Goal: Task Accomplishment & Management: Use online tool/utility

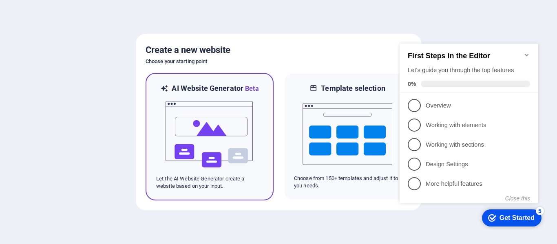
click at [204, 142] on img at bounding box center [210, 135] width 90 height 82
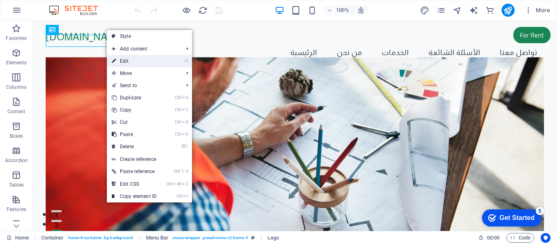
drag, startPoint x: 160, startPoint y: 62, endPoint x: 92, endPoint y: 73, distance: 68.6
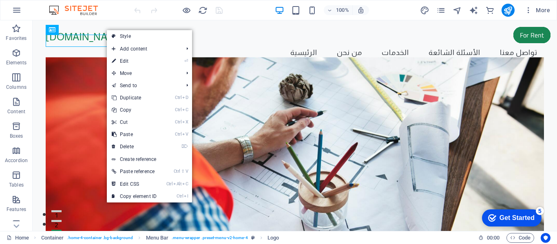
select select "px"
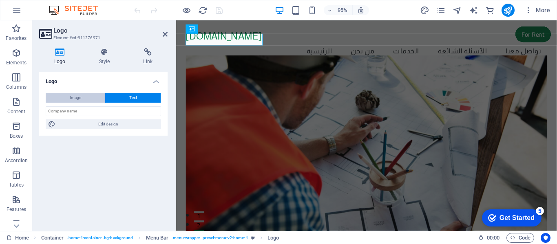
click at [98, 100] on button "Image" at bounding box center [75, 98] width 59 height 10
select select "DISABLED_OPTION_VALUE"
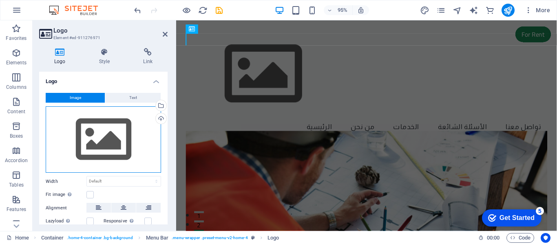
click at [96, 116] on div "Drag files here, click to choose files or select files from Files or our free s…" at bounding box center [103, 139] width 115 height 67
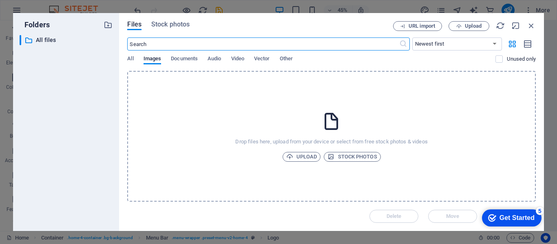
click at [325, 120] on icon at bounding box center [331, 121] width 20 height 20
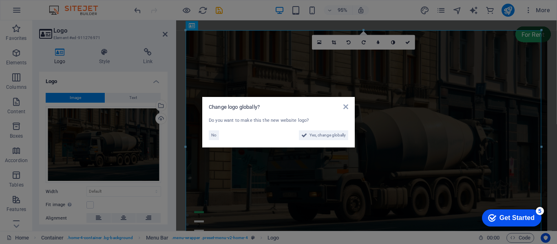
click at [329, 140] on div "Do you want to make this the new website logo? No Yes, change globally" at bounding box center [279, 129] width 140 height 24
drag, startPoint x: 329, startPoint y: 138, endPoint x: 124, endPoint y: 261, distance: 238.9
click at [329, 138] on span "Yes, change globally" at bounding box center [328, 136] width 36 height 10
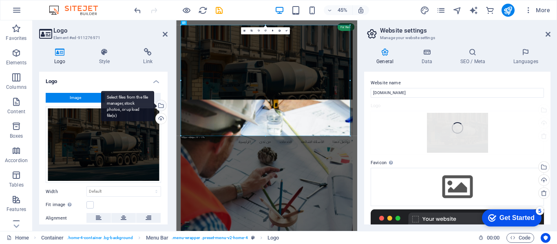
click at [160, 105] on div "Select files from the file manager, stock photos, or upload file(s)" at bounding box center [160, 106] width 12 height 12
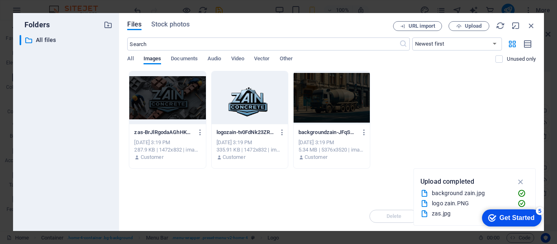
click at [254, 94] on div at bounding box center [250, 97] width 76 height 53
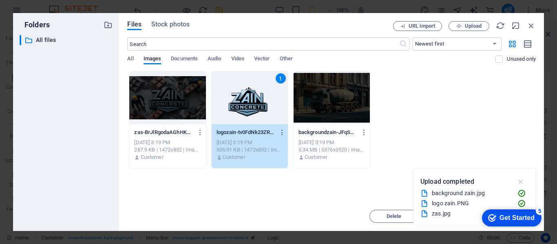
click at [525, 181] on icon "button" at bounding box center [520, 181] width 9 height 9
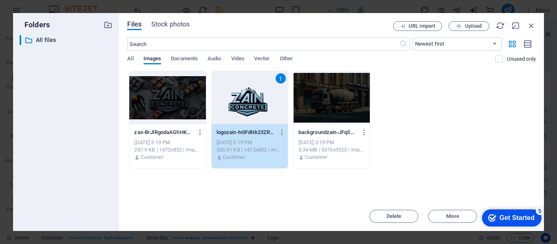
click at [238, 101] on div "1" at bounding box center [250, 97] width 76 height 53
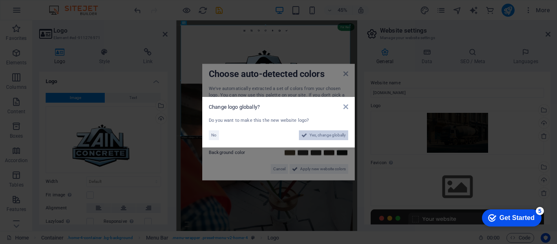
click at [333, 137] on span "Yes, change globally" at bounding box center [328, 136] width 36 height 10
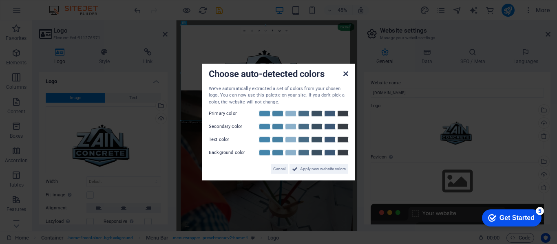
click at [345, 73] on icon at bounding box center [346, 73] width 5 height 7
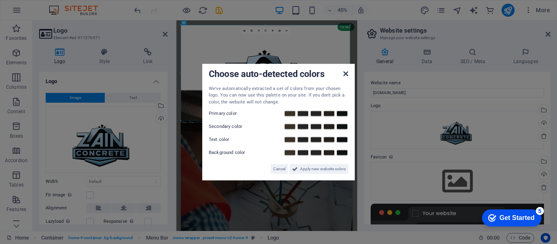
click at [346, 74] on icon at bounding box center [346, 73] width 5 height 7
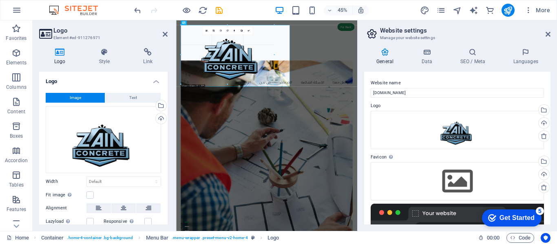
drag, startPoint x: 349, startPoint y: 121, endPoint x: 144, endPoint y: 24, distance: 226.7
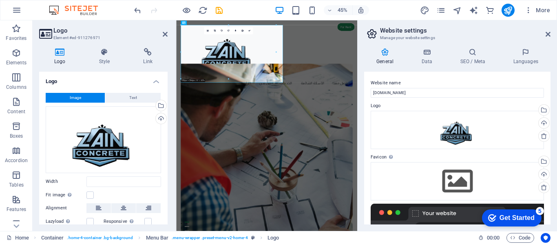
type input "519"
select select "px"
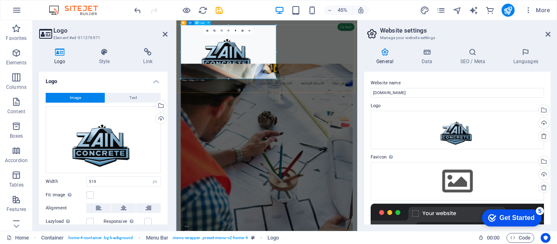
drag, startPoint x: 452, startPoint y: 99, endPoint x: 235, endPoint y: 60, distance: 220.5
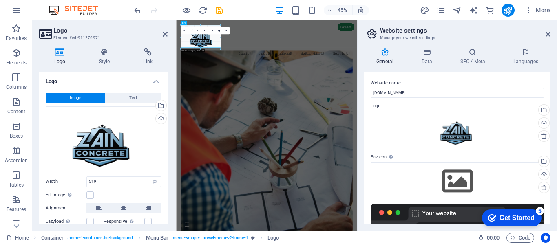
drag, startPoint x: 275, startPoint y: 78, endPoint x: 51, endPoint y: 55, distance: 225.2
type input "220"
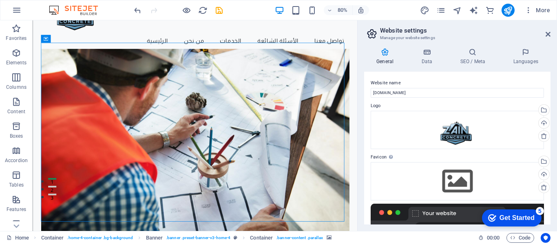
scroll to position [41, 0]
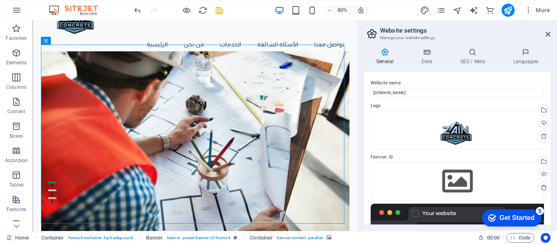
click at [203, 80] on figure at bounding box center [236, 179] width 386 height 240
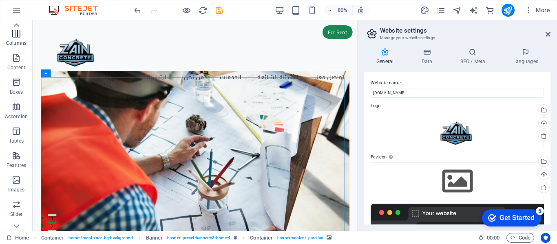
scroll to position [0, 0]
click at [18, 130] on icon "button" at bounding box center [16, 127] width 10 height 10
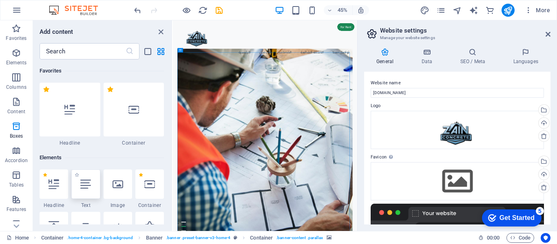
drag, startPoint x: 36, startPoint y: 130, endPoint x: 89, endPoint y: 188, distance: 78.2
click at [89, 188] on div "Favorites Elements Columns Content Boxes Accordion Tables Features Images Slide…" at bounding box center [86, 125] width 173 height 211
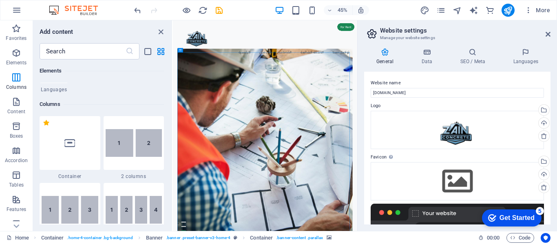
scroll to position [408, 0]
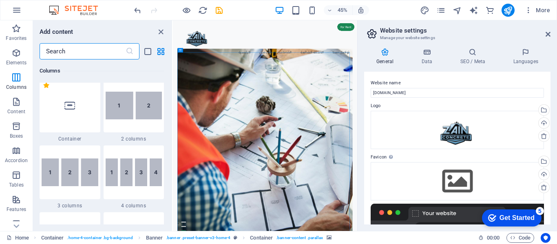
click at [95, 55] on input "text" at bounding box center [83, 51] width 86 height 16
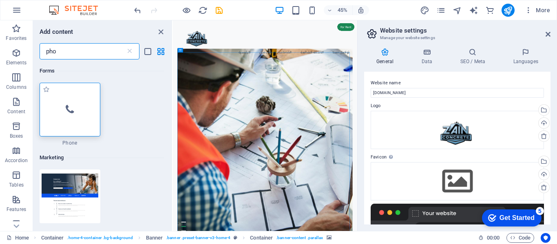
type input "pho"
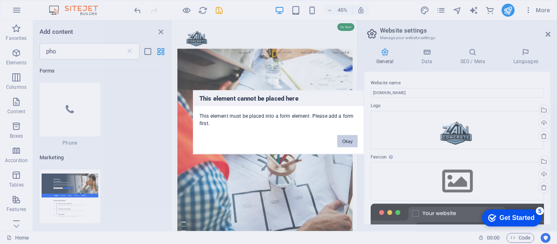
click at [348, 141] on button "Okay" at bounding box center [347, 141] width 20 height 12
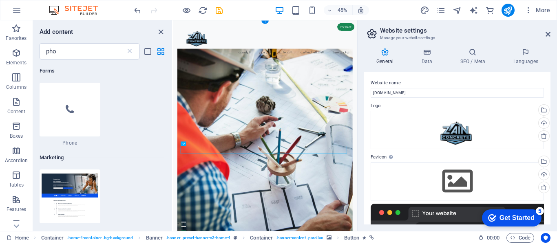
drag, startPoint x: 16, startPoint y: 106, endPoint x: 349, endPoint y: 223, distance: 352.4
click at [16, 106] on icon "button" at bounding box center [16, 102] width 10 height 10
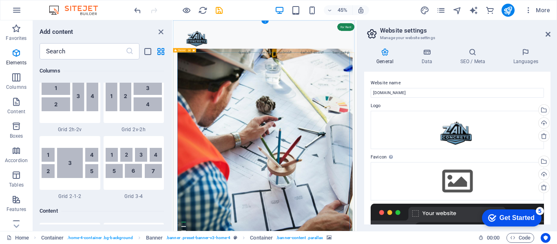
scroll to position [1427, 0]
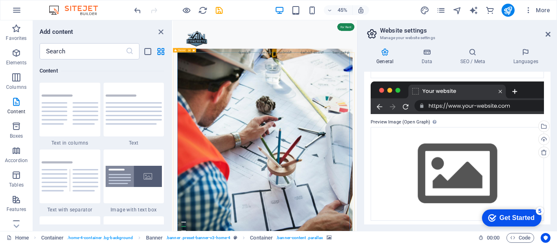
click at [468, 103] on div at bounding box center [457, 98] width 173 height 33
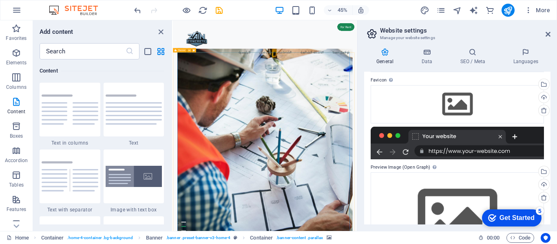
scroll to position [0, 0]
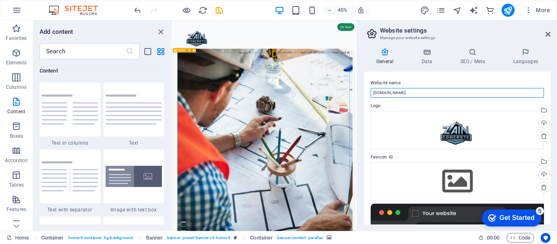
click at [419, 89] on input "[DOMAIN_NAME]" at bounding box center [457, 93] width 173 height 10
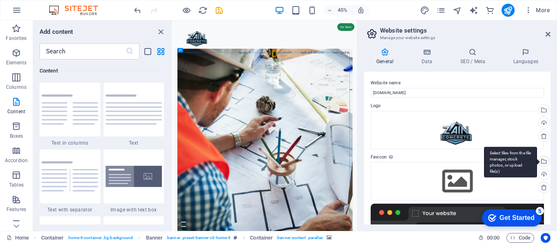
click at [542, 164] on div "Select files from the file manager, stock photos, or upload file(s)" at bounding box center [543, 162] width 12 height 12
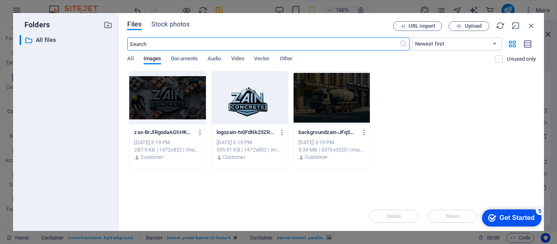
click at [247, 95] on div at bounding box center [250, 97] width 76 height 53
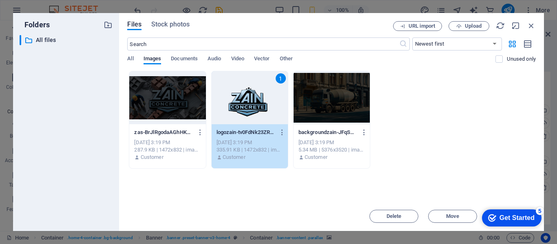
click at [519, 219] on div "Get Started" at bounding box center [517, 218] width 35 height 7
drag, startPoint x: 440, startPoint y: 46, endPoint x: 519, endPoint y: 219, distance: 190.2
click at [519, 219] on div "Get Started" at bounding box center [517, 218] width 35 height 7
drag, startPoint x: 596, startPoint y: 392, endPoint x: 595, endPoint y: 386, distance: 6.6
click at [535, 222] on div "Get Started" at bounding box center [517, 218] width 35 height 7
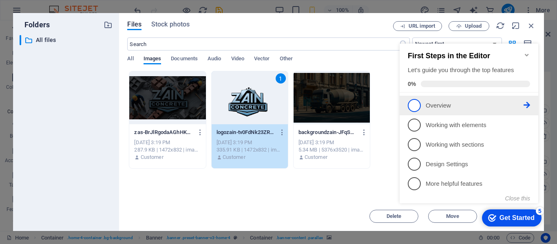
click at [440, 99] on link "1 Overview - incomplete" at bounding box center [469, 105] width 122 height 13
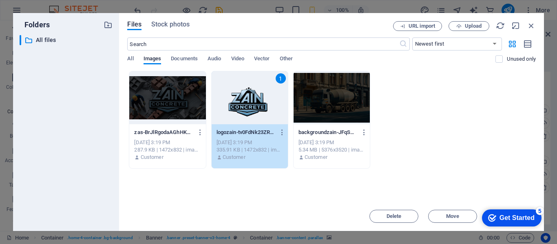
click at [246, 104] on div "1" at bounding box center [250, 97] width 76 height 53
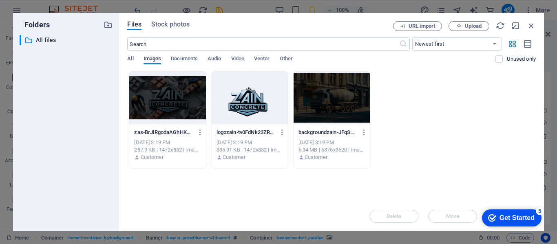
click at [246, 104] on div at bounding box center [250, 97] width 76 height 53
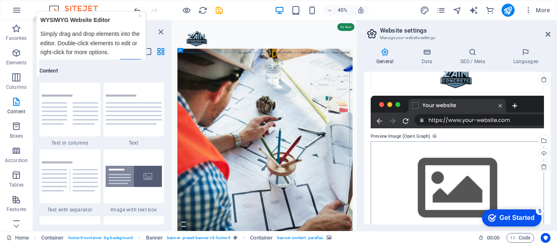
scroll to position [122, 0]
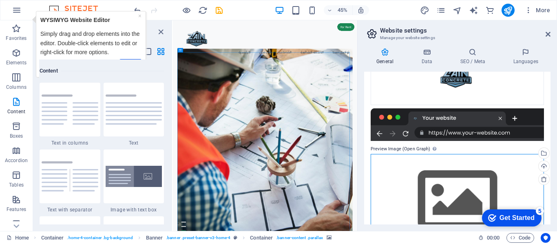
click at [472, 158] on div "Drag files here, click to choose files or select files from Files or our free s…" at bounding box center [457, 200] width 173 height 93
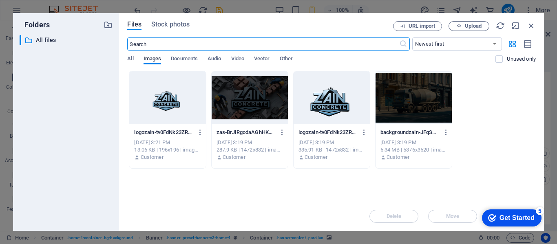
click at [333, 96] on div at bounding box center [332, 97] width 76 height 53
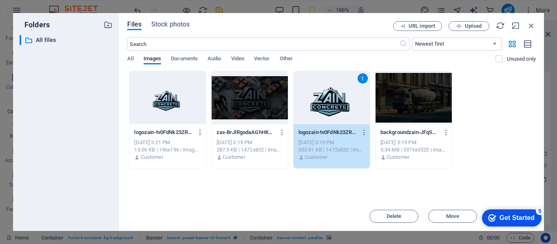
click at [333, 96] on div "1" at bounding box center [332, 97] width 76 height 53
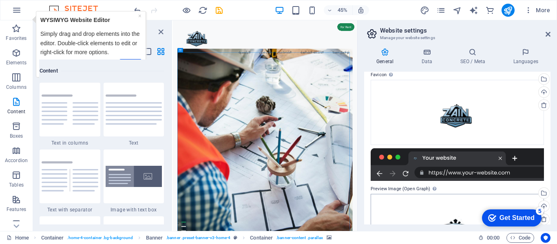
scroll to position [152, 0]
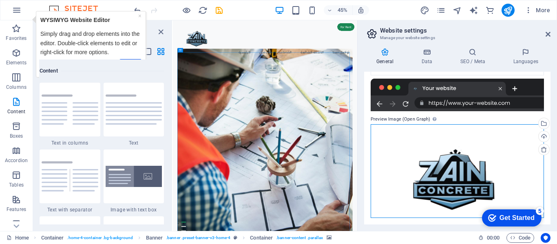
click at [437, 181] on div "Drag files here, click to choose files or select files from Files or our free s…" at bounding box center [457, 171] width 173 height 94
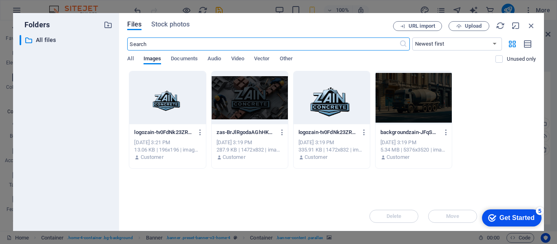
click at [248, 102] on div at bounding box center [250, 97] width 76 height 53
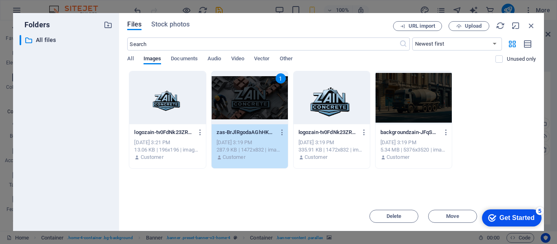
click at [248, 102] on div "1" at bounding box center [250, 97] width 76 height 53
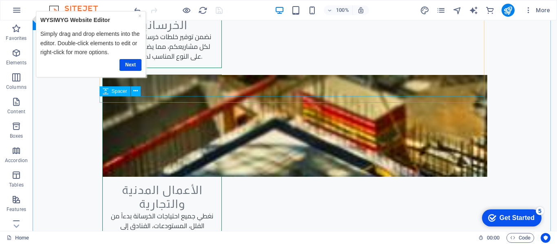
scroll to position [1713, 0]
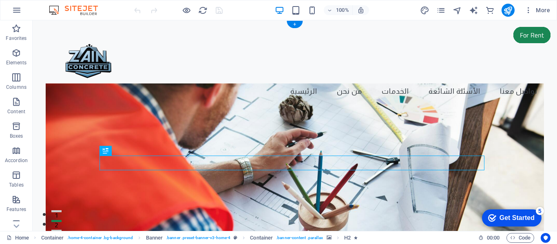
click at [184, 106] on figure at bounding box center [295, 180] width 499 height 192
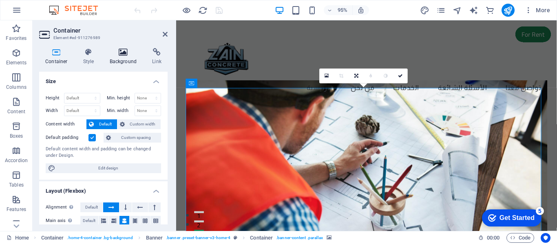
click at [124, 60] on h4 "Background" at bounding box center [125, 56] width 43 height 17
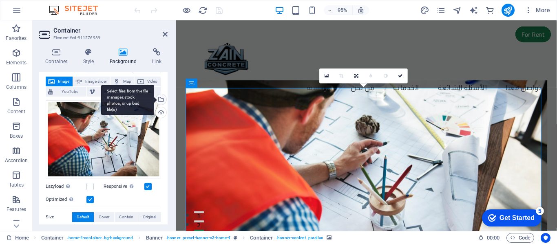
scroll to position [41, 0]
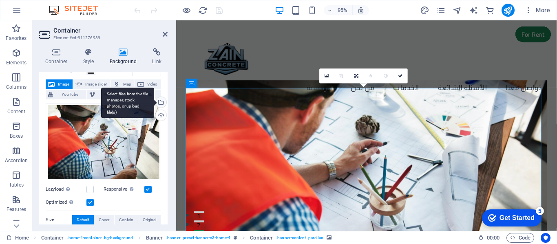
click at [160, 102] on div "Select files from the file manager, stock photos, or upload file(s)" at bounding box center [160, 103] width 12 height 12
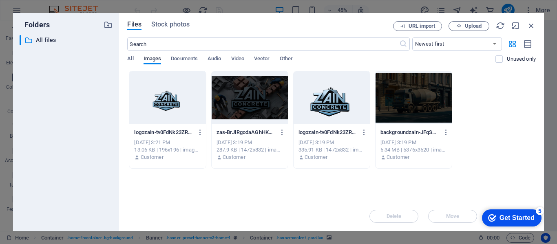
click at [254, 99] on div at bounding box center [250, 97] width 76 height 53
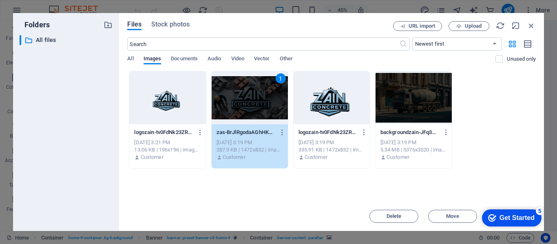
click at [254, 99] on div "1" at bounding box center [250, 97] width 76 height 53
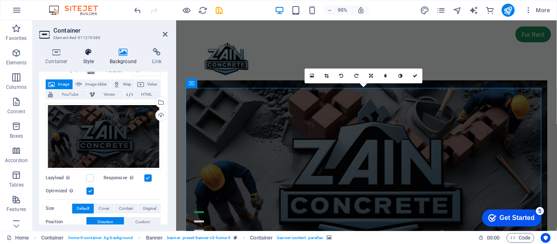
click at [90, 55] on icon at bounding box center [88, 52] width 23 height 8
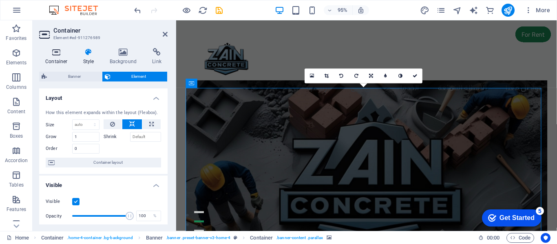
click at [53, 61] on h4 "Container" at bounding box center [58, 56] width 38 height 17
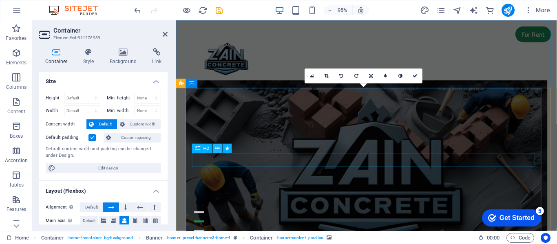
click at [277, 130] on figure at bounding box center [376, 185] width 381 height 202
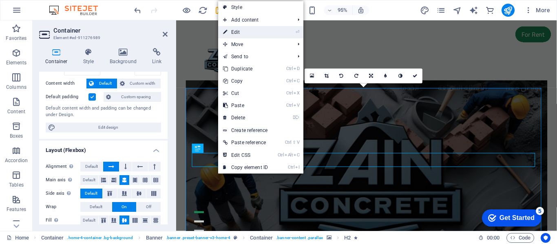
drag, startPoint x: 261, startPoint y: 33, endPoint x: 69, endPoint y: 102, distance: 203.6
click at [261, 33] on link "⏎ Edit" at bounding box center [245, 32] width 55 height 12
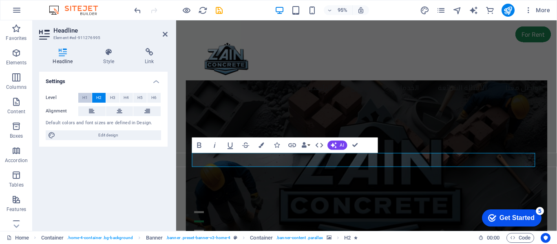
click at [84, 96] on span "H1" at bounding box center [84, 98] width 5 height 10
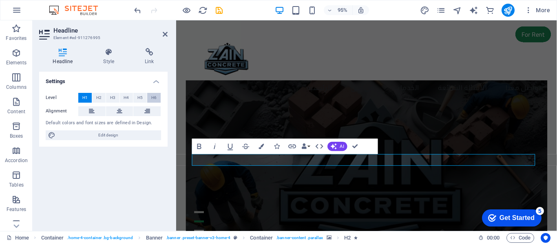
click at [150, 98] on button "H6" at bounding box center [153, 98] width 13 height 10
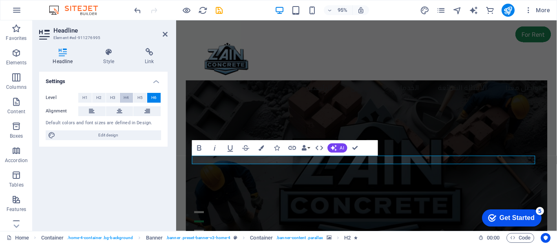
click at [132, 98] on button "H4" at bounding box center [126, 98] width 13 height 10
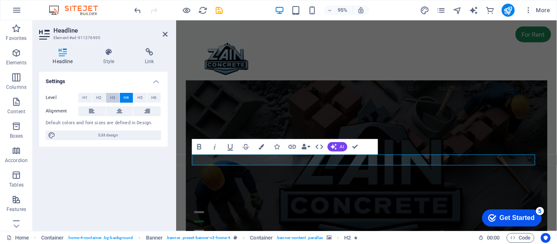
click at [115, 98] on button "H3" at bounding box center [112, 98] width 13 height 10
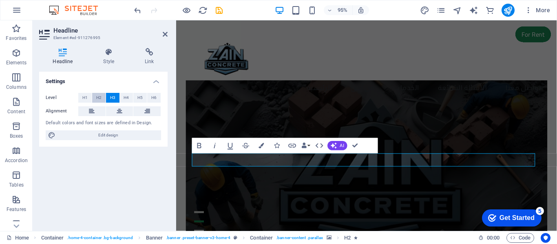
click at [95, 101] on button "H2" at bounding box center [98, 98] width 13 height 10
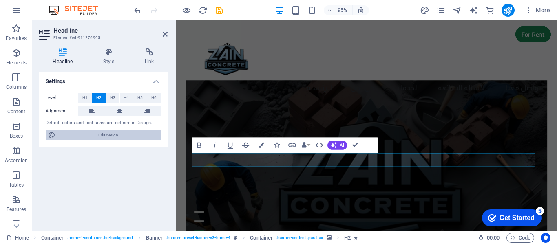
click at [94, 136] on span "Edit design" at bounding box center [108, 136] width 101 height 10
select select "px"
select select "200"
select select "px"
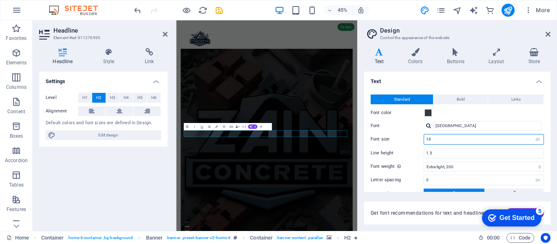
click at [481, 143] on input "16" at bounding box center [484, 140] width 120 height 10
drag, startPoint x: 480, startPoint y: 139, endPoint x: 393, endPoint y: 125, distance: 88.0
click at [393, 125] on div "Standard Bold Links Font color Font Cairo Font size 16 rem px Line height 1.5 F…" at bounding box center [458, 161] width 190 height 150
type input "22"
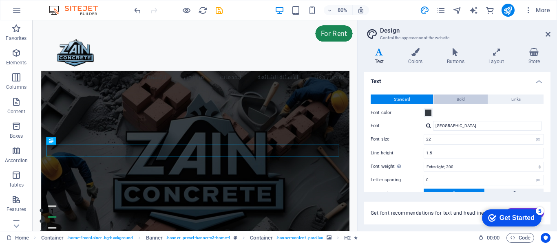
click at [464, 102] on button "Bold" at bounding box center [461, 100] width 54 height 10
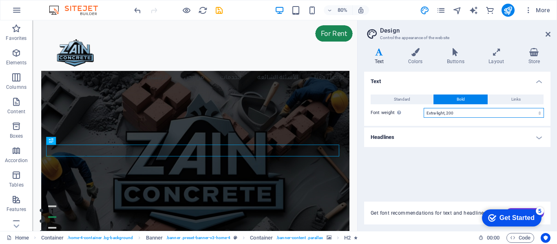
click at [464, 115] on select "Thin, 100 Extra-light, 200 Light, 300 Regular, 400 Medium, 500 Semi-bold, 600 B…" at bounding box center [484, 113] width 120 height 10
select select "900"
click at [424, 108] on select "Thin, 100 Extra-light, 200 Light, 300 Regular, 400 Medium, 500 Semi-bold, 600 B…" at bounding box center [484, 113] width 120 height 10
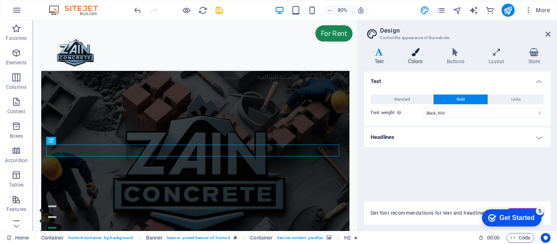
click at [416, 52] on icon at bounding box center [415, 52] width 35 height 8
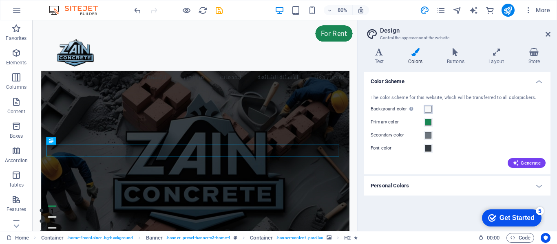
click at [427, 109] on span at bounding box center [428, 109] width 7 height 7
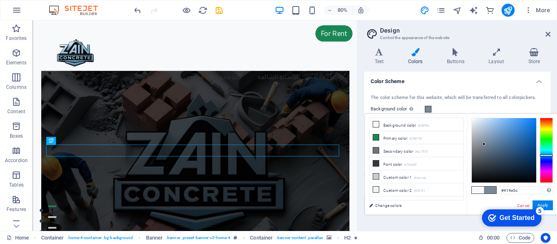
drag, startPoint x: 484, startPoint y: 144, endPoint x: 491, endPoint y: 159, distance: 16.2
click at [491, 159] on div at bounding box center [504, 150] width 64 height 64
drag, startPoint x: 497, startPoint y: 158, endPoint x: 483, endPoint y: 117, distance: 42.8
click at [483, 118] on div at bounding box center [504, 150] width 64 height 64
drag, startPoint x: 448, startPoint y: 81, endPoint x: 56, endPoint y: 4, distance: 398.7
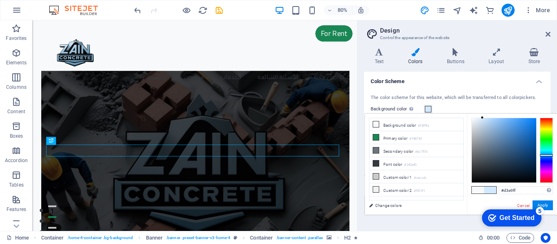
click at [448, 81] on h4 "Color Scheme" at bounding box center [457, 79] width 186 height 15
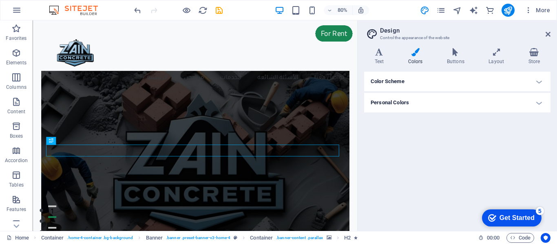
click at [405, 102] on h4 "Personal Colors" at bounding box center [457, 103] width 186 height 20
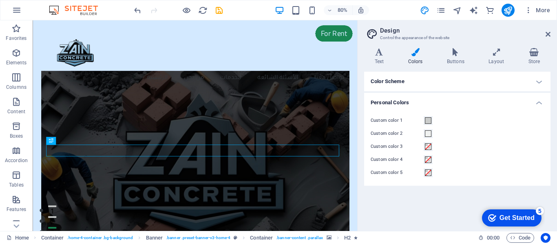
click at [397, 82] on h4 "Color Scheme" at bounding box center [457, 82] width 186 height 20
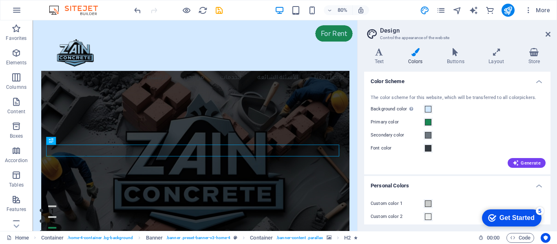
click at [399, 81] on h4 "Color Scheme" at bounding box center [457, 79] width 186 height 15
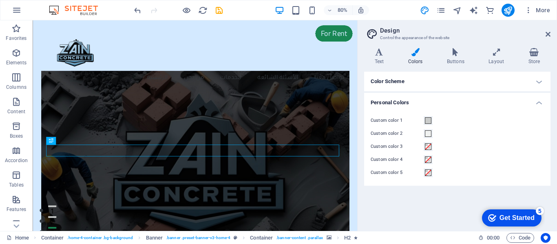
click at [401, 82] on h4 "Color Scheme" at bounding box center [457, 82] width 186 height 20
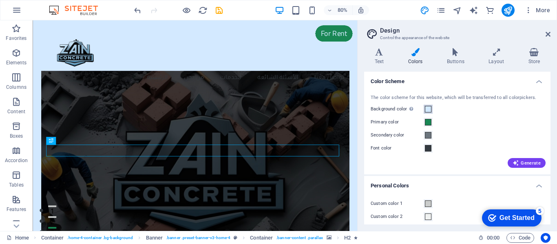
click at [431, 111] on span at bounding box center [428, 109] width 7 height 7
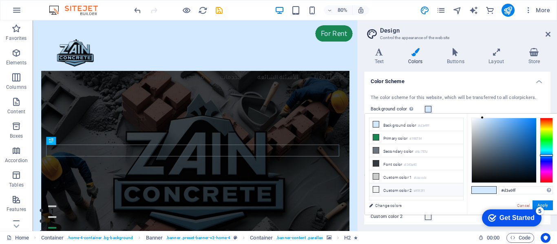
click at [388, 187] on li "Custom color 2 #f0f2f1" at bounding box center [417, 190] width 94 height 13
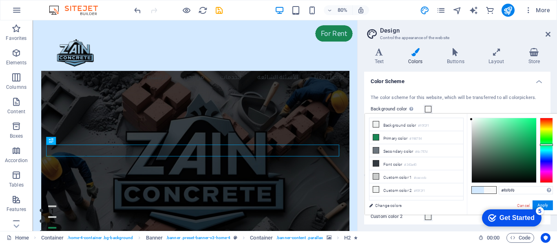
click at [472, 118] on div at bounding box center [471, 119] width 3 height 3
type input "#ffffff"
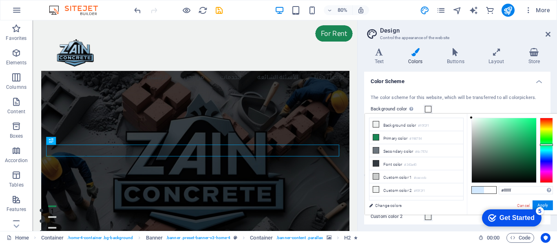
click at [453, 81] on h4 "Color Scheme" at bounding box center [457, 79] width 186 height 15
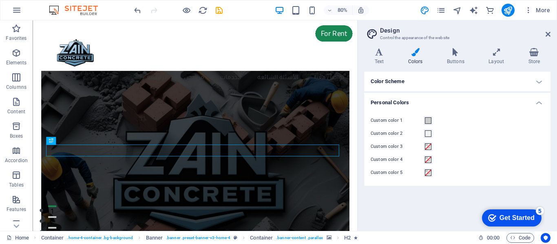
click at [418, 55] on icon at bounding box center [415, 52] width 35 height 8
click at [395, 78] on h4 "Color Scheme" at bounding box center [457, 82] width 186 height 20
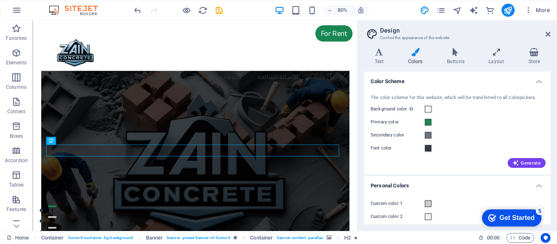
click at [395, 78] on h4 "Color Scheme" at bounding box center [457, 79] width 186 height 15
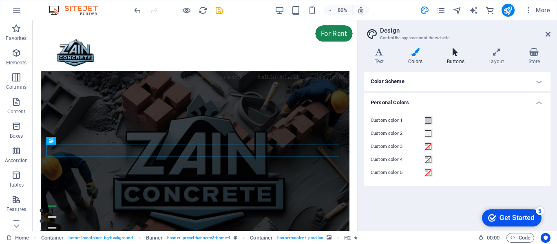
click at [462, 50] on icon at bounding box center [456, 52] width 38 height 8
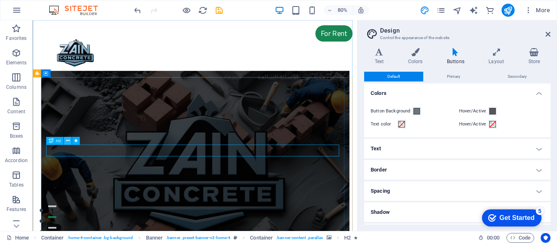
click at [70, 142] on button at bounding box center [68, 141] width 8 height 8
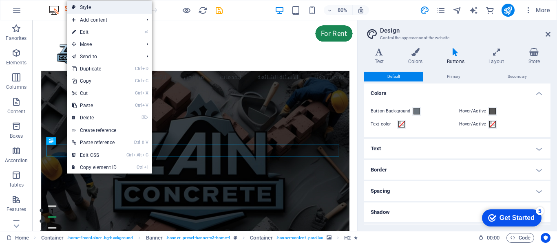
drag, startPoint x: 112, startPoint y: 4, endPoint x: 25, endPoint y: 185, distance: 200.4
click at [112, 4] on link "Style" at bounding box center [109, 7] width 85 height 12
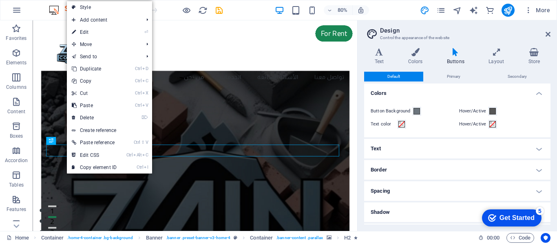
select select "preset-banner-v3-home-4"
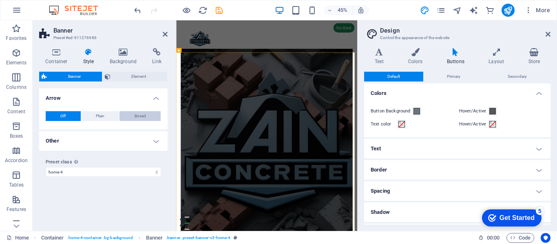
click at [139, 115] on span "Boxed" at bounding box center [140, 116] width 11 height 10
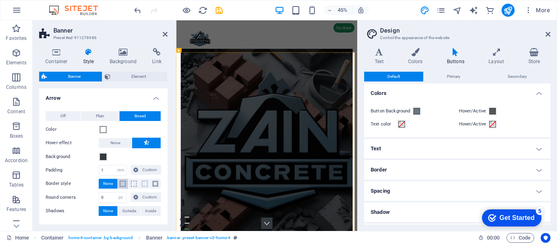
click at [123, 185] on span at bounding box center [123, 184] width 6 height 6
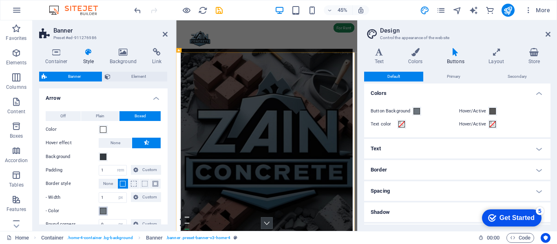
click at [102, 212] on span at bounding box center [103, 211] width 7 height 7
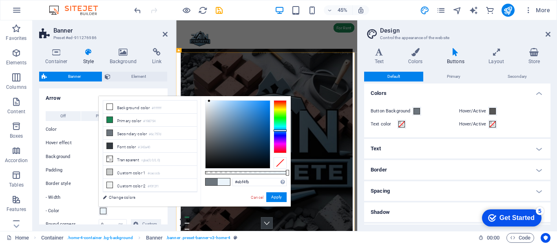
drag, startPoint x: 220, startPoint y: 111, endPoint x: 199, endPoint y: 104, distance: 22.1
click at [208, 101] on div at bounding box center [238, 135] width 64 height 68
type input "#eff5fb"
drag, startPoint x: 150, startPoint y: 85, endPoint x: 122, endPoint y: 275, distance: 192.1
click at [150, 85] on div "Banner Element Layout How this element expands within the layout (Flexbox). Siz…" at bounding box center [103, 148] width 129 height 153
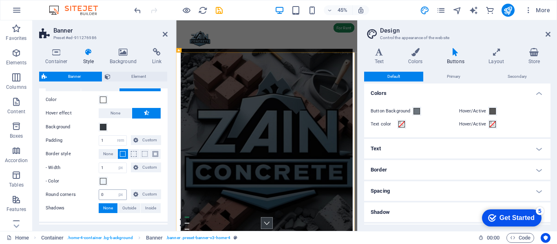
scroll to position [0, 0]
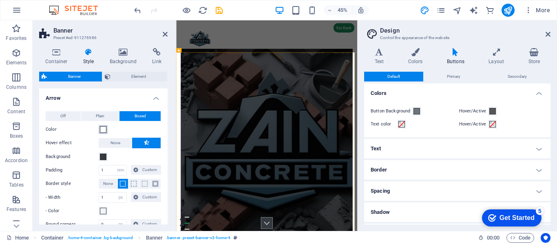
click at [105, 129] on span at bounding box center [103, 129] width 7 height 7
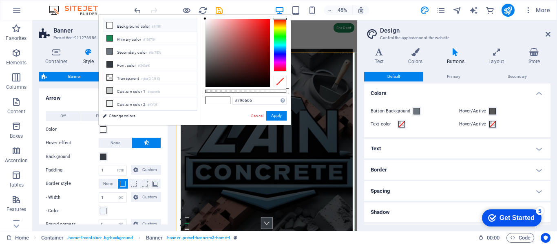
type input "#776565"
click at [215, 55] on div at bounding box center [238, 53] width 64 height 68
click at [139, 208] on div "- Color" at bounding box center [103, 211] width 115 height 10
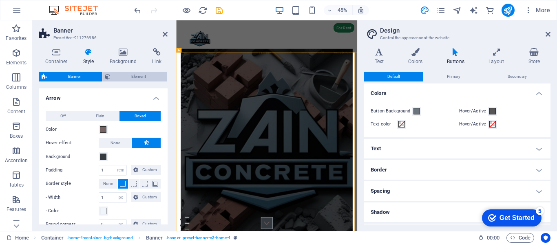
click at [136, 76] on span "Element" at bounding box center [139, 77] width 52 height 10
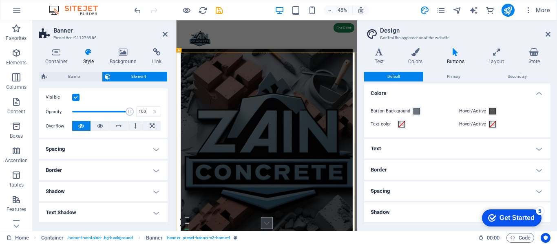
scroll to position [122, 0]
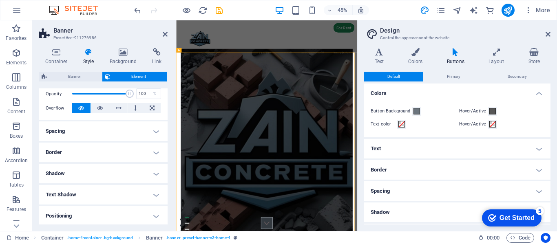
click at [89, 154] on h4 "Border" at bounding box center [103, 153] width 129 height 20
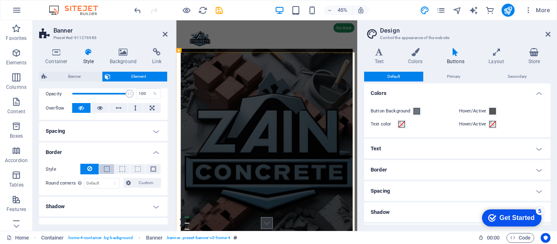
click at [105, 172] on span at bounding box center [107, 169] width 6 height 6
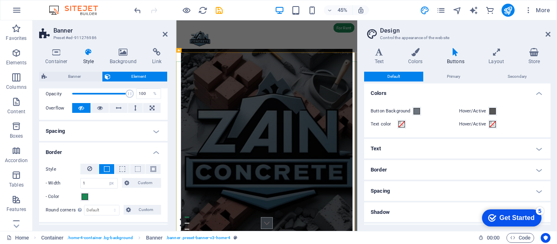
scroll to position [204, 0]
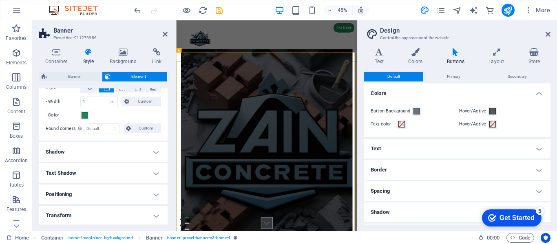
click at [98, 168] on h4 "Text Shadow" at bounding box center [103, 174] width 129 height 20
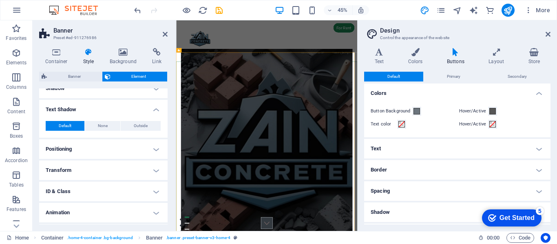
scroll to position [286, 0]
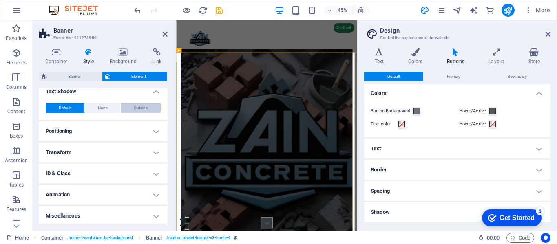
click at [139, 109] on span "Outside" at bounding box center [141, 108] width 14 height 10
type input "2"
type input "4"
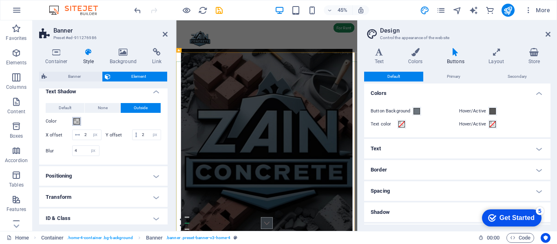
click at [77, 122] on span at bounding box center [76, 121] width 7 height 7
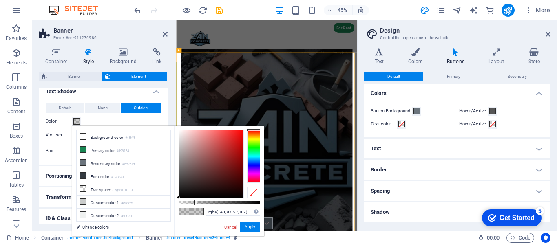
type input "rgba(255, 255, 255, 0.2)"
drag, startPoint x: 198, startPoint y: 161, endPoint x: 177, endPoint y: 129, distance: 38.6
click at [177, 129] on div "rgba(255, 255, 255, 0.2) Supported formats #0852ed rgb(8, 82, 237) rgba(8, 82, …" at bounding box center [219, 240] width 90 height 229
click at [247, 227] on button "Apply" at bounding box center [250, 227] width 20 height 10
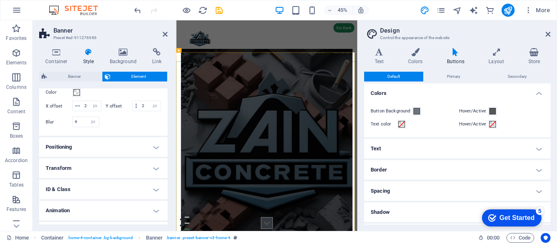
scroll to position [326, 0]
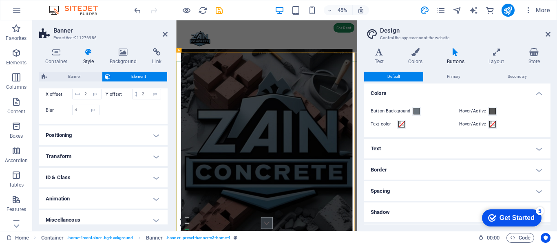
click at [92, 145] on h4 "Positioning" at bounding box center [103, 136] width 129 height 20
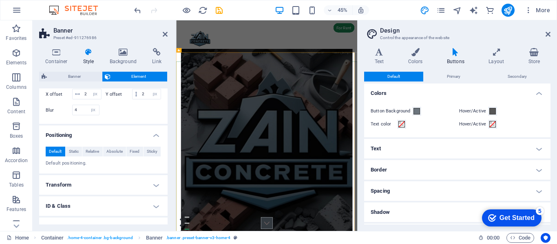
click at [98, 195] on h4 "Transform" at bounding box center [103, 185] width 129 height 20
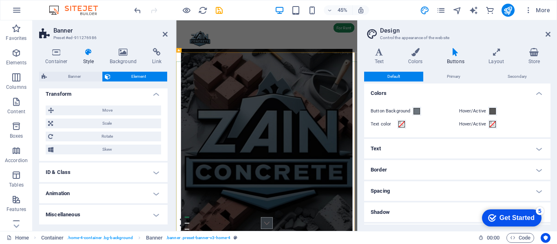
click at [92, 173] on h4 "ID & Class" at bounding box center [103, 173] width 129 height 20
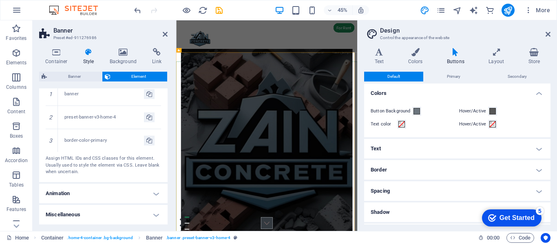
scroll to position [571, 0]
click at [115, 190] on h4 "Animation" at bounding box center [103, 194] width 129 height 20
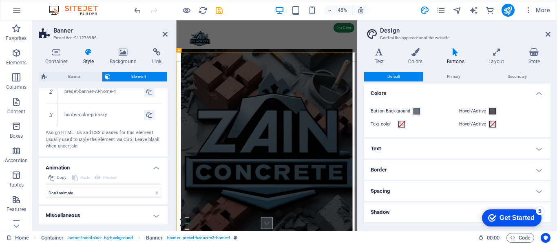
scroll to position [597, 0]
click at [109, 188] on select "Don't animate Show / Hide Slide up/down Zoom in/out Slide left to right Slide r…" at bounding box center [103, 192] width 115 height 10
click at [109, 189] on select "Don't animate Show / Hide Slide up/down Zoom in/out Slide left to right Slide r…" at bounding box center [103, 192] width 115 height 10
select select "move-top-to-bottom"
click at [46, 197] on select "Don't animate Show / Hide Slide up/down Zoom in/out Slide left to right Slide r…" at bounding box center [103, 192] width 115 height 10
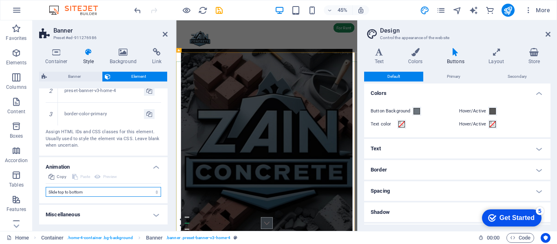
select select "scroll"
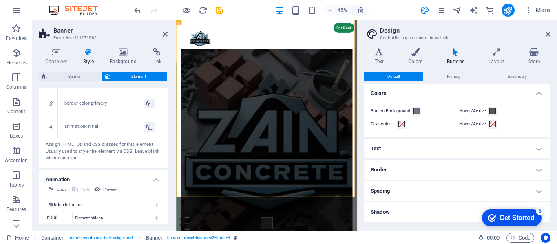
click at [101, 210] on select "Don't animate Show / Hide Slide up/down Zoom in/out Slide left to right Slide r…" at bounding box center [103, 205] width 115 height 10
click at [46, 210] on select "Don't animate Show / Hide Slide up/down Zoom in/out Slide left to right Slide r…" at bounding box center [103, 205] width 115 height 10
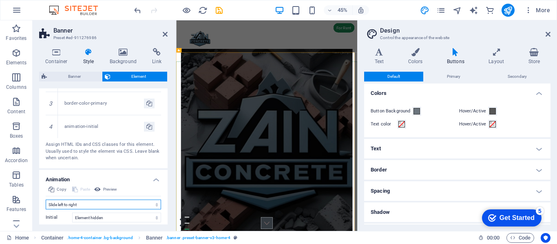
click at [114, 210] on select "Don't animate Show / Hide Slide up/down Zoom in/out Slide left to right Slide r…" at bounding box center [103, 205] width 115 height 10
click at [46, 210] on select "Don't animate Show / Hide Slide up/down Zoom in/out Slide left to right Slide r…" at bounding box center [103, 205] width 115 height 10
click at [92, 210] on select "Don't animate Show / Hide Slide up/down Zoom in/out Slide left to right Slide r…" at bounding box center [103, 205] width 115 height 10
click at [46, 210] on select "Don't animate Show / Hide Slide up/down Zoom in/out Slide left to right Slide r…" at bounding box center [103, 205] width 115 height 10
click at [86, 210] on select "Don't animate Show / Hide Slide up/down Zoom in/out Slide left to right Slide r…" at bounding box center [103, 205] width 115 height 10
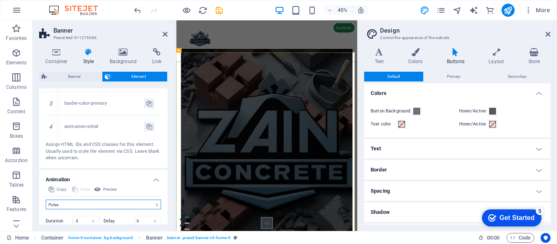
click at [46, 210] on select "Don't animate Show / Hide Slide up/down Zoom in/out Slide left to right Slide r…" at bounding box center [103, 205] width 115 height 10
click at [84, 210] on select "Don't animate Show / Hide Slide up/down Zoom in/out Slide left to right Slide r…" at bounding box center [103, 205] width 115 height 10
click at [46, 210] on select "Don't animate Show / Hide Slide up/down Zoom in/out Slide left to right Slide r…" at bounding box center [103, 205] width 115 height 10
click at [85, 219] on div "Don't animate Show / Hide Slide up/down Zoom in/out Slide left to right Slide r…" at bounding box center [103, 233] width 115 height 67
click at [86, 210] on select "Don't animate Show / Hide Slide up/down Zoom in/out Slide left to right Slide r…" at bounding box center [103, 205] width 115 height 10
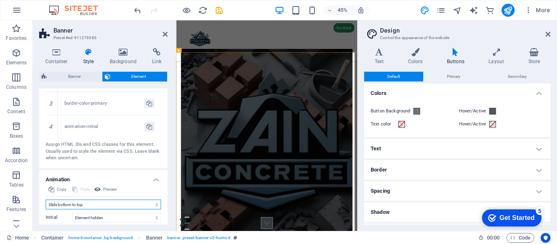
select select "fade"
click at [46, 210] on select "Don't animate Show / Hide Slide up/down Zoom in/out Slide left to right Slide r…" at bounding box center [103, 205] width 115 height 10
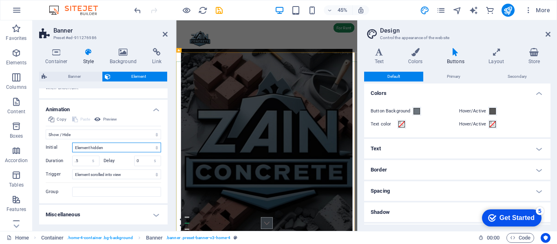
click at [116, 148] on select "Element hidden Element shown" at bounding box center [116, 148] width 89 height 10
select select "show"
click at [72, 143] on select "Element hidden Element shown" at bounding box center [116, 148] width 89 height 10
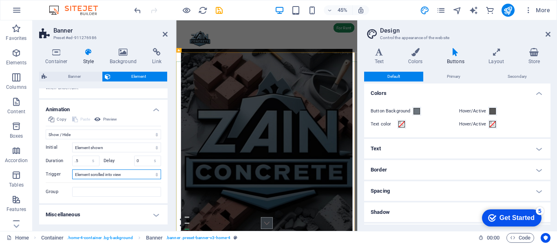
click at [120, 175] on select "No automatic trigger On page load Element scrolled into view" at bounding box center [116, 175] width 89 height 10
click at [72, 170] on select "No automatic trigger On page load Element scrolled into view" at bounding box center [116, 175] width 89 height 10
click at [112, 175] on select "No automatic trigger On page load Element scrolled into view" at bounding box center [116, 175] width 89 height 10
select select "scroll"
click at [72, 170] on select "No automatic trigger On page load Element scrolled into view" at bounding box center [116, 175] width 89 height 10
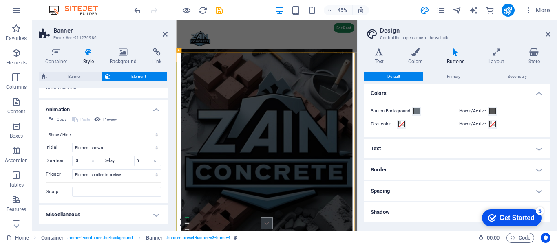
click at [121, 209] on h4 "Miscellaneous" at bounding box center [103, 215] width 129 height 20
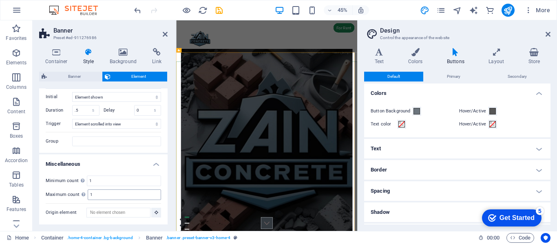
scroll to position [705, 0]
click at [551, 31] on aside "Design Control the appearance of the website Variants Text Colors Buttons Layou…" at bounding box center [457, 125] width 200 height 211
drag, startPoint x: 359, startPoint y: 197, endPoint x: 353, endPoint y: 199, distance: 6.6
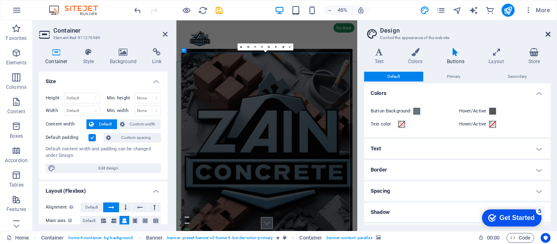
click at [546, 34] on icon at bounding box center [548, 34] width 5 height 7
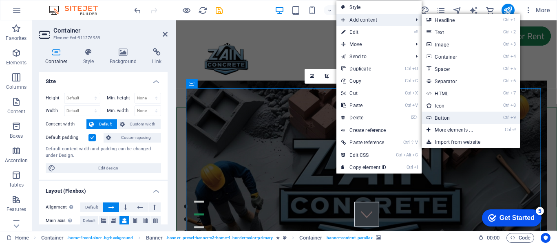
drag, startPoint x: 457, startPoint y: 116, endPoint x: 233, endPoint y: 124, distance: 223.7
click at [457, 116] on link "Ctrl 9 Button" at bounding box center [455, 118] width 67 height 12
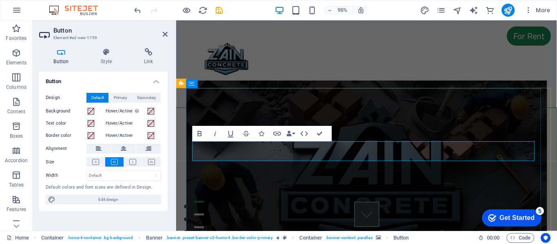
drag, startPoint x: 269, startPoint y: 158, endPoint x: 220, endPoint y: 160, distance: 49.4
drag, startPoint x: 220, startPoint y: 160, endPoint x: 383, endPoint y: 151, distance: 163.4
drag, startPoint x: 383, startPoint y: 151, endPoint x: 338, endPoint y: 160, distance: 45.6
click at [389, 124] on figure at bounding box center [377, 185] width 380 height 202
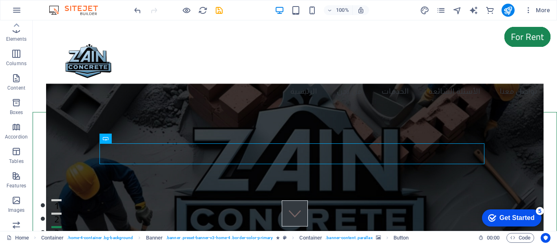
scroll to position [0, 0]
click at [7, 51] on span "Elements" at bounding box center [16, 58] width 33 height 20
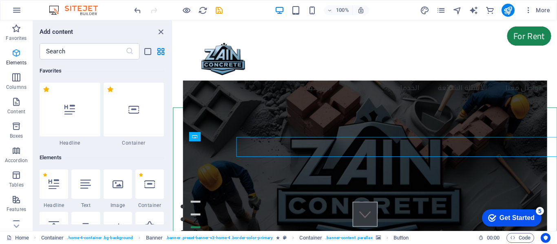
click at [92, 42] on div "Add content ​ Favorites 1 Star Headline 1 Star Container Elements 1 Star Headli…" at bounding box center [102, 125] width 139 height 211
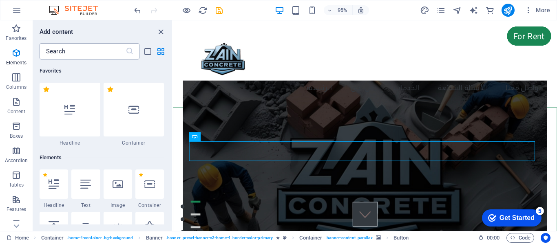
click at [91, 51] on input "text" at bounding box center [83, 51] width 86 height 16
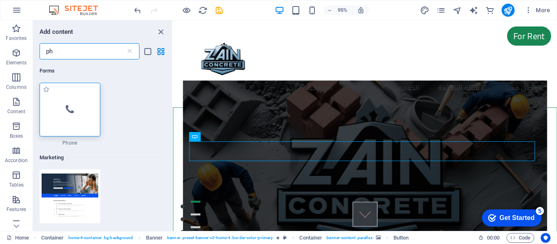
type input "ph"
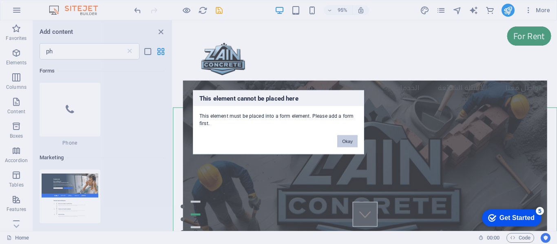
drag, startPoint x: 356, startPoint y: 141, endPoint x: 171, endPoint y: 132, distance: 185.0
click at [356, 141] on button "Okay" at bounding box center [347, 141] width 20 height 12
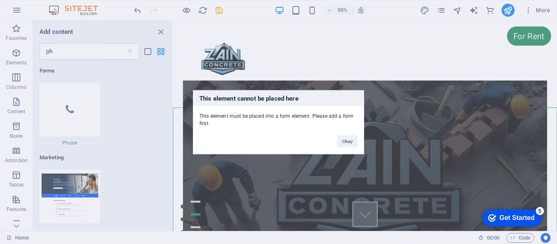
click at [335, 142] on div "Okay" at bounding box center [347, 137] width 33 height 21
click at [357, 144] on button "Okay" at bounding box center [347, 141] width 20 height 12
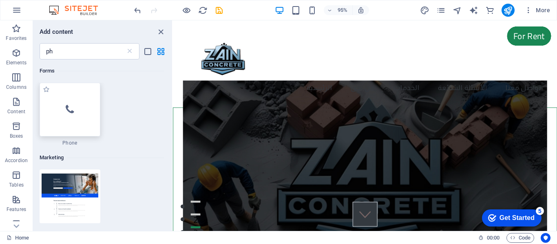
click at [72, 106] on icon at bounding box center [70, 109] width 8 height 11
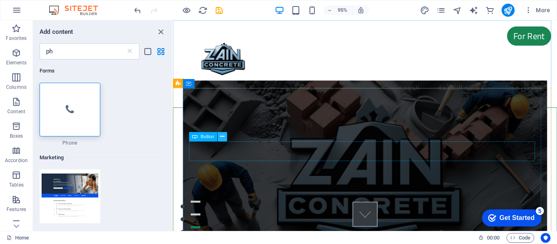
click at [223, 139] on icon at bounding box center [222, 137] width 4 height 8
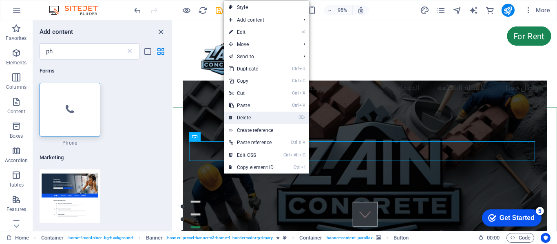
click at [264, 118] on link "⌦ Delete" at bounding box center [251, 118] width 55 height 12
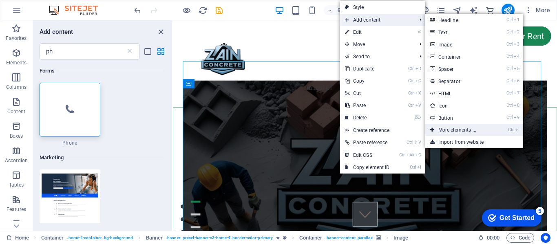
drag, startPoint x: 485, startPoint y: 130, endPoint x: 328, endPoint y: 117, distance: 157.2
click at [485, 130] on link "Ctrl ⏎ More elements ..." at bounding box center [459, 130] width 67 height 12
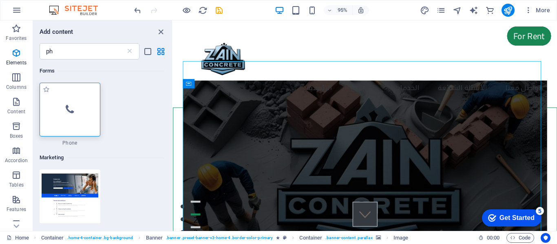
click at [57, 124] on div at bounding box center [70, 110] width 61 height 54
drag, startPoint x: 161, startPoint y: 29, endPoint x: 188, endPoint y: 45, distance: 31.6
click at [161, 29] on icon "close panel" at bounding box center [160, 31] width 9 height 9
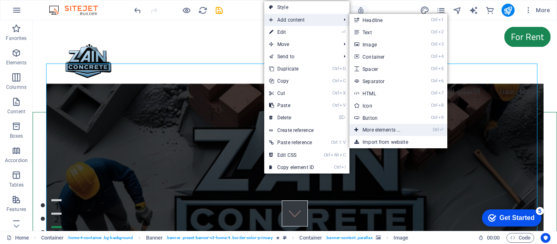
click at [381, 128] on link "Ctrl ⏎ More elements ..." at bounding box center [383, 130] width 67 height 12
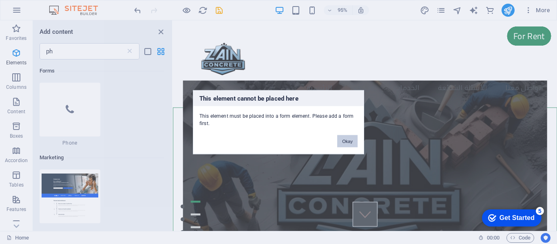
click at [344, 141] on button "Okay" at bounding box center [347, 141] width 20 height 12
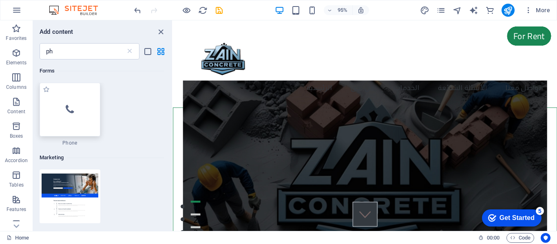
click at [67, 129] on div at bounding box center [70, 110] width 61 height 54
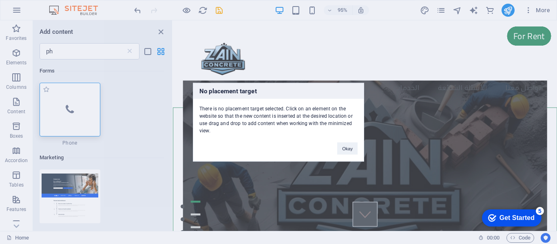
click at [67, 129] on div "No placement target There is no placement target selected. Click on an element …" at bounding box center [278, 122] width 557 height 244
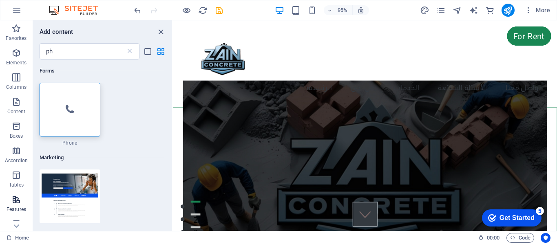
click at [18, 203] on icon "button" at bounding box center [16, 200] width 10 height 10
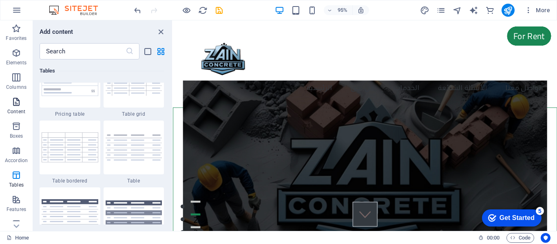
scroll to position [2731, 0]
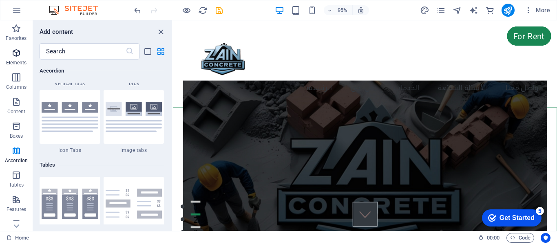
click at [18, 55] on icon "button" at bounding box center [16, 53] width 10 height 10
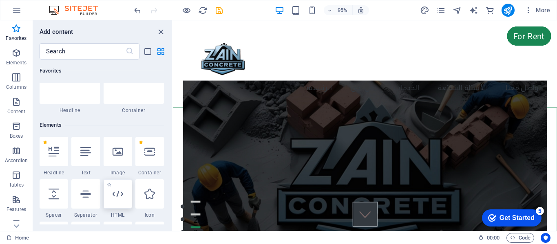
scroll to position [46, 0]
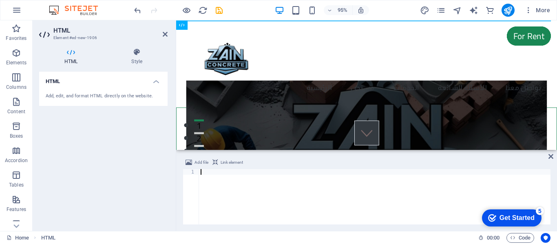
click at [287, 184] on div at bounding box center [375, 202] width 352 height 67
paste textarea "</html>"
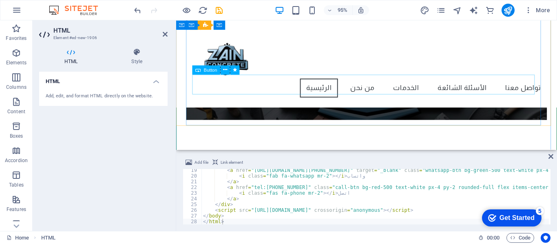
scroll to position [0, 0]
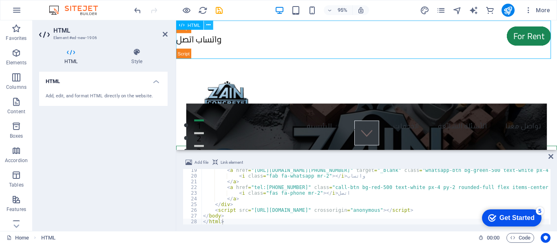
click at [210, 25] on icon at bounding box center [208, 25] width 4 height 8
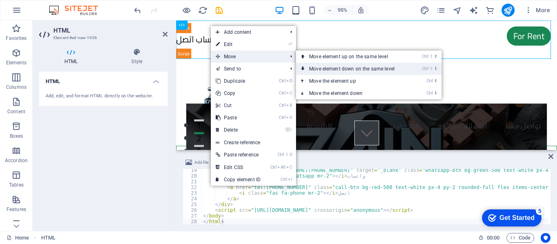
click at [334, 69] on link "Ctrl ⇧ ⬇ Move element down on the same level" at bounding box center [353, 69] width 115 height 12
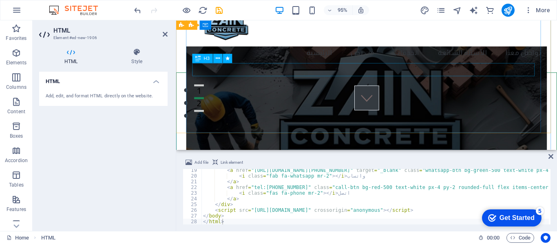
scroll to position [122, 0]
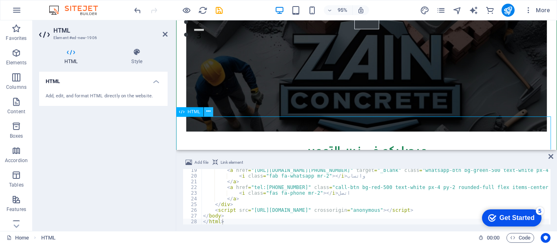
click at [210, 110] on icon at bounding box center [208, 112] width 4 height 8
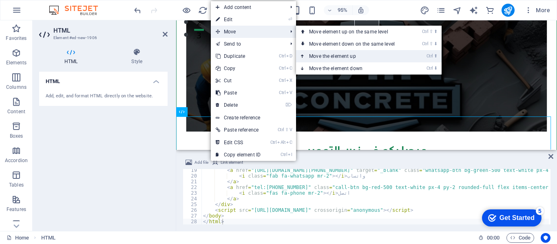
click at [337, 55] on link "Ctrl ⬆ Move the element up" at bounding box center [353, 56] width 115 height 12
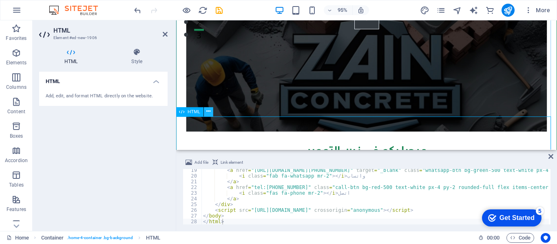
click at [209, 110] on icon at bounding box center [208, 112] width 4 height 8
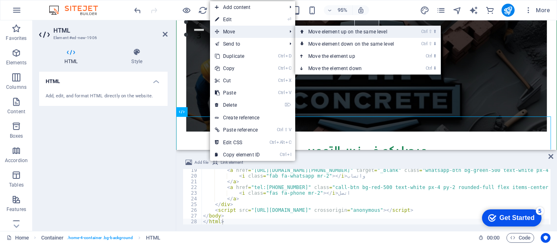
click at [320, 33] on link "Ctrl ⇧ ⬆ Move element up on the same level" at bounding box center [352, 32] width 115 height 12
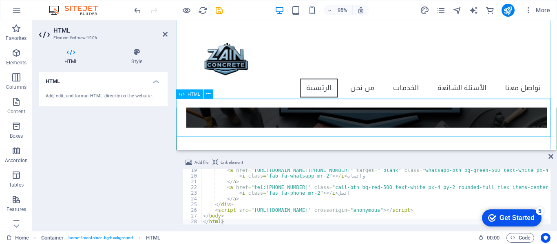
scroll to position [82, 0]
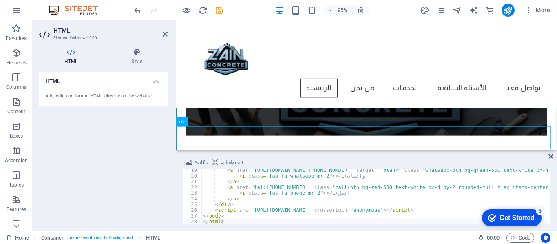
type textarea "</a>"
click at [352, 199] on div "< a href = "https://wa.me/+966123456789" target = "_blank" class = "whatsapp-bt…" at bounding box center [407, 200] width 410 height 65
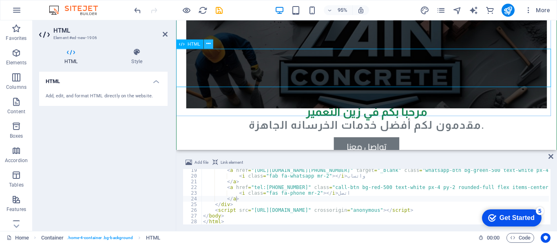
click at [209, 43] on icon at bounding box center [208, 44] width 4 height 8
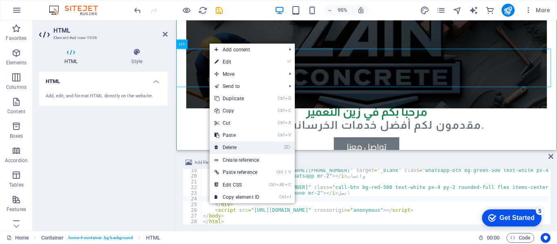
click at [240, 149] on link "⌦ Delete" at bounding box center [237, 148] width 55 height 12
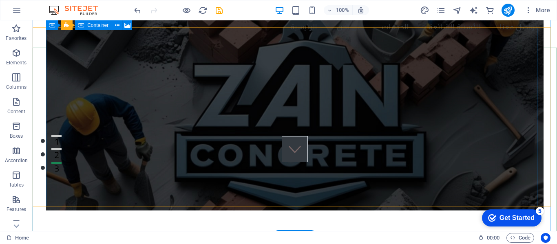
scroll to position [0, 0]
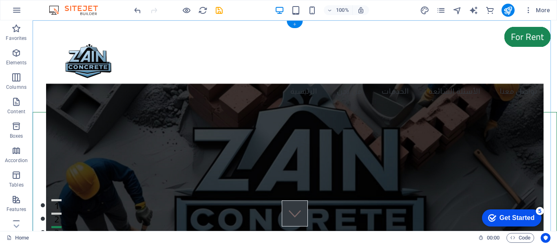
click at [297, 22] on div "+" at bounding box center [295, 24] width 16 height 7
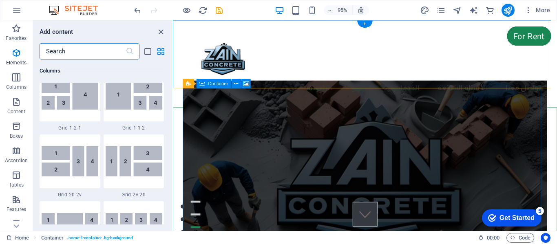
scroll to position [1427, 0]
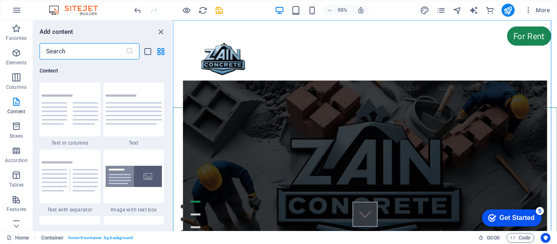
click at [95, 46] on input "text" at bounding box center [83, 51] width 86 height 16
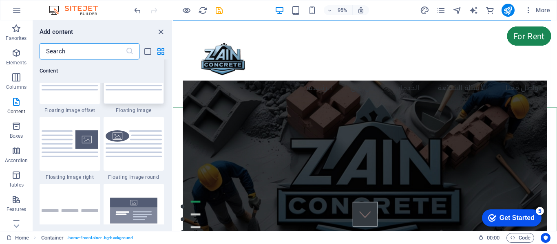
scroll to position [1876, 0]
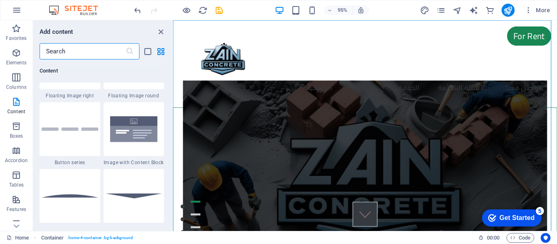
type input "ح"
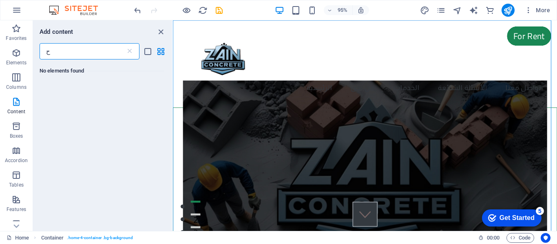
scroll to position [0, 0]
type input "ا"
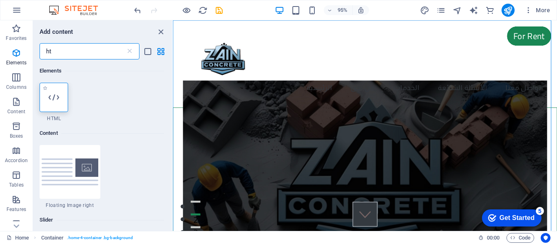
type input "ht"
click at [61, 92] on div at bounding box center [54, 97] width 29 height 29
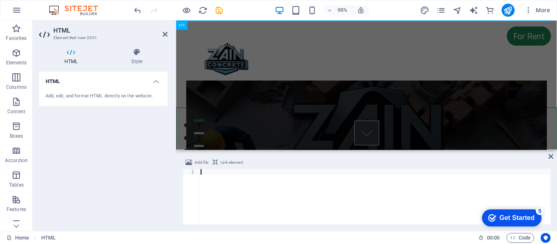
paste textarea "</html>"
type textarea "</html>"
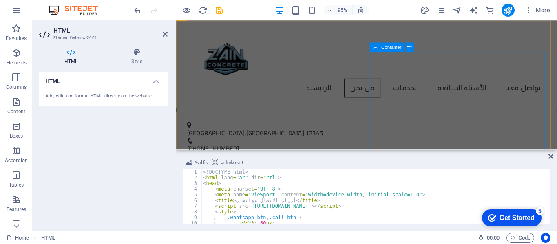
scroll to position [163, 0]
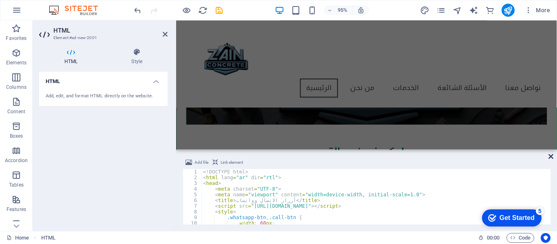
drag, startPoint x: 479, startPoint y: 124, endPoint x: 552, endPoint y: 156, distance: 79.6
click at [552, 156] on icon at bounding box center [551, 156] width 5 height 7
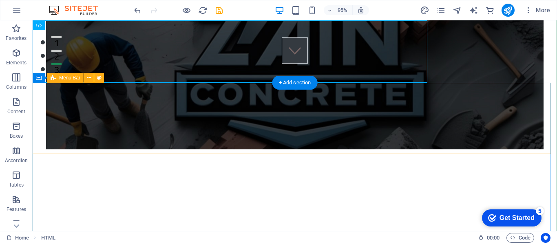
scroll to position [0, 0]
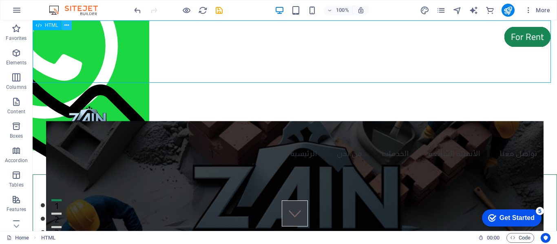
click at [69, 23] on button at bounding box center [67, 25] width 10 height 10
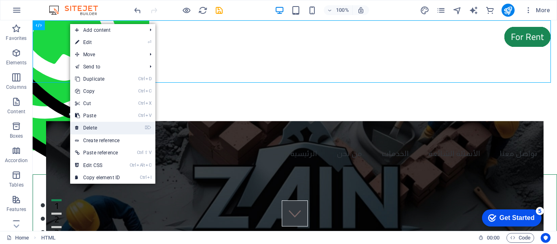
click at [104, 126] on link "⌦ Delete" at bounding box center [97, 128] width 55 height 12
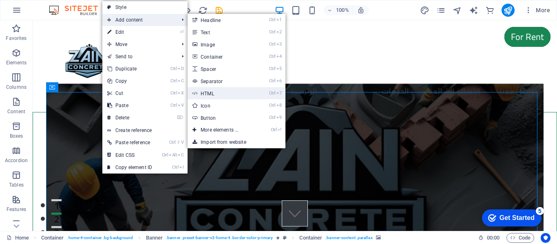
drag, startPoint x: 229, startPoint y: 91, endPoint x: 57, endPoint y: 76, distance: 173.3
click at [229, 91] on link "Ctrl 7 HTML" at bounding box center [221, 93] width 67 height 12
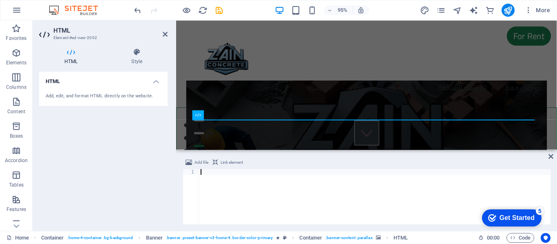
type textarea "</html>"
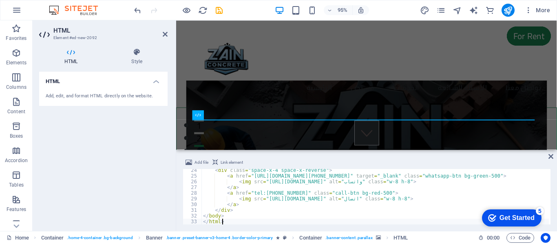
scroll to position [133, 0]
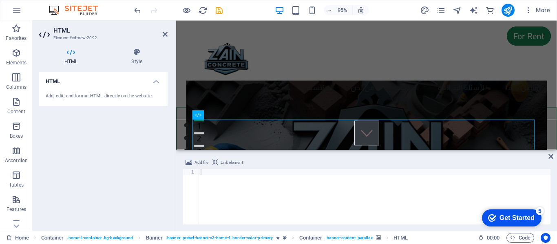
click at [552, 160] on div "Add file Link element 1 ההההההההההההההההההההההההההההההההההההההההההההההההההההההה…" at bounding box center [366, 191] width 381 height 80
drag, startPoint x: 552, startPoint y: 155, endPoint x: 518, endPoint y: 135, distance: 40.0
click at [552, 155] on icon at bounding box center [551, 156] width 5 height 7
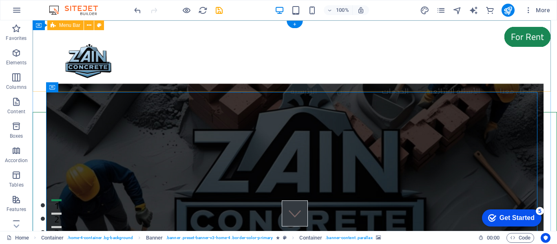
click at [256, 71] on div "Menu الرئيسية من نحن الخدمات الأسئلة الشائعة تواصل معنا" at bounding box center [295, 66] width 525 height 92
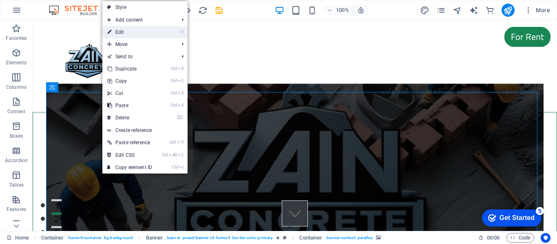
drag, startPoint x: 140, startPoint y: 33, endPoint x: 95, endPoint y: 87, distance: 70.2
click at [140, 33] on link "⏎ Edit" at bounding box center [129, 32] width 55 height 12
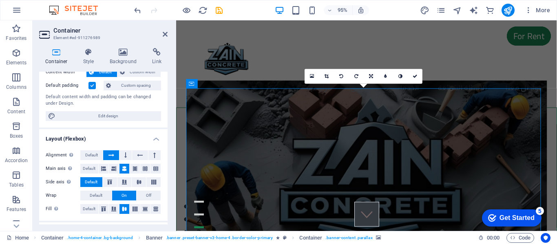
scroll to position [163, 0]
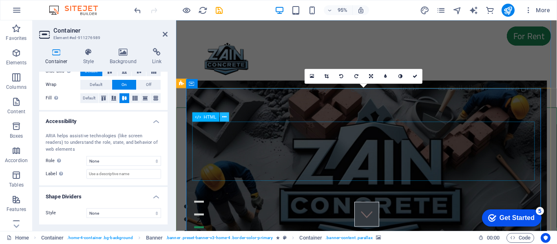
click at [221, 117] on button at bounding box center [224, 117] width 9 height 9
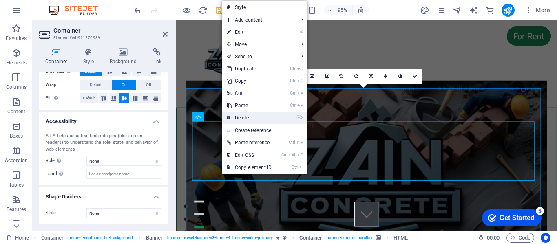
click at [247, 120] on link "⌦ Delete" at bounding box center [249, 118] width 55 height 12
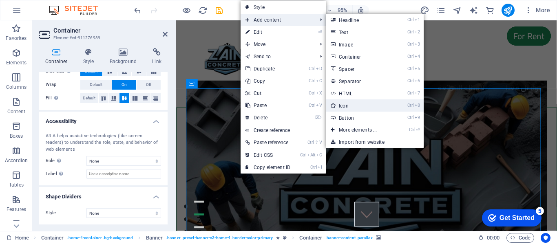
click at [379, 105] on link "Ctrl 8 Icon" at bounding box center [359, 106] width 67 height 12
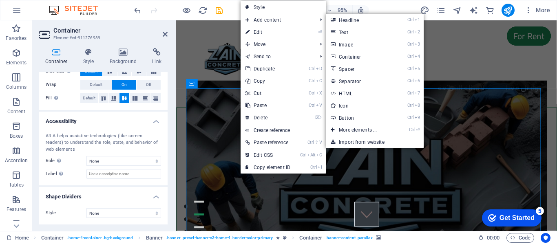
select select "xMidYMid"
select select "px"
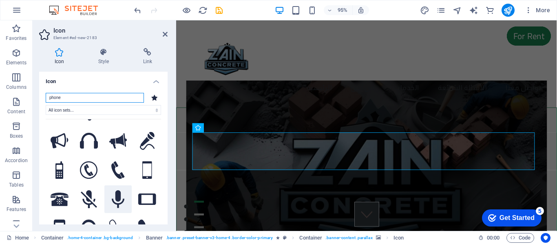
scroll to position [122, 0]
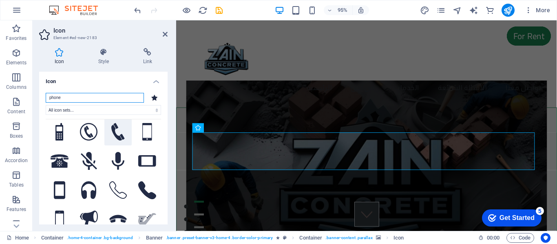
type input "phone"
click at [121, 135] on icon at bounding box center [117, 132] width 13 height 18
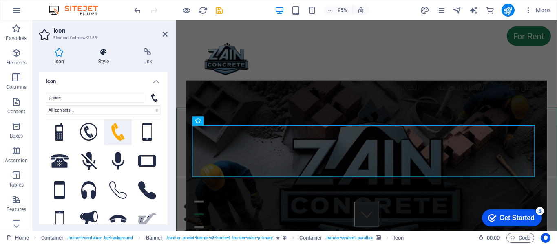
click at [101, 59] on h4 "Style" at bounding box center [105, 56] width 45 height 17
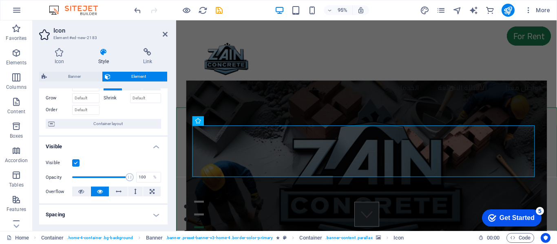
scroll to position [82, 0]
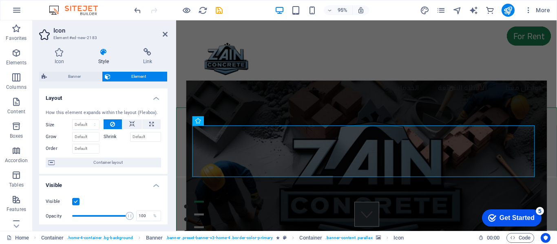
scroll to position [82, 0]
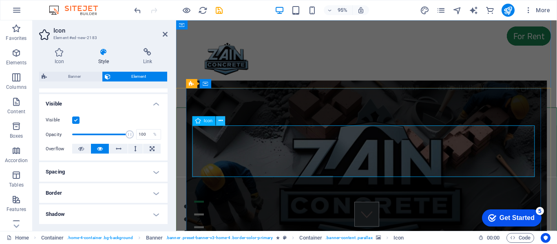
click at [220, 122] on icon at bounding box center [221, 121] width 4 height 8
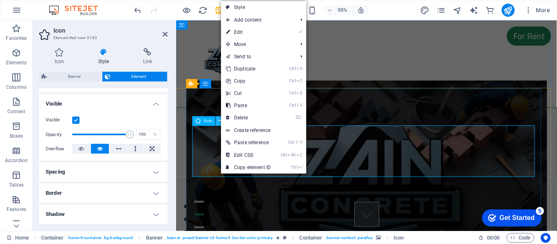
click at [220, 122] on icon at bounding box center [221, 121] width 4 height 8
click at [69, 55] on icon at bounding box center [59, 52] width 40 height 8
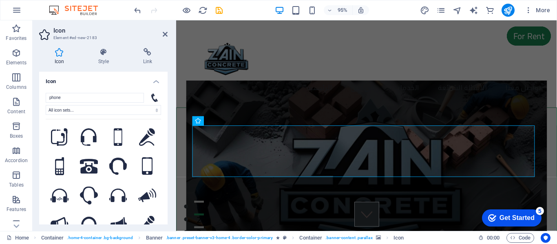
scroll to position [121, 0]
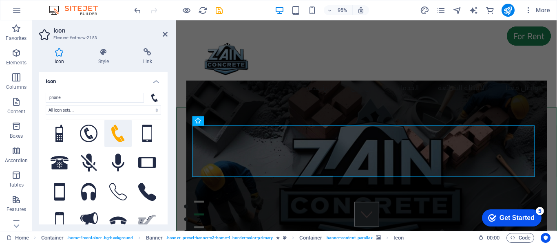
click at [118, 103] on div "phone All icon sets... IcoFont Ionicons FontAwesome Brands FontAwesome Duotone …" at bounding box center [103, 167] width 115 height 149
click at [103, 98] on input "phone" at bounding box center [95, 98] width 98 height 10
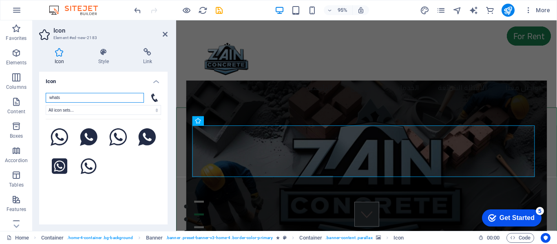
scroll to position [0, 0]
type input "whats"
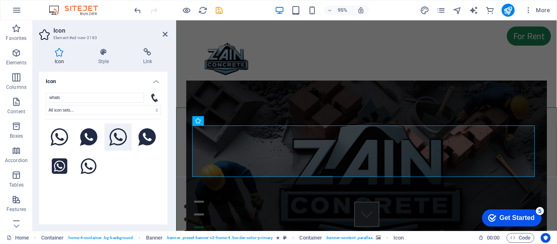
click at [114, 138] on icon at bounding box center [118, 138] width 18 height 18
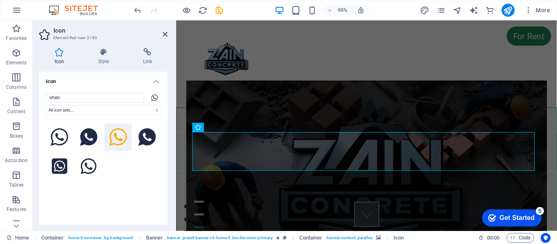
drag, startPoint x: 110, startPoint y: 61, endPoint x: 103, endPoint y: 68, distance: 9.5
click at [109, 62] on h4 "Style" at bounding box center [105, 56] width 45 height 17
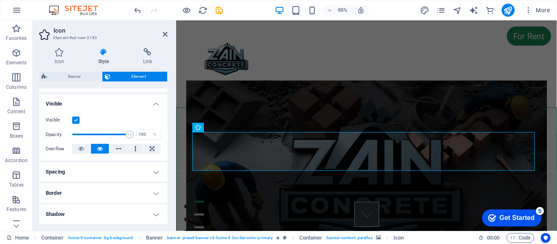
click at [100, 173] on h4 "Spacing" at bounding box center [103, 172] width 129 height 20
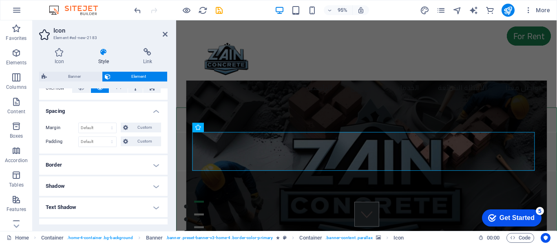
scroll to position [119, 0]
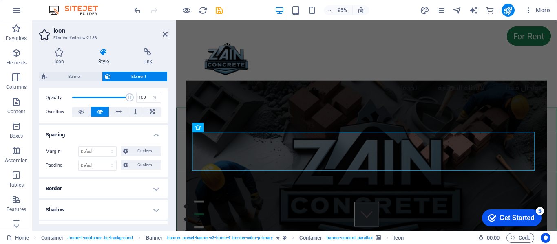
click at [63, 190] on h4 "Border" at bounding box center [103, 189] width 129 height 20
click at [105, 203] on span at bounding box center [107, 206] width 6 height 6
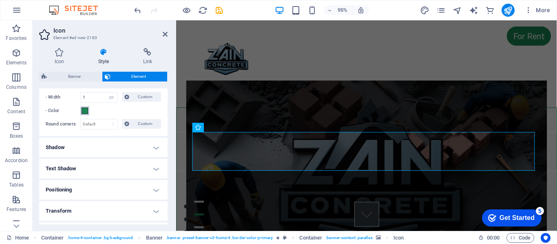
click at [86, 112] on span at bounding box center [85, 111] width 7 height 7
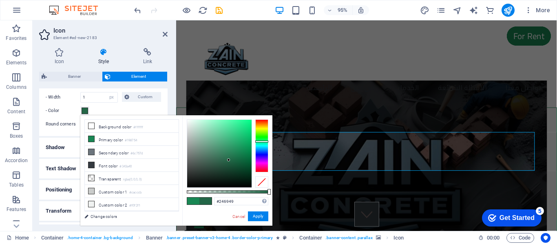
drag, startPoint x: 232, startPoint y: 155, endPoint x: 228, endPoint y: 162, distance: 7.7
click at [228, 160] on div at bounding box center [219, 154] width 64 height 68
type input "#256749"
click at [206, 202] on span at bounding box center [205, 201] width 12 height 7
click at [261, 217] on button "Apply" at bounding box center [258, 217] width 20 height 10
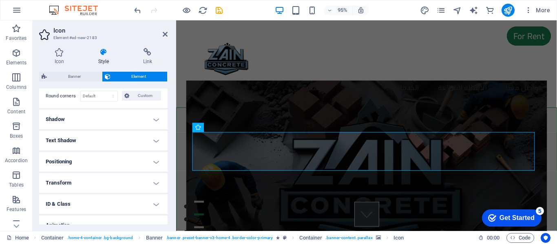
scroll to position [301, 0]
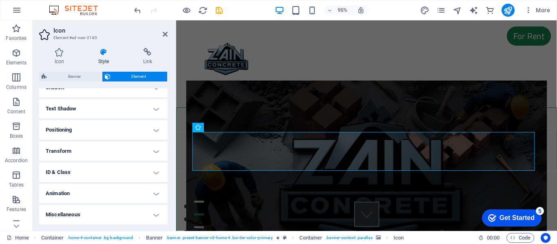
click at [89, 195] on h4 "Animation" at bounding box center [103, 194] width 129 height 20
click at [89, 195] on h4 "Animation" at bounding box center [103, 191] width 129 height 15
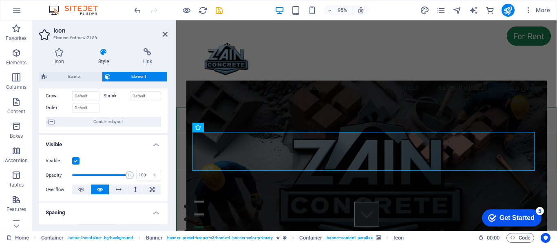
scroll to position [82, 0]
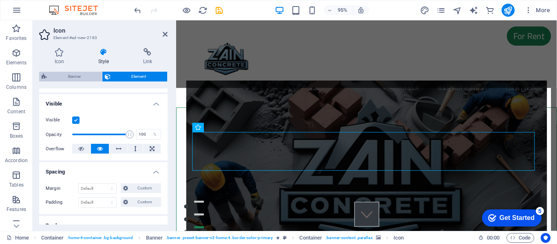
click at [88, 77] on span "Banner" at bounding box center [74, 77] width 50 height 10
select select "rem"
select select "px"
select select "preset-banner-v3-home-4"
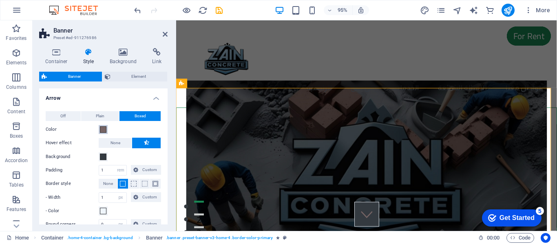
click at [104, 130] on span at bounding box center [103, 129] width 7 height 7
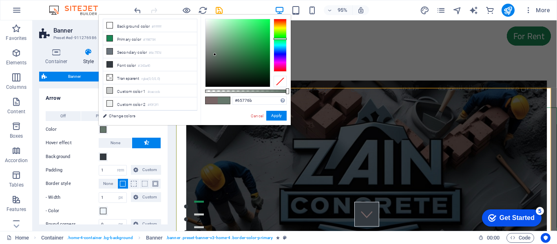
click at [278, 39] on div at bounding box center [280, 45] width 13 height 53
drag, startPoint x: 250, startPoint y: 40, endPoint x: 271, endPoint y: 37, distance: 21.1
click at [270, 37] on div at bounding box center [238, 53] width 64 height 68
type input "#00bb3a"
click at [170, 143] on div "Container Style Background Link Size Height Default px rem % vh vw Min. height …" at bounding box center [104, 137] width 142 height 190
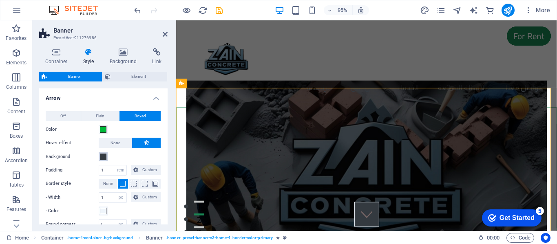
click at [99, 157] on button "Background" at bounding box center [103, 157] width 9 height 9
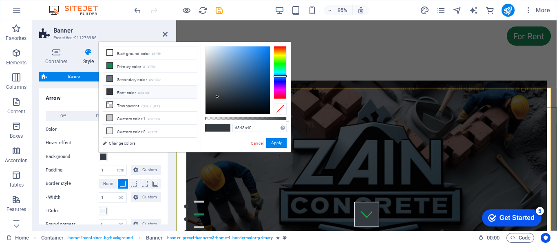
drag, startPoint x: 289, startPoint y: 64, endPoint x: 282, endPoint y: 64, distance: 6.5
click at [283, 65] on div "#343a40 Supported formats #0852ed rgb(8, 82, 237) rgba(8, 82, 237, 90%) hsv(221…" at bounding box center [246, 156] width 90 height 229
click at [281, 63] on div at bounding box center [280, 72] width 13 height 53
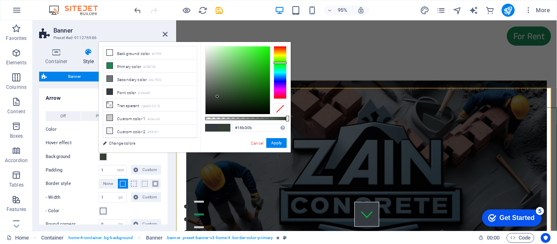
drag, startPoint x: 262, startPoint y: 67, endPoint x: 286, endPoint y: 62, distance: 25.0
click at [284, 62] on div at bounding box center [246, 80] width 82 height 69
type input "#0cc200"
click at [278, 143] on button "Apply" at bounding box center [276, 143] width 20 height 10
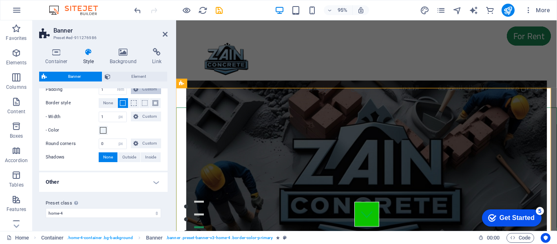
scroll to position [40, 0]
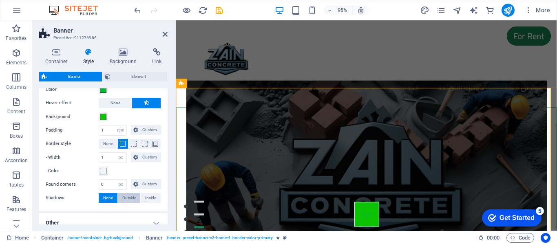
click at [131, 199] on span "Outside" at bounding box center [129, 198] width 14 height 10
click at [75, 211] on span at bounding box center [76, 211] width 7 height 7
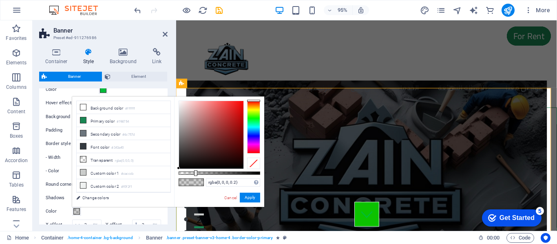
click at [255, 117] on div at bounding box center [253, 127] width 13 height 53
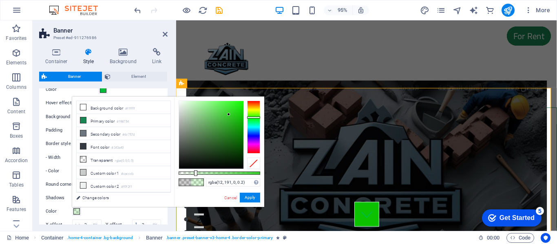
type input "rgba(12, 187, 0, 0.2)"
drag, startPoint x: 229, startPoint y: 115, endPoint x: 253, endPoint y: 119, distance: 24.0
click at [253, 119] on div at bounding box center [220, 135] width 82 height 69
click at [163, 218] on div "Off Plain Boxed Color Hover effect None Background Padding 1 px rem % vh vw Cus…" at bounding box center [104, 159] width 132 height 193
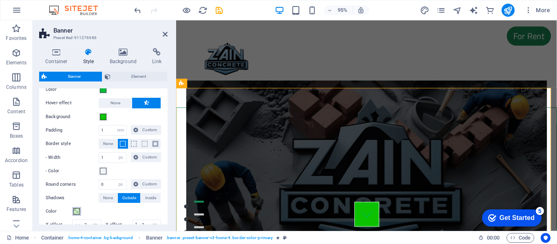
click at [80, 213] on button "Color" at bounding box center [76, 211] width 9 height 9
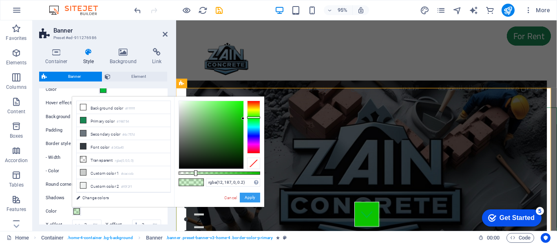
drag, startPoint x: 80, startPoint y: 188, endPoint x: 253, endPoint y: 199, distance: 173.7
click at [253, 199] on button "Apply" at bounding box center [250, 198] width 20 height 10
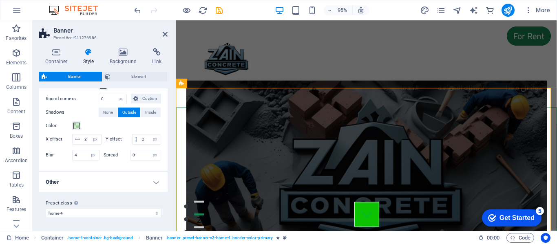
scroll to position [0, 0]
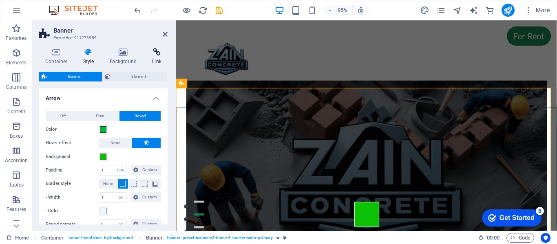
click at [164, 56] on icon at bounding box center [157, 52] width 22 height 8
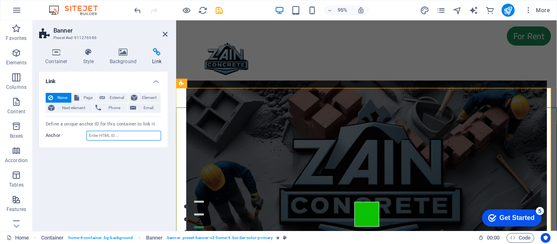
click at [109, 135] on input "Anchor" at bounding box center [123, 136] width 75 height 10
click at [114, 107] on span "Phone" at bounding box center [115, 108] width 22 height 10
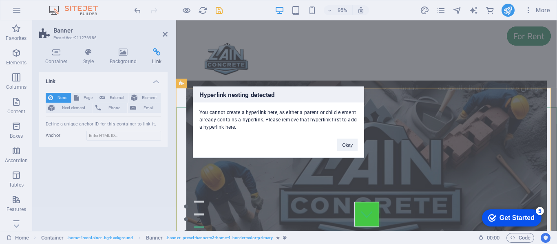
click at [335, 146] on div "Okay" at bounding box center [347, 141] width 33 height 21
click at [343, 147] on button "Okay" at bounding box center [347, 145] width 20 height 12
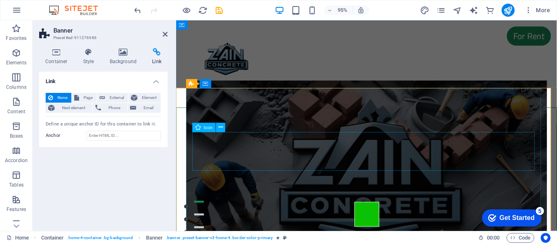
click at [219, 125] on icon at bounding box center [221, 128] width 4 height 8
click at [220, 127] on icon at bounding box center [221, 128] width 4 height 8
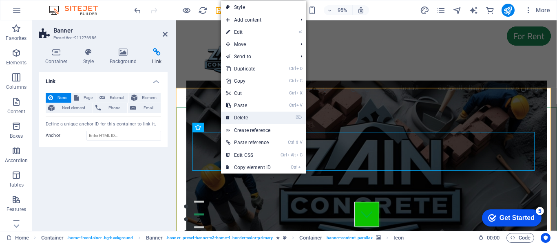
click at [244, 116] on link "⌦ Delete" at bounding box center [248, 118] width 55 height 12
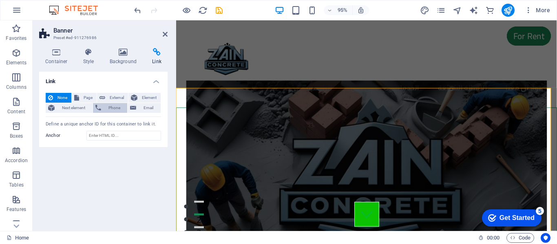
click at [116, 111] on span "Phone" at bounding box center [115, 108] width 22 height 10
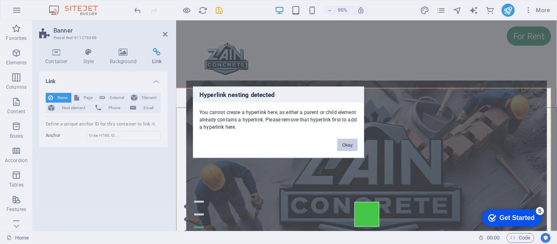
click at [341, 143] on button "Okay" at bounding box center [347, 145] width 20 height 12
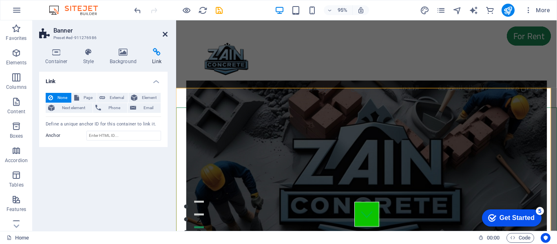
click at [167, 38] on link at bounding box center [165, 34] width 5 height 7
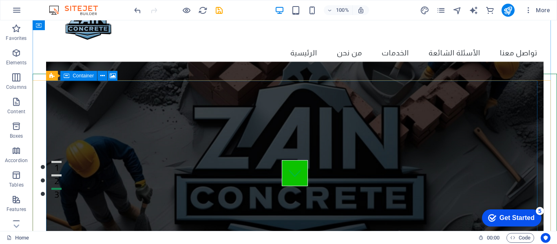
scroll to position [41, 0]
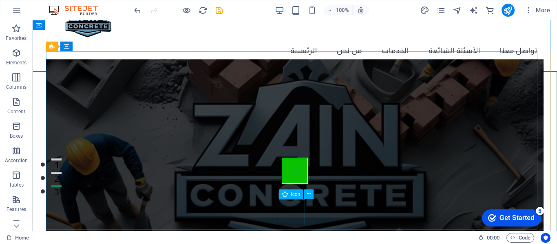
click at [298, 184] on figure at bounding box center [295, 171] width 26 height 26
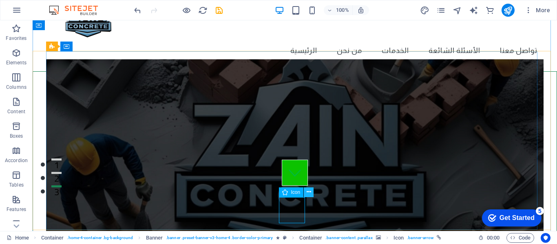
click at [308, 191] on icon at bounding box center [309, 192] width 4 height 9
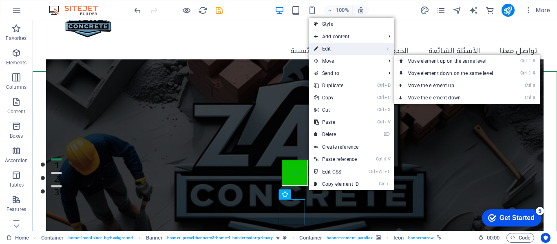
click at [340, 48] on link "⏎ Edit" at bounding box center [336, 49] width 55 height 12
select select "xMidYMid"
select select "px"
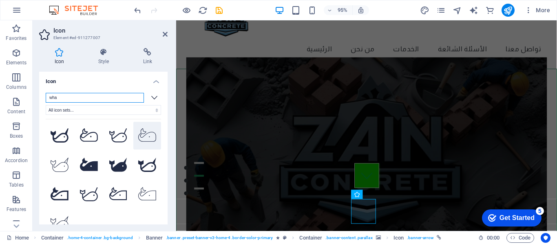
scroll to position [84, 0]
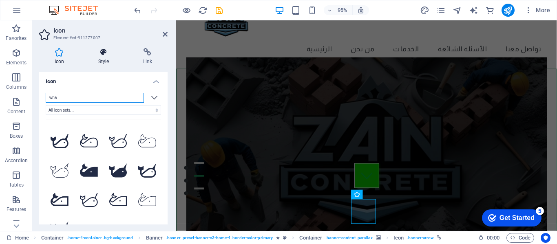
type input "wha"
click at [106, 53] on icon at bounding box center [104, 52] width 42 height 8
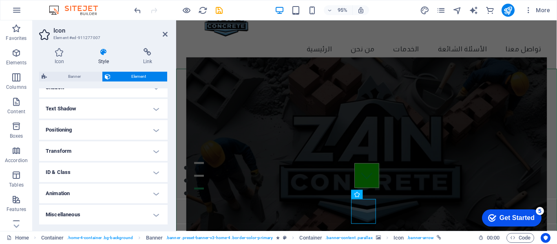
scroll to position [0, 0]
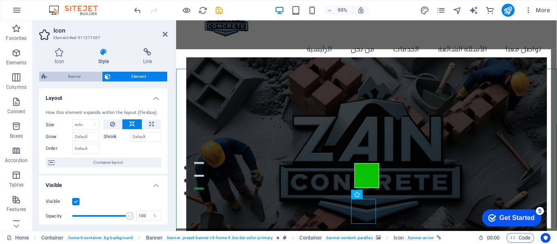
click at [84, 75] on span "Banner" at bounding box center [74, 77] width 50 height 10
select select "rem"
select select "px"
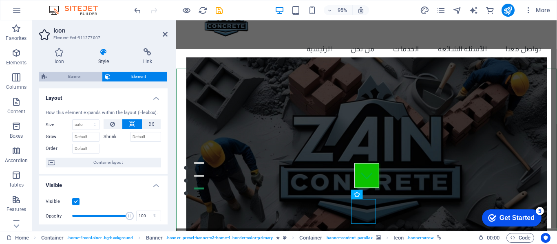
select select "px"
select select "preset-banner-v3-home-4"
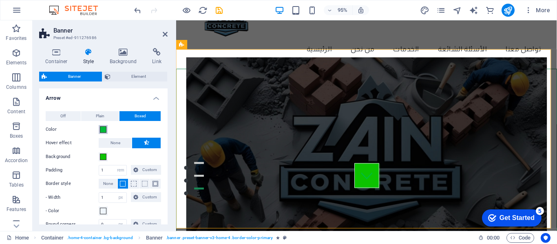
click at [106, 131] on button "Color" at bounding box center [103, 129] width 9 height 9
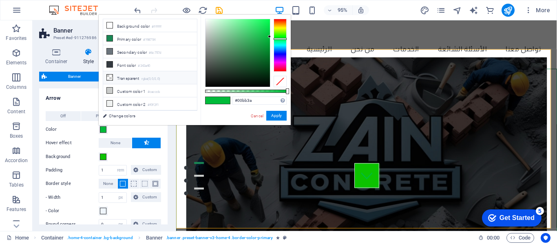
click at [111, 75] on icon at bounding box center [110, 78] width 6 height 6
type input "rgba(0, 0, 0, 0)"
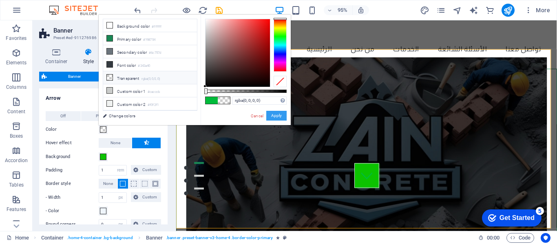
drag, startPoint x: 279, startPoint y: 113, endPoint x: 39, endPoint y: 124, distance: 240.6
click at [279, 113] on button "Apply" at bounding box center [276, 116] width 20 height 10
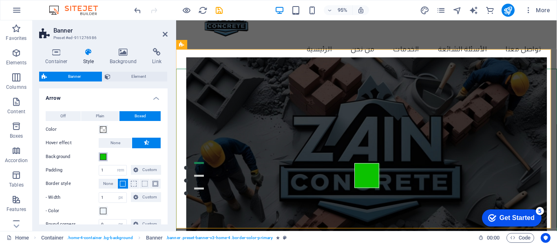
click at [104, 159] on span at bounding box center [103, 157] width 7 height 7
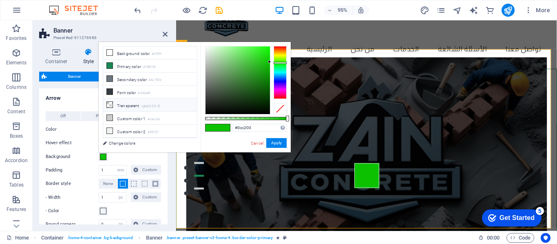
drag, startPoint x: 128, startPoint y: 103, endPoint x: 134, endPoint y: 106, distance: 6.8
click at [128, 103] on li "Transparent rgba(0,0,0,.0)" at bounding box center [150, 105] width 94 height 13
type input "rgba(0, 0, 0, 0)"
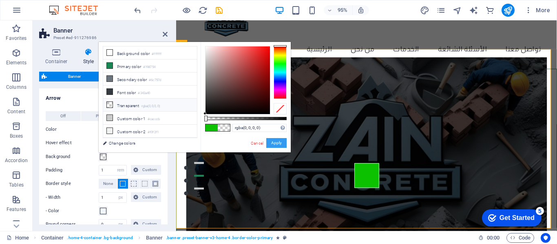
drag, startPoint x: 275, startPoint y: 142, endPoint x: 55, endPoint y: 143, distance: 220.3
click at [275, 142] on button "Apply" at bounding box center [276, 143] width 20 height 10
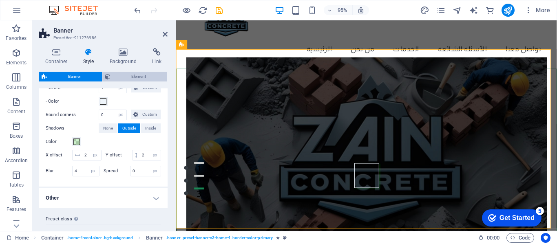
scroll to position [95, 0]
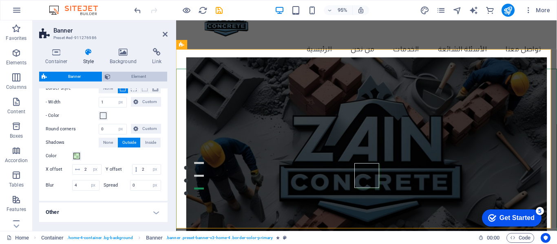
click at [120, 77] on span "Element" at bounding box center [139, 77] width 52 height 10
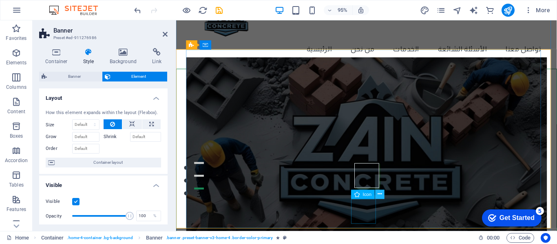
click at [380, 194] on icon at bounding box center [380, 195] width 4 height 8
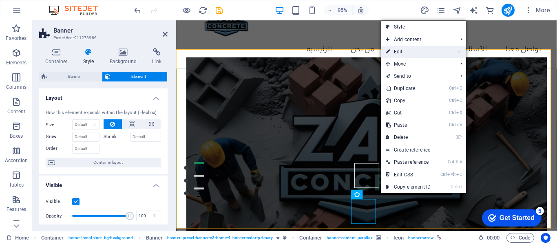
drag, startPoint x: 395, startPoint y: 53, endPoint x: 206, endPoint y: 56, distance: 188.1
click at [395, 53] on link "⏎ Edit" at bounding box center [408, 52] width 55 height 12
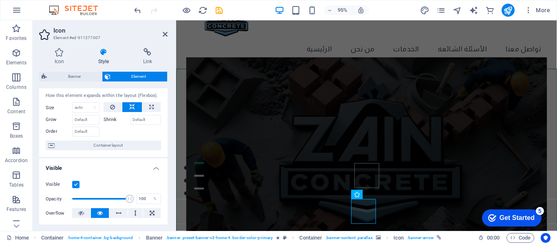
scroll to position [0, 0]
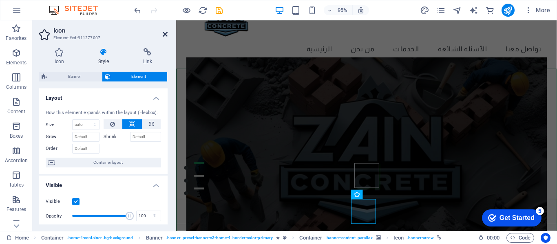
click at [166, 32] on icon at bounding box center [165, 34] width 5 height 7
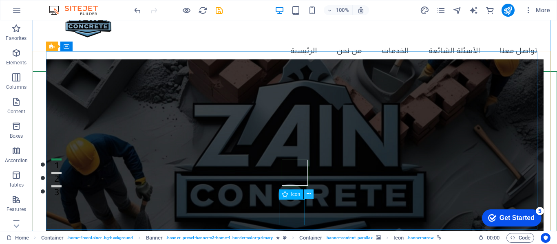
click at [308, 193] on icon at bounding box center [309, 194] width 4 height 9
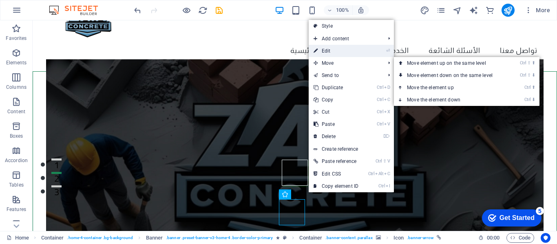
click at [341, 52] on link "⏎ Edit" at bounding box center [336, 51] width 55 height 12
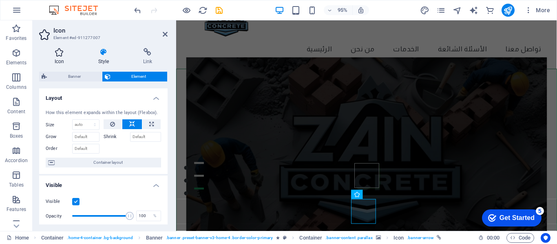
click at [66, 54] on icon at bounding box center [59, 52] width 40 height 8
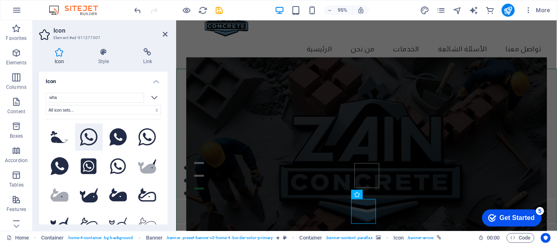
click at [87, 137] on icon at bounding box center [89, 138] width 18 height 18
click at [118, 137] on icon at bounding box center [118, 138] width 18 height 18
click at [120, 137] on icon at bounding box center [118, 138] width 18 height 18
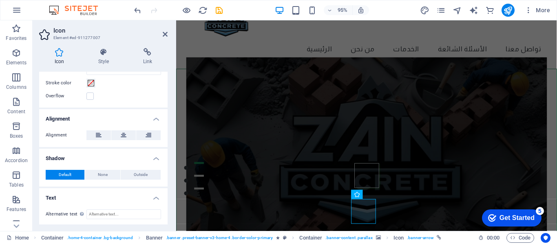
scroll to position [275, 0]
click at [123, 133] on icon at bounding box center [124, 134] width 6 height 10
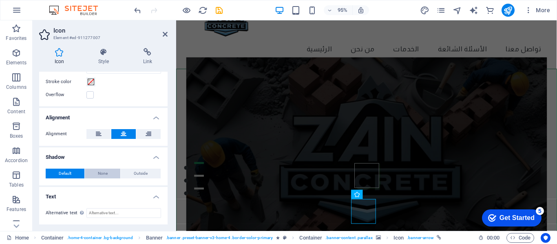
click at [107, 176] on button "None" at bounding box center [103, 174] width 36 height 10
click at [66, 173] on span "Default" at bounding box center [65, 174] width 13 height 10
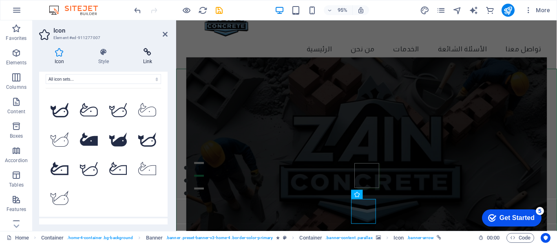
scroll to position [31, 0]
click at [140, 52] on icon at bounding box center [148, 52] width 40 height 8
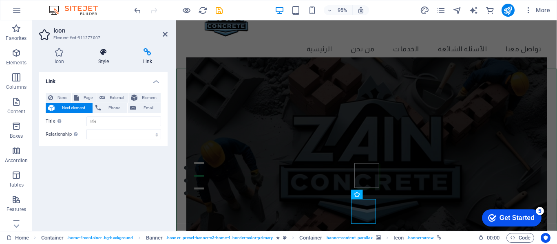
click at [103, 51] on icon at bounding box center [104, 52] width 42 height 8
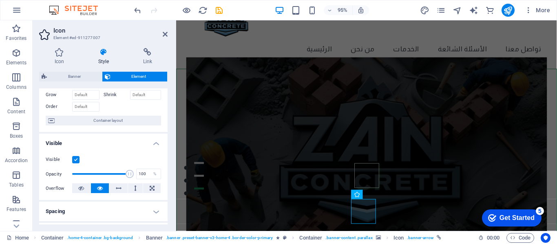
scroll to position [41, 0]
click at [73, 157] on label at bounding box center [75, 160] width 7 height 7
click at [0, 0] on input "Visible" at bounding box center [0, 0] width 0 height 0
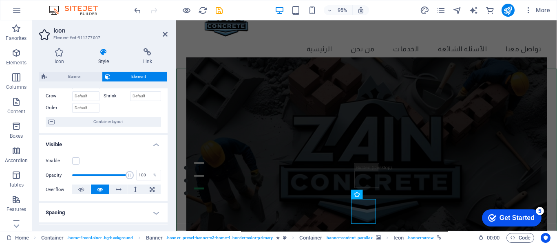
click at [73, 155] on div "Visible Opacity 100 % Overflow" at bounding box center [103, 176] width 129 height 52
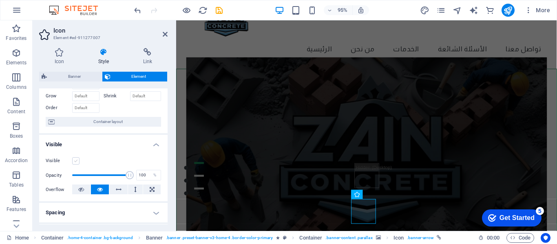
drag, startPoint x: 80, startPoint y: 163, endPoint x: 73, endPoint y: 158, distance: 8.5
click at [77, 161] on div "Visible" at bounding box center [103, 161] width 115 height 10
click at [74, 157] on label at bounding box center [75, 160] width 7 height 7
click at [0, 0] on input "Visible" at bounding box center [0, 0] width 0 height 0
click at [92, 216] on h4 "Spacing" at bounding box center [103, 213] width 129 height 20
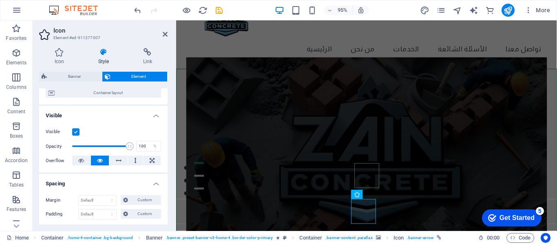
scroll to position [122, 0]
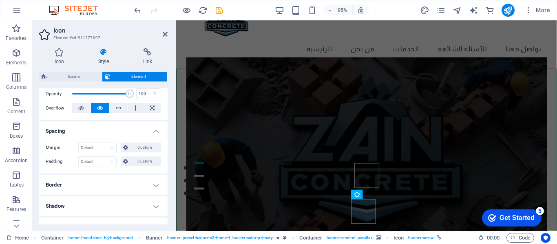
click at [84, 184] on h4 "Border" at bounding box center [103, 185] width 129 height 20
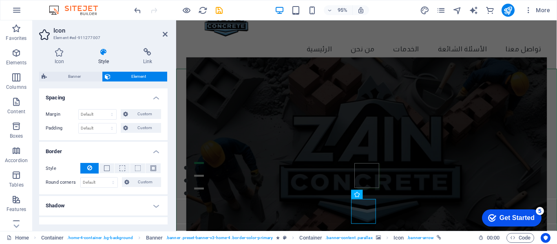
scroll to position [163, 0]
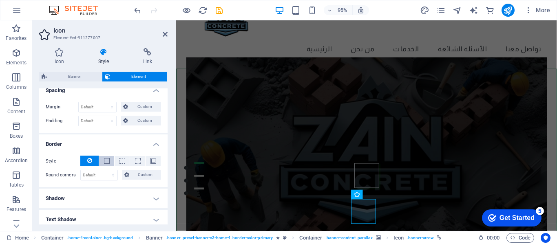
click at [109, 157] on button at bounding box center [106, 161] width 15 height 10
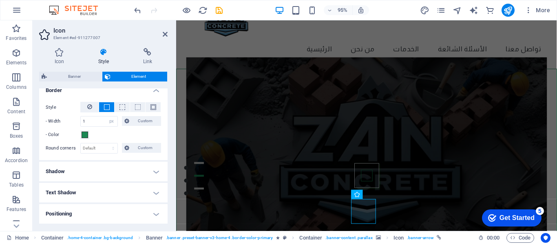
scroll to position [245, 0]
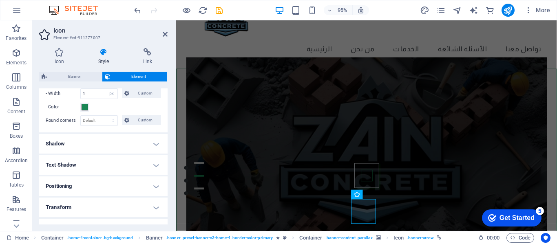
click at [98, 142] on h4 "Shadow" at bounding box center [103, 144] width 129 height 20
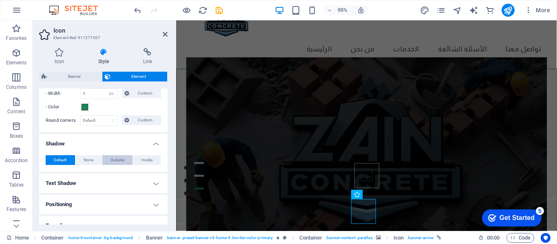
click at [119, 161] on span "Outside" at bounding box center [118, 160] width 14 height 10
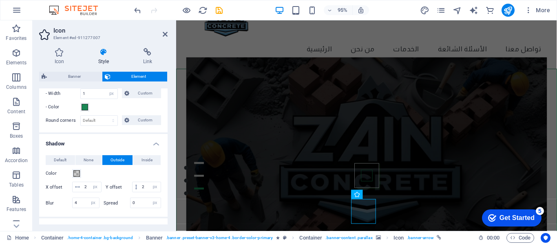
type input "2"
type input "4"
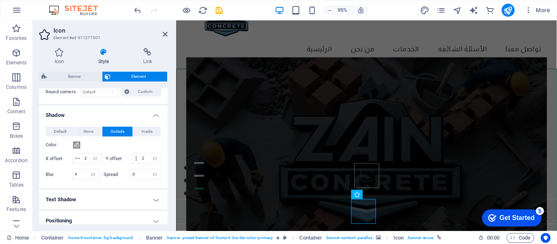
scroll to position [286, 0]
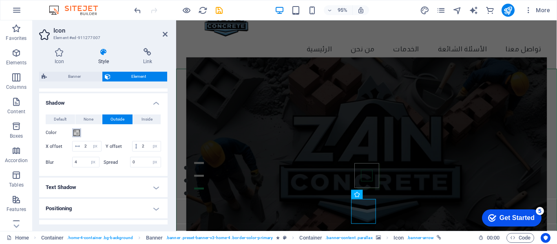
click at [78, 132] on span at bounding box center [76, 133] width 7 height 7
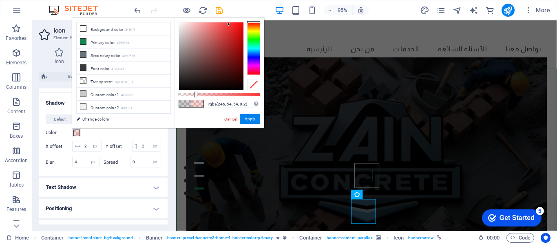
drag, startPoint x: 229, startPoint y: 24, endPoint x: 248, endPoint y: 31, distance: 19.9
click at [231, 24] on div at bounding box center [211, 56] width 64 height 68
click at [253, 48] on div at bounding box center [253, 48] width 13 height 53
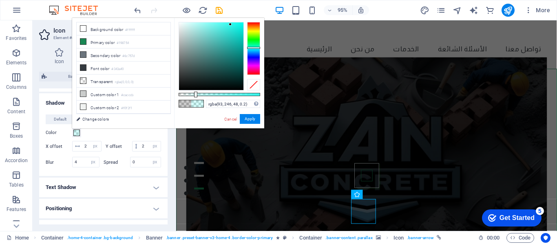
click at [252, 38] on div at bounding box center [253, 48] width 13 height 53
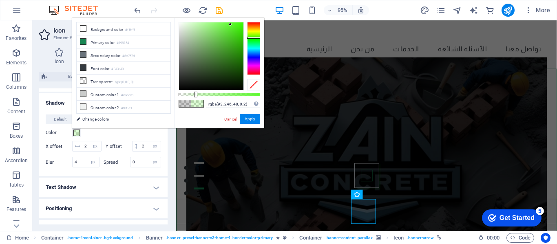
type input "rgba(90, 251, 43, 0.2)"
click at [232, 23] on div at bounding box center [211, 56] width 64 height 68
drag, startPoint x: 251, startPoint y: 120, endPoint x: 71, endPoint y: 104, distance: 181.0
click at [251, 120] on button "Apply" at bounding box center [250, 119] width 20 height 10
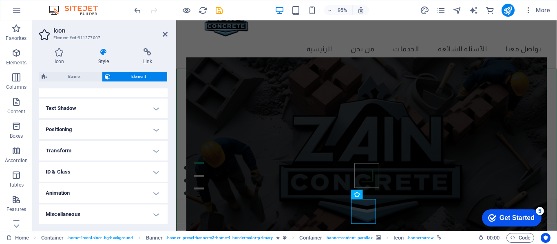
scroll to position [367, 0]
click at [95, 117] on h4 "Text Shadow" at bounding box center [103, 109] width 129 height 20
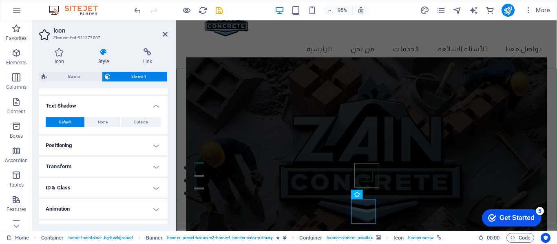
click at [100, 153] on h4 "Positioning" at bounding box center [103, 146] width 129 height 20
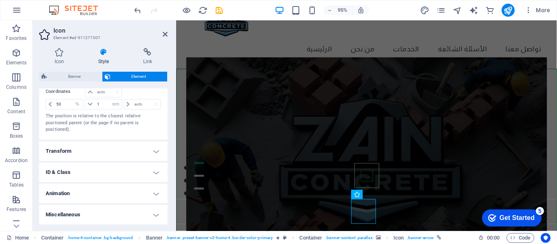
click at [106, 147] on h4 "Transform" at bounding box center [103, 152] width 129 height 20
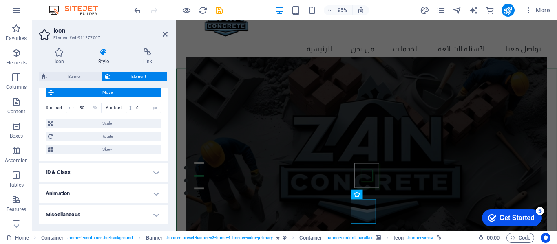
scroll to position [550, 0]
click at [116, 149] on span "Skew" at bounding box center [107, 150] width 103 height 10
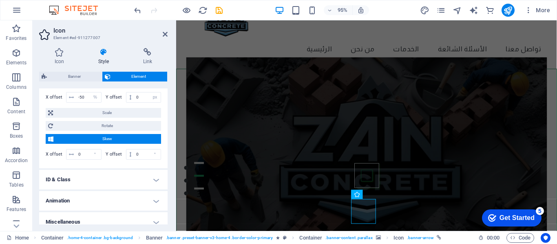
click at [78, 190] on h4 "ID & Class" at bounding box center [103, 180] width 129 height 20
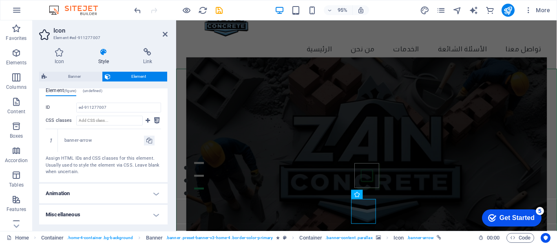
click at [80, 194] on h4 "Animation" at bounding box center [103, 194] width 129 height 20
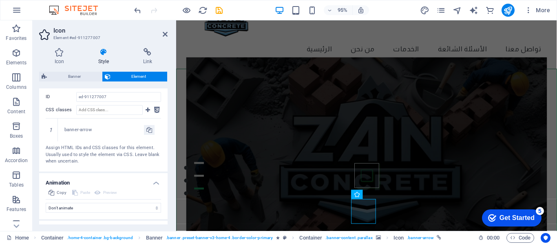
scroll to position [691, 0]
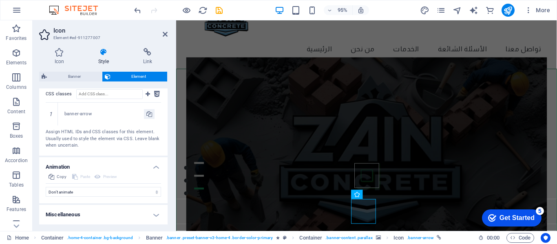
click at [79, 216] on h4 "Miscellaneous" at bounding box center [103, 215] width 129 height 20
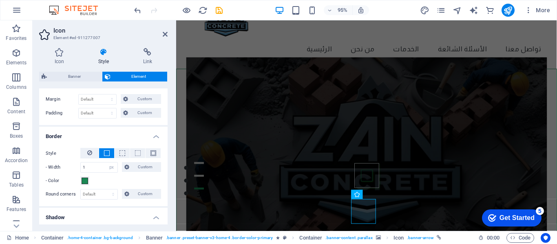
scroll to position [171, 0]
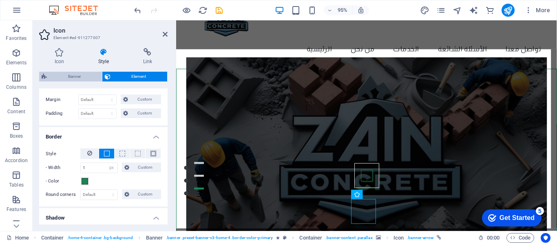
drag, startPoint x: 80, startPoint y: 78, endPoint x: 12, endPoint y: 158, distance: 105.4
click at [80, 78] on span "Banner" at bounding box center [74, 77] width 50 height 10
select select "rem"
select select "px"
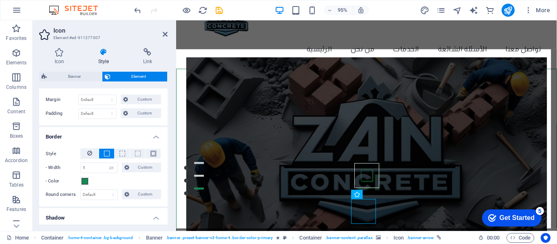
select select "px"
select select "preset-banner-v3-home-4"
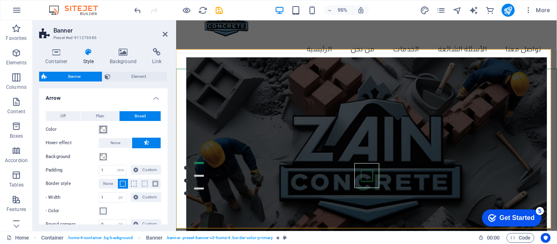
click at [106, 127] on span at bounding box center [103, 129] width 7 height 7
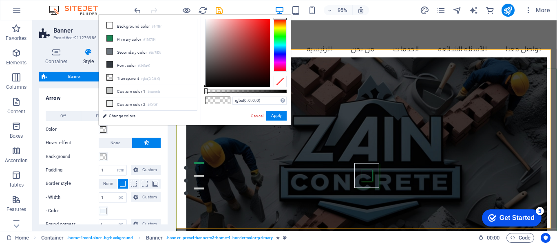
click at [280, 37] on div at bounding box center [280, 45] width 13 height 53
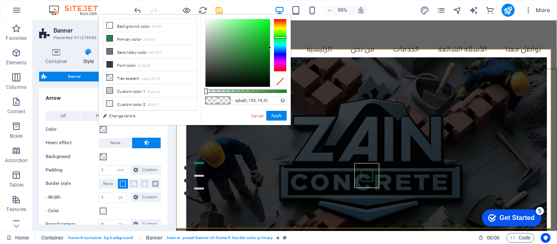
type input "rgba(0, 151, 19, 0)"
drag, startPoint x: 270, startPoint y: 52, endPoint x: 273, endPoint y: 46, distance: 6.5
click at [273, 46] on div at bounding box center [246, 53] width 82 height 69
click at [276, 115] on button "Apply" at bounding box center [276, 116] width 20 height 10
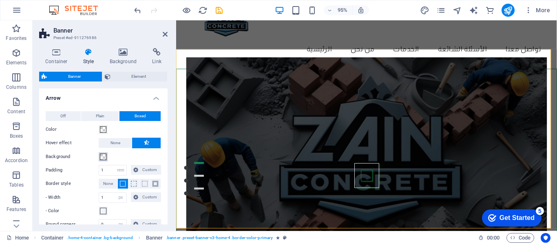
click at [102, 154] on span at bounding box center [103, 157] width 7 height 7
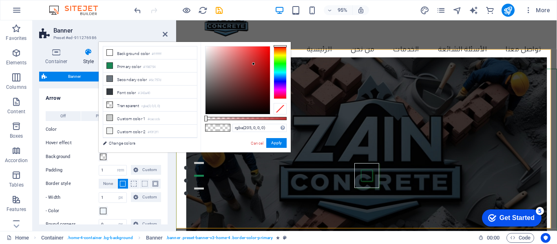
drag, startPoint x: 254, startPoint y: 64, endPoint x: 286, endPoint y: 61, distance: 32.0
click at [278, 59] on div at bounding box center [246, 80] width 82 height 69
click at [279, 62] on div at bounding box center [280, 72] width 13 height 53
type input "rgba(22, 205, 0, 0)"
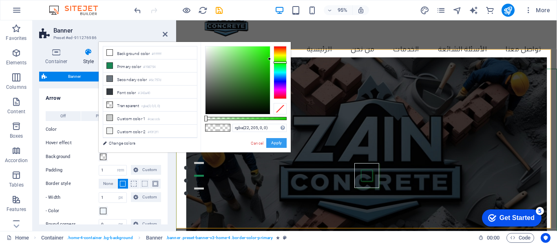
click at [277, 144] on button "Apply" at bounding box center [276, 143] width 20 height 10
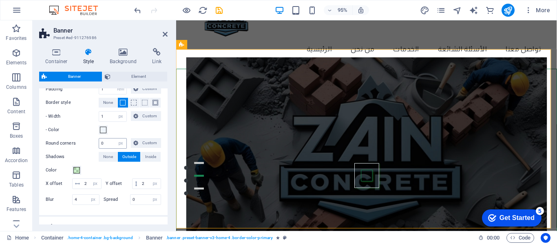
scroll to position [82, 0]
click at [99, 126] on button "- Color" at bounding box center [103, 129] width 9 height 9
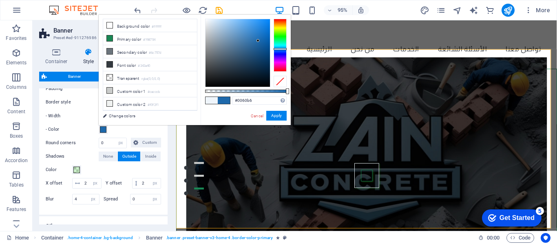
drag, startPoint x: 258, startPoint y: 41, endPoint x: 296, endPoint y: 38, distance: 38.0
click at [296, 38] on body "zain-altameer.com Home Favorites Elements Columns Content Boxes Accordion Table…" at bounding box center [278, 122] width 557 height 244
click at [285, 35] on div at bounding box center [280, 45] width 13 height 53
type input "#14b600"
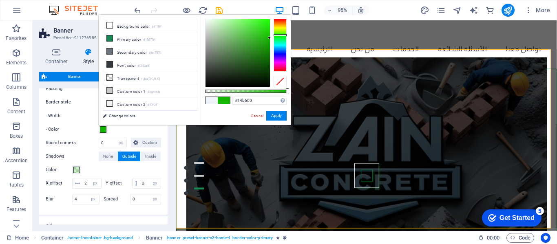
click at [277, 35] on div at bounding box center [280, 35] width 13 height 2
click at [272, 120] on button "Apply" at bounding box center [276, 116] width 20 height 10
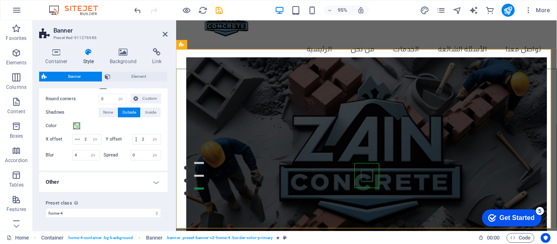
scroll to position [136, 0]
click at [79, 122] on button "Color" at bounding box center [76, 126] width 9 height 9
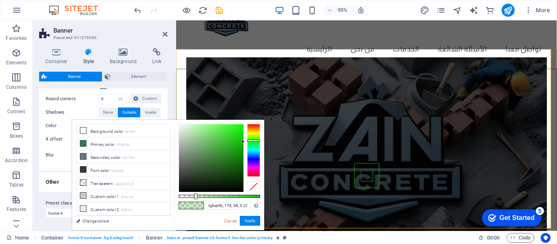
click at [229, 145] on div at bounding box center [211, 158] width 64 height 68
drag, startPoint x: 238, startPoint y: 147, endPoint x: 249, endPoint y: 148, distance: 11.0
click at [245, 145] on div at bounding box center [220, 158] width 82 height 69
type input "rgba(11, 174, 0, 0.2)"
drag, startPoint x: 253, startPoint y: 217, endPoint x: 164, endPoint y: 153, distance: 109.7
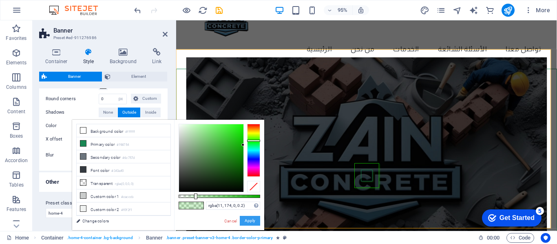
click at [253, 217] on button "Apply" at bounding box center [250, 221] width 20 height 10
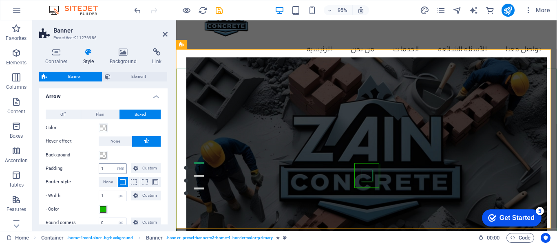
scroll to position [0, 0]
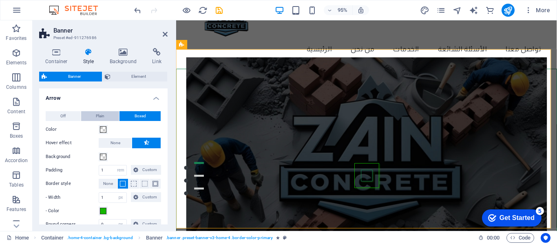
click at [106, 115] on button "Plain" at bounding box center [100, 116] width 38 height 10
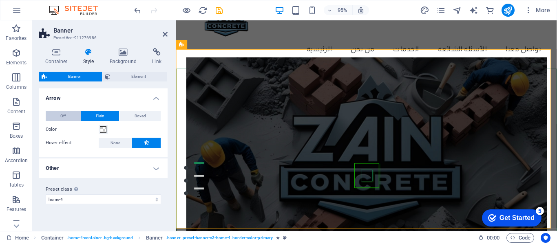
click at [62, 112] on span "Off" at bounding box center [62, 116] width 5 height 10
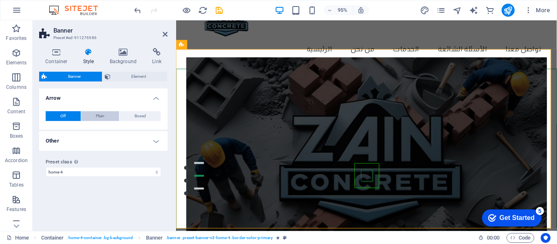
click at [104, 116] on span "Plain" at bounding box center [100, 116] width 9 height 10
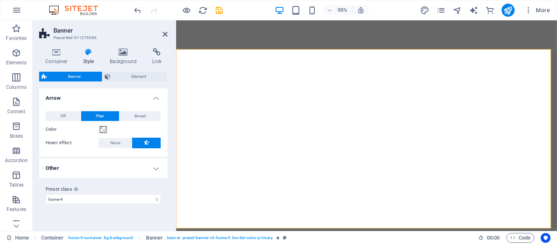
select select "preset-banner-v3-home-4"
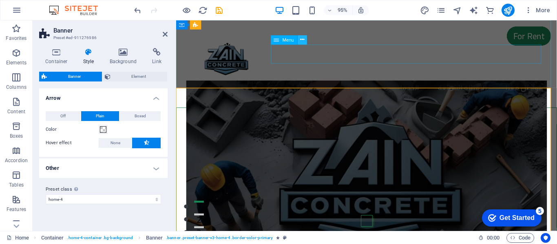
click at [300, 36] on icon at bounding box center [302, 40] width 4 height 8
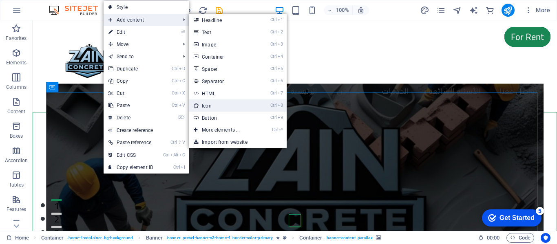
drag, startPoint x: 155, startPoint y: 69, endPoint x: 233, endPoint y: 105, distance: 86.1
click at [233, 105] on link "Ctrl 8 Icon" at bounding box center [222, 106] width 67 height 12
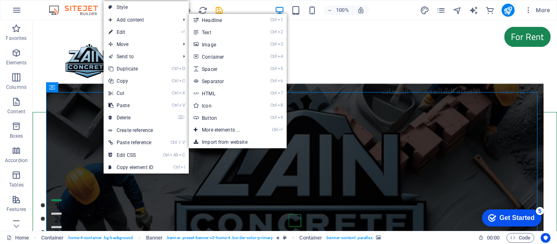
select select "xMidYMid"
select select "px"
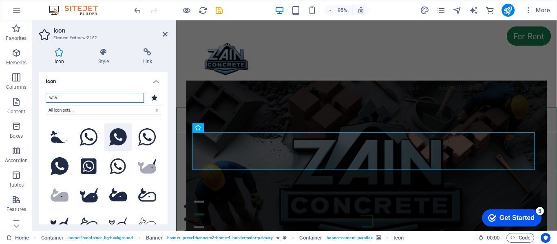
type input "wha"
click at [114, 142] on icon at bounding box center [118, 138] width 18 height 18
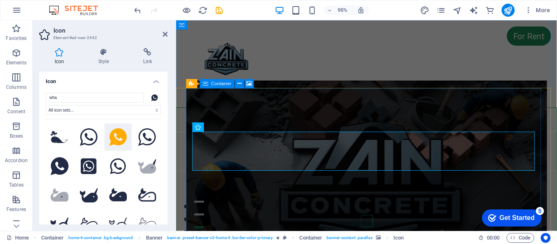
click at [321, 109] on figure at bounding box center [377, 185] width 380 height 202
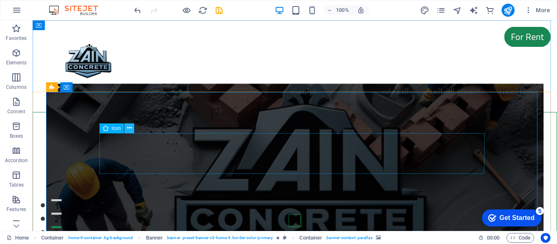
click at [129, 128] on icon at bounding box center [129, 128] width 4 height 9
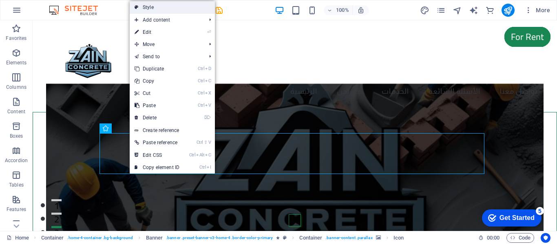
click at [190, 9] on link "Style" at bounding box center [172, 7] width 85 height 12
select select "px"
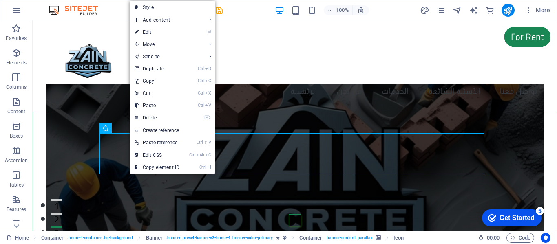
select select "fade"
select select "show"
select select "s"
select select "scroll"
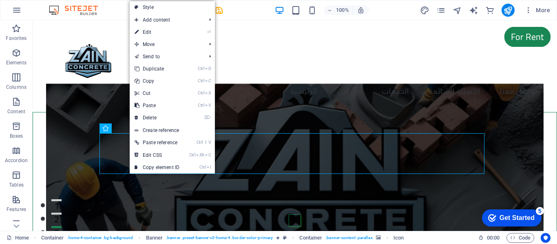
select select "preset-banner-v3-home-4"
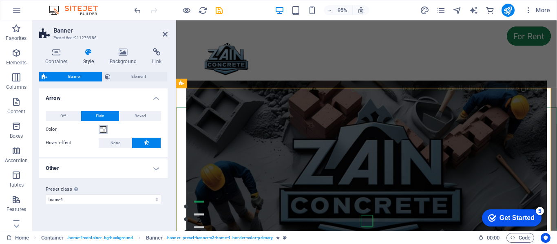
click at [100, 130] on span at bounding box center [103, 129] width 7 height 7
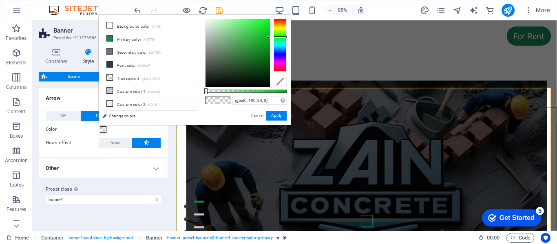
type input "rgba(0, 191, 24, 0)"
drag, startPoint x: 268, startPoint y: 38, endPoint x: 275, endPoint y: 35, distance: 7.4
click at [274, 35] on div at bounding box center [246, 53] width 82 height 69
click at [275, 113] on button "Apply" at bounding box center [276, 116] width 20 height 10
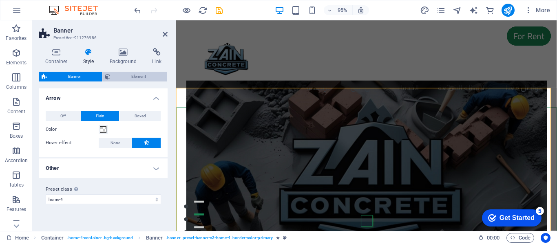
click at [129, 78] on span "Element" at bounding box center [139, 77] width 52 height 10
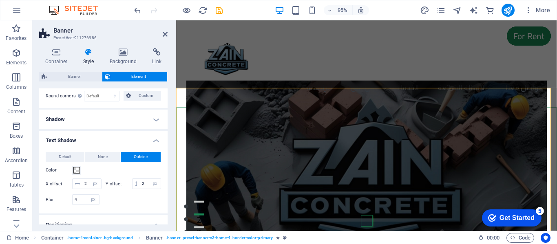
scroll to position [245, 0]
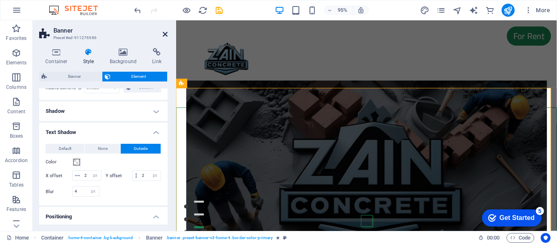
click at [166, 33] on icon at bounding box center [165, 34] width 5 height 7
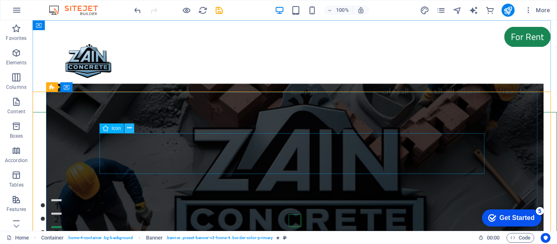
click at [131, 127] on icon at bounding box center [129, 128] width 4 height 9
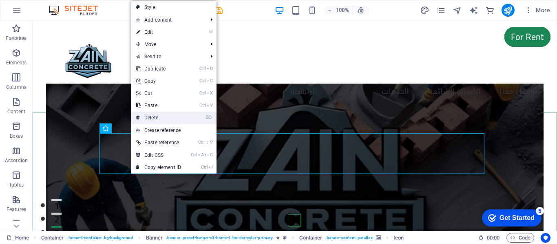
click at [160, 118] on link "⌦ Delete" at bounding box center [158, 118] width 55 height 12
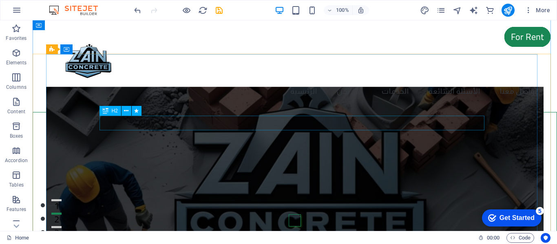
scroll to position [41, 0]
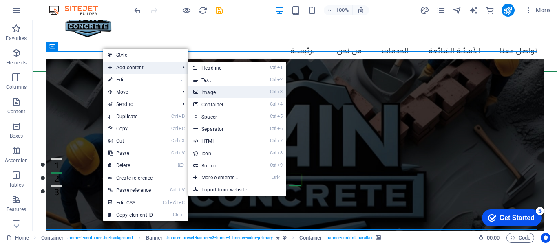
click at [226, 91] on link "Ctrl 3 Image" at bounding box center [221, 92] width 67 height 12
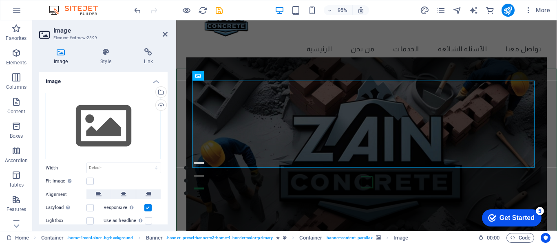
click at [109, 124] on div "Drag files here, click to choose files or select files from Files or our free s…" at bounding box center [103, 126] width 115 height 67
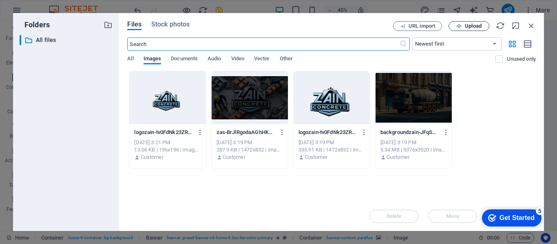
click at [476, 24] on span "Upload" at bounding box center [473, 26] width 17 height 5
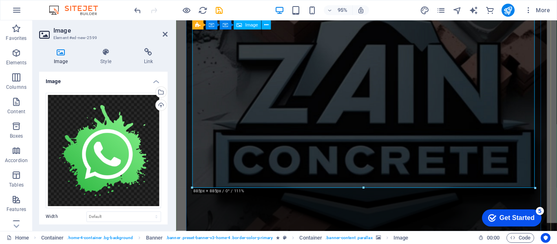
scroll to position [326, 0]
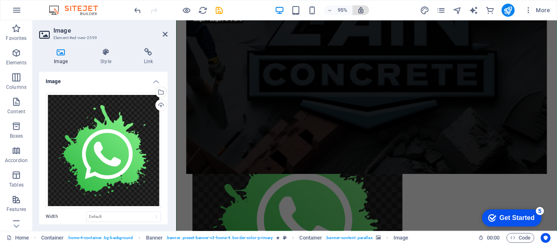
drag, startPoint x: 536, startPoint y: 153, endPoint x: 187, endPoint y: 69, distance: 358.9
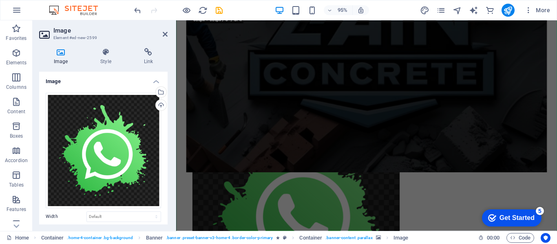
type input "535"
select select "px"
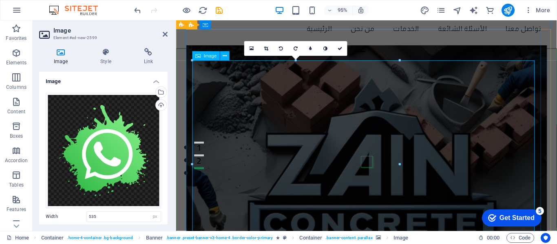
scroll to position [144, 0]
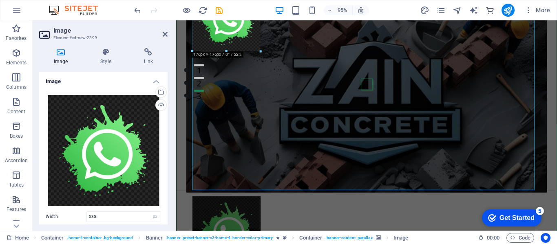
drag, startPoint x: 238, startPoint y: 177, endPoint x: 254, endPoint y: 11, distance: 167.2
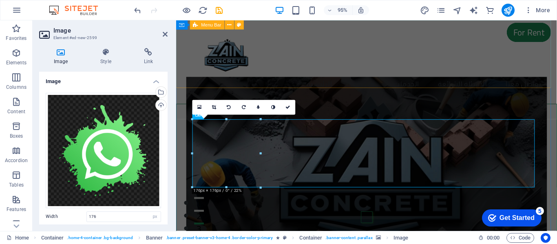
scroll to position [0, 0]
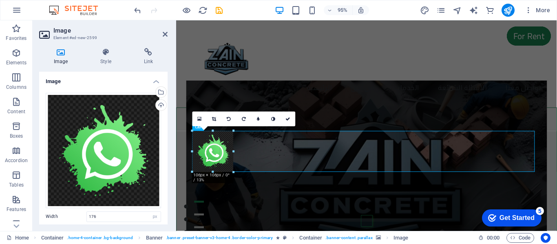
drag, startPoint x: 258, startPoint y: 187, endPoint x: 129, endPoint y: 142, distance: 137.4
type input "106"
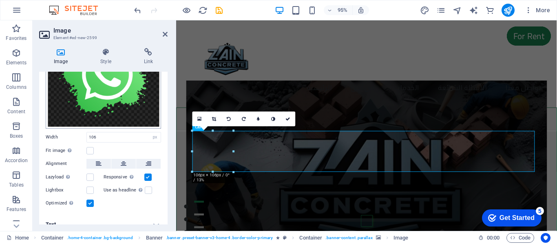
scroll to position [82, 0]
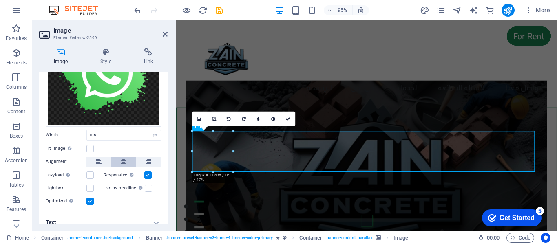
click at [121, 158] on icon at bounding box center [124, 162] width 6 height 10
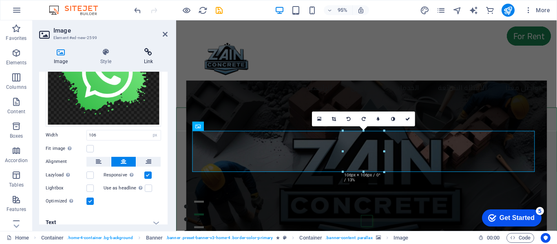
click at [150, 54] on icon at bounding box center [148, 52] width 38 height 8
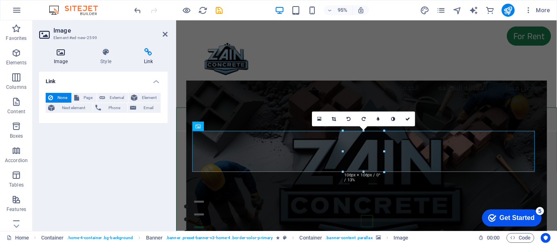
click at [60, 56] on icon at bounding box center [60, 52] width 43 height 8
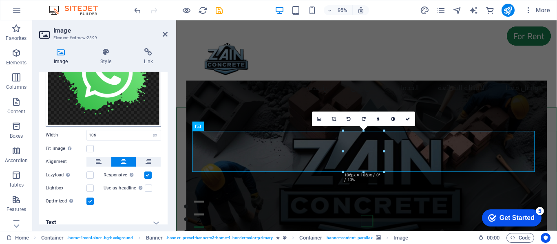
scroll to position [0, 0]
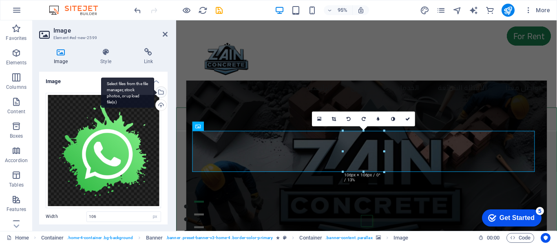
click at [154, 91] on div "Select files from the file manager, stock photos, or upload file(s)" at bounding box center [127, 93] width 53 height 31
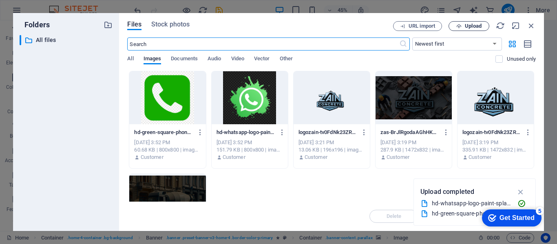
click at [471, 24] on span "Upload" at bounding box center [473, 26] width 17 height 5
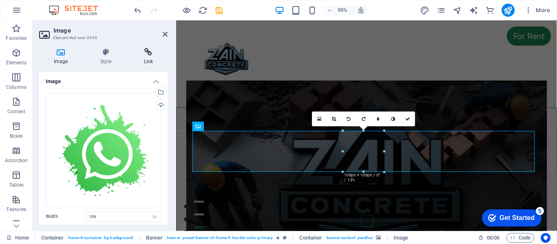
click at [148, 55] on icon at bounding box center [148, 52] width 38 height 8
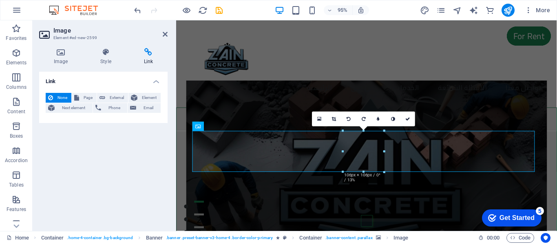
click at [75, 126] on div "Link None Page External Element Next element Phone Email Page Home Subpage Lega…" at bounding box center [103, 148] width 129 height 153
click at [113, 97] on span "External" at bounding box center [117, 98] width 18 height 10
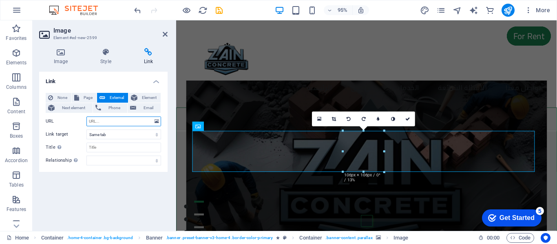
select select "blank"
paste input "[URL][DOMAIN_NAME][PHONE_NUMBER]"
type input "[URL][DOMAIN_NAME][PHONE_NUMBER]"
click at [134, 138] on select "New tab Same tab Overlay" at bounding box center [123, 135] width 75 height 10
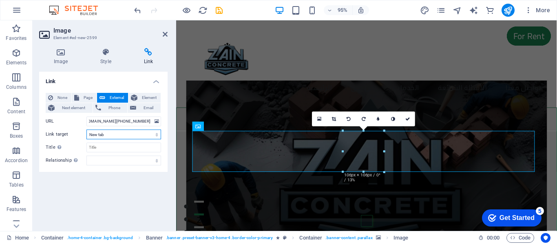
scroll to position [0, 0]
click at [134, 138] on select "New tab Same tab Overlay" at bounding box center [123, 135] width 75 height 10
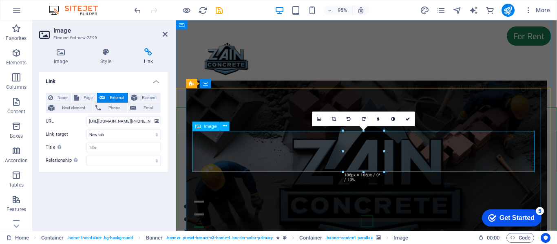
click at [227, 126] on button at bounding box center [224, 126] width 9 height 9
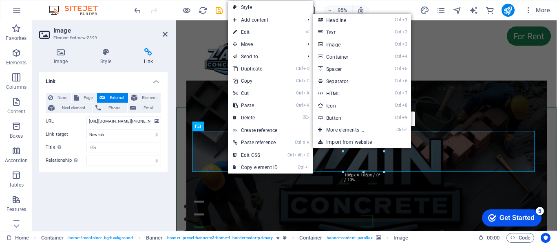
drag, startPoint x: 352, startPoint y: 45, endPoint x: 208, endPoint y: 243, distance: 245.2
click at [353, 45] on link "Ctrl 3 Image" at bounding box center [346, 44] width 67 height 12
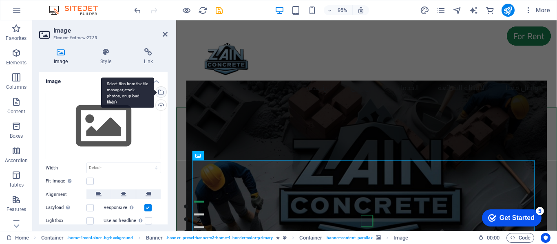
click at [162, 93] on div "Select files from the file manager, stock photos, or upload file(s)" at bounding box center [160, 93] width 12 height 12
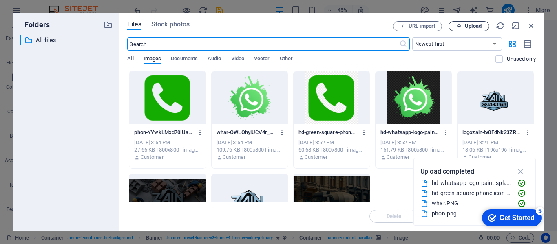
click at [475, 25] on span "Upload" at bounding box center [473, 26] width 17 height 5
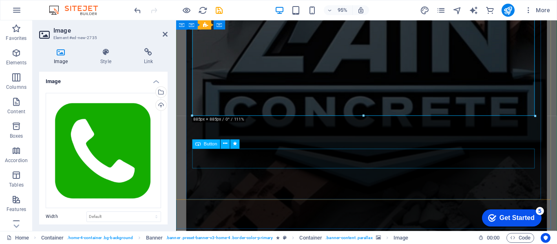
scroll to position [408, 0]
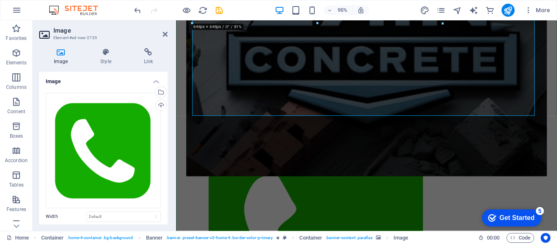
drag, startPoint x: 536, startPoint y: 117, endPoint x: 354, endPoint y: 18, distance: 207.6
type input "646"
select select "px"
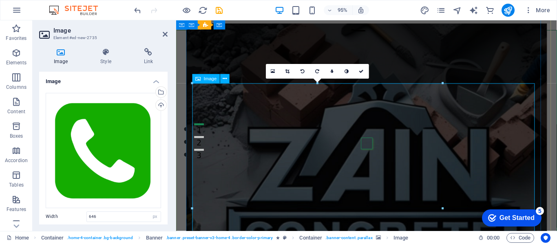
scroll to position [0, 0]
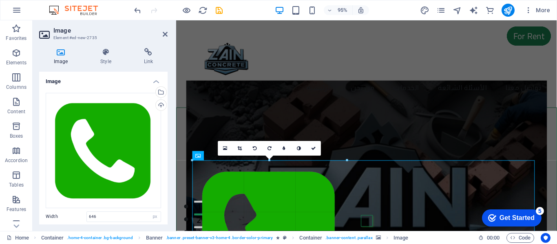
drag, startPoint x: 192, startPoint y: 160, endPoint x: 389, endPoint y: 263, distance: 221.9
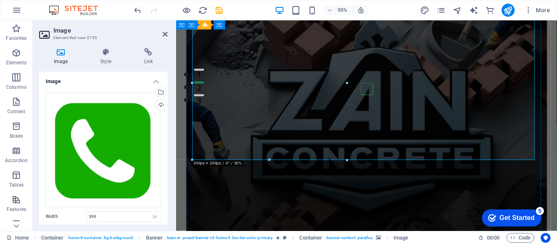
scroll to position [163, 0]
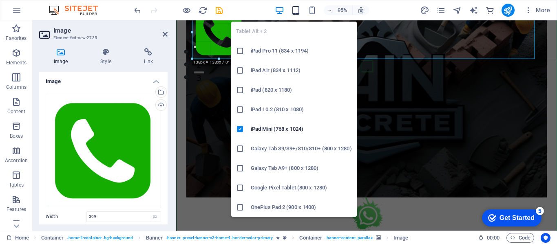
drag, startPoint x: 192, startPoint y: 160, endPoint x: 300, endPoint y: 7, distance: 187.8
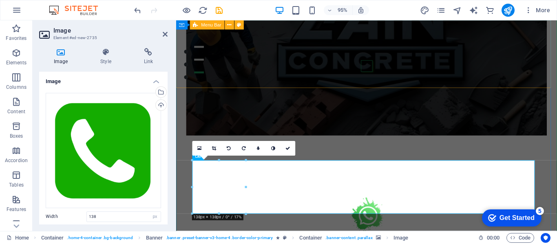
scroll to position [0, 0]
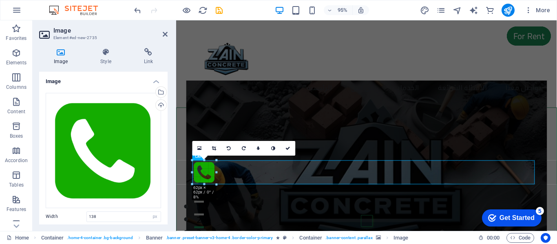
drag, startPoint x: 244, startPoint y: 213, endPoint x: 215, endPoint y: 182, distance: 42.5
type input "62"
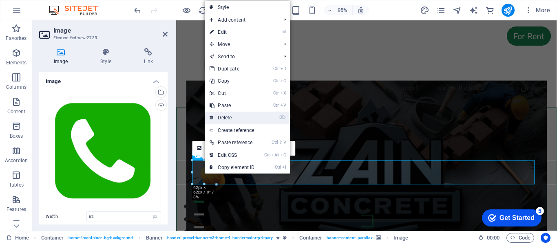
click at [238, 114] on link "⌦ Delete" at bounding box center [232, 118] width 55 height 12
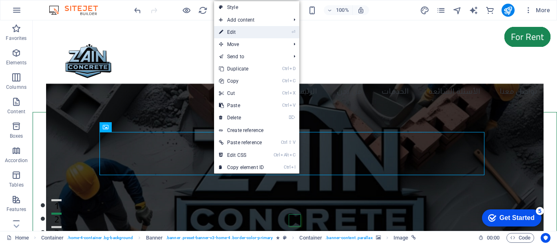
drag, startPoint x: 268, startPoint y: 27, endPoint x: 96, endPoint y: 7, distance: 173.8
click at [268, 27] on link "⏎ Edit" at bounding box center [241, 32] width 55 height 12
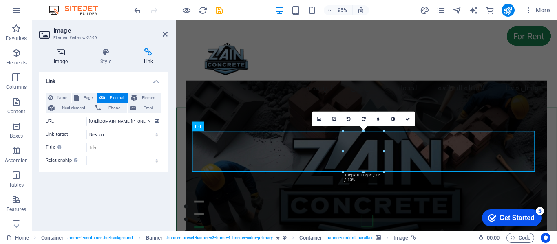
click at [66, 63] on h4 "Image" at bounding box center [62, 56] width 47 height 17
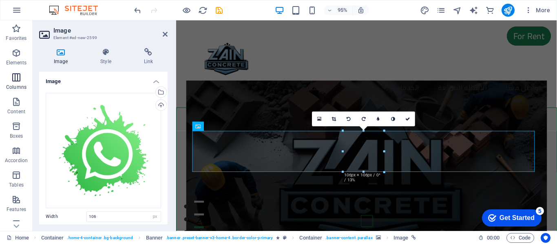
drag, startPoint x: 19, startPoint y: 81, endPoint x: 47, endPoint y: 108, distance: 38.7
click at [19, 81] on icon "button" at bounding box center [16, 78] width 10 height 10
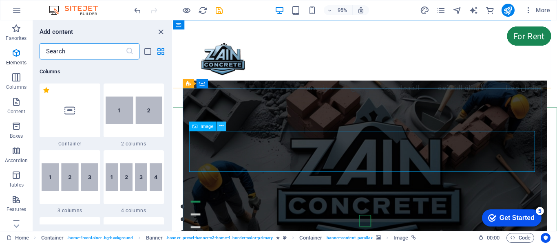
scroll to position [404, 0]
click at [220, 125] on icon at bounding box center [222, 126] width 4 height 8
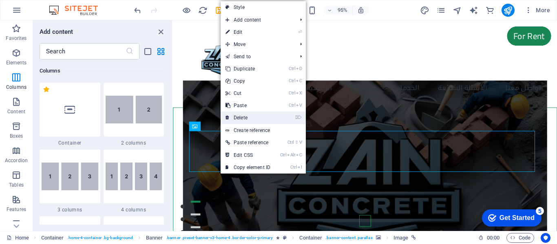
click at [253, 115] on link "⌦ Delete" at bounding box center [248, 118] width 55 height 12
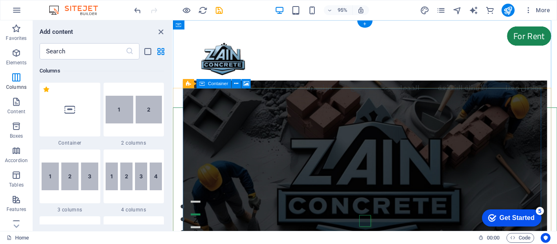
click at [225, 135] on figure at bounding box center [375, 185] width 383 height 202
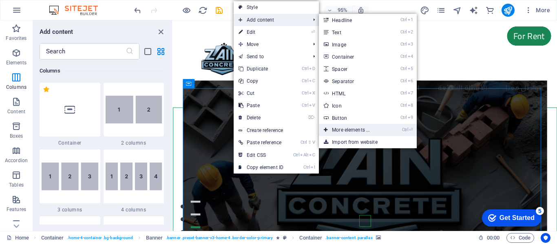
click at [357, 131] on link "Ctrl ⏎ More elements ..." at bounding box center [352, 130] width 67 height 12
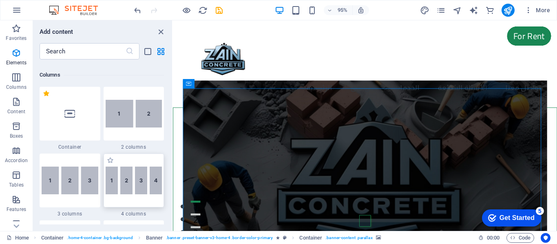
scroll to position [413, 0]
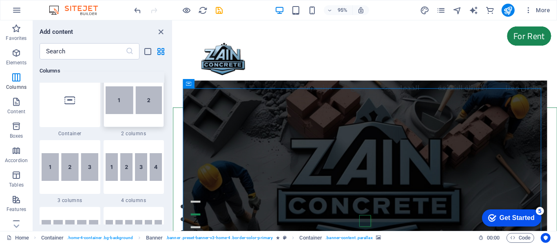
click at [137, 100] on img at bounding box center [134, 100] width 57 height 28
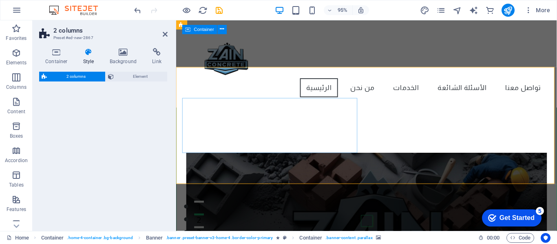
select select "rem"
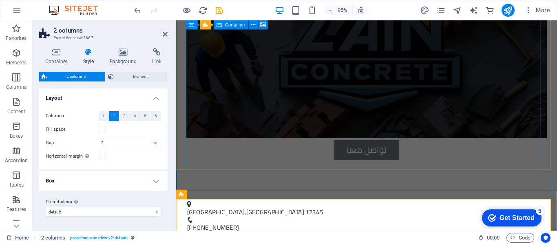
scroll to position [245, 0]
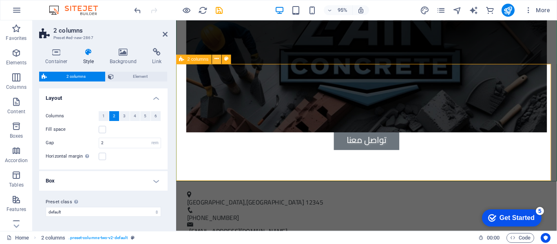
click at [215, 60] on icon at bounding box center [217, 59] width 4 height 8
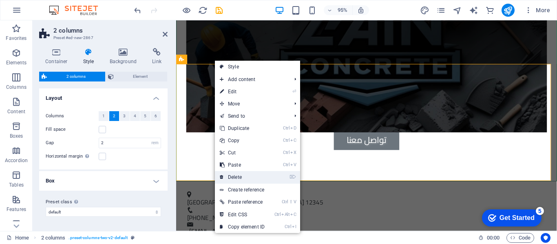
click at [246, 174] on link "⌦ Delete" at bounding box center [242, 177] width 55 height 12
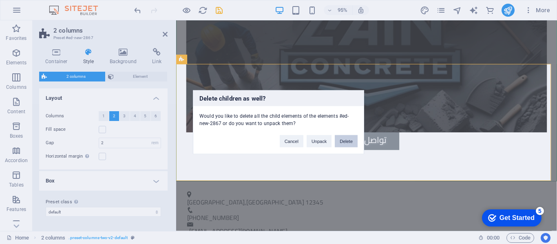
click at [348, 144] on button "Delete" at bounding box center [346, 141] width 23 height 12
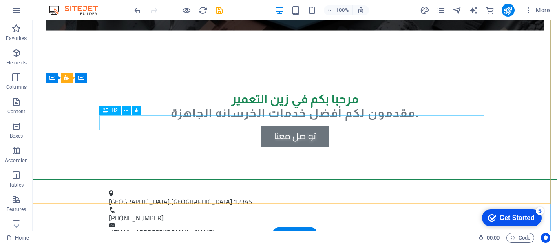
scroll to position [0, 0]
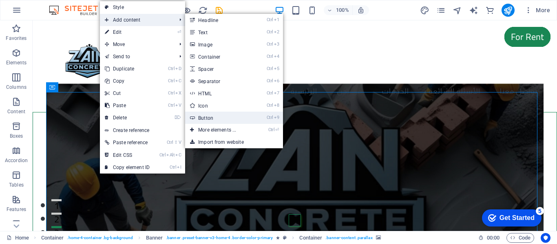
drag, startPoint x: 242, startPoint y: 119, endPoint x: 42, endPoint y: 121, distance: 199.1
click at [242, 119] on link "Ctrl 9 Button" at bounding box center [218, 118] width 67 height 12
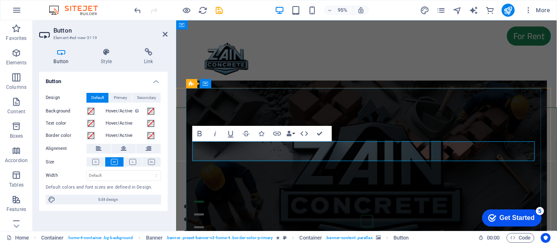
drag, startPoint x: 249, startPoint y: 82, endPoint x: 76, endPoint y: 73, distance: 172.8
click at [249, 82] on icon at bounding box center [250, 84] width 6 height 8
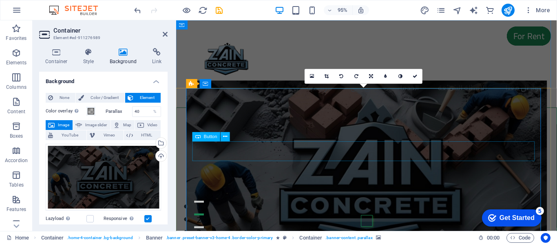
click at [224, 135] on icon at bounding box center [226, 137] width 4 height 8
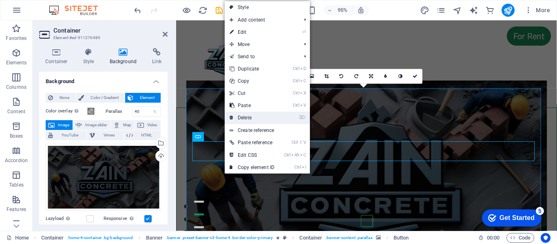
click at [246, 116] on link "⌦ Delete" at bounding box center [252, 118] width 55 height 12
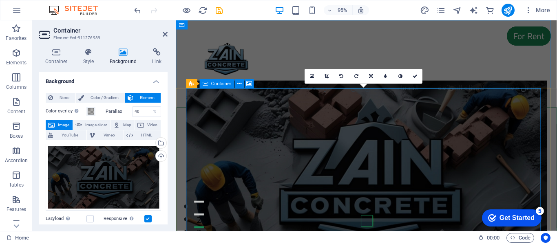
click at [330, 134] on figure at bounding box center [377, 185] width 380 height 202
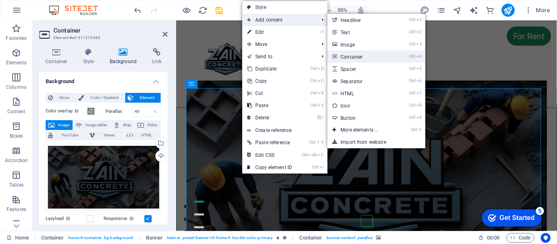
click at [348, 55] on link "Ctrl 4 Container" at bounding box center [361, 57] width 67 height 12
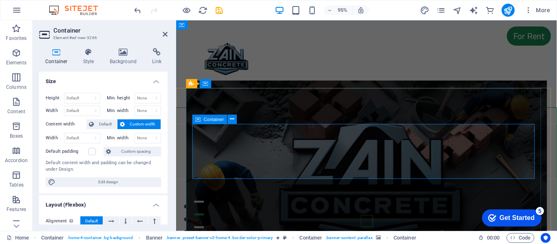
click at [230, 119] on icon at bounding box center [232, 119] width 4 height 8
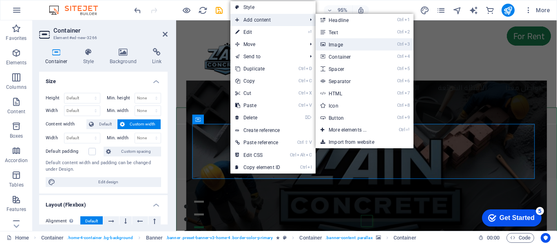
click at [340, 43] on link "Ctrl 3 Image" at bounding box center [349, 44] width 67 height 12
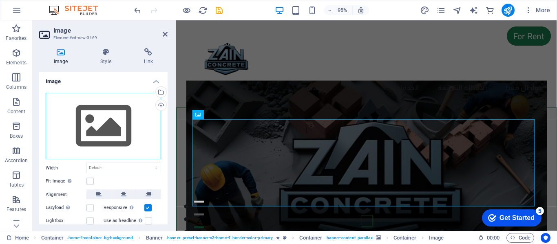
click at [123, 126] on div "Drag files here, click to choose files or select files from Files or our free s…" at bounding box center [103, 126] width 115 height 67
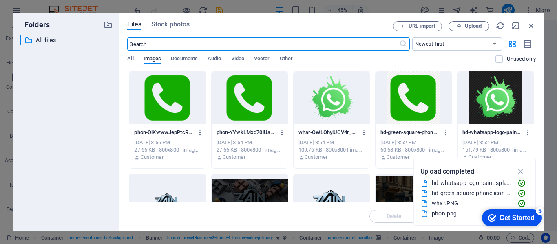
click at [322, 98] on div at bounding box center [332, 97] width 76 height 53
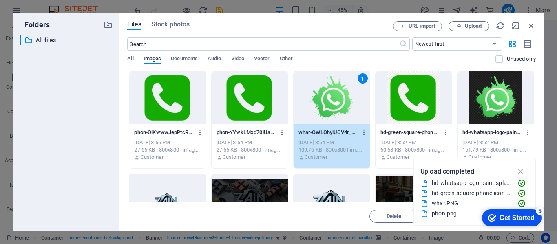
click at [322, 97] on div "1" at bounding box center [332, 97] width 76 height 53
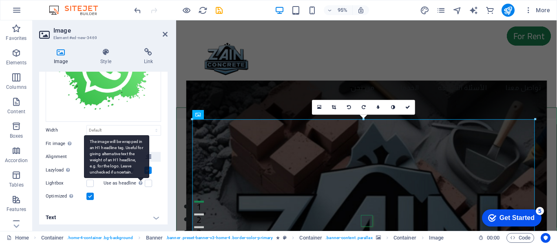
scroll to position [88, 0]
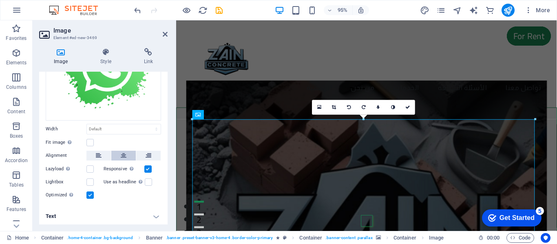
click at [119, 151] on button at bounding box center [123, 156] width 24 height 10
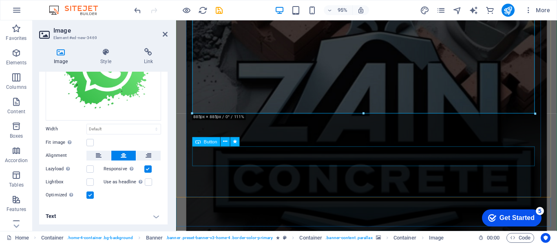
scroll to position [367, 0]
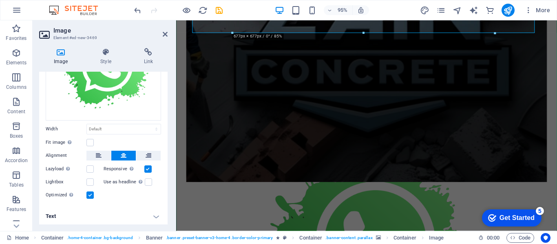
drag, startPoint x: 192, startPoint y: 112, endPoint x: 325, endPoint y: 30, distance: 156.8
type input "677"
select select "px"
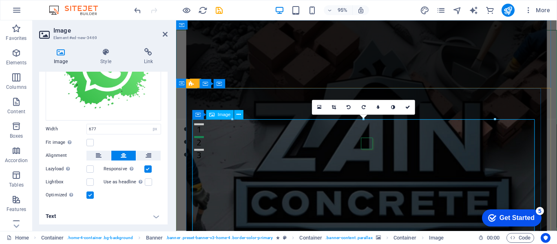
scroll to position [0, 0]
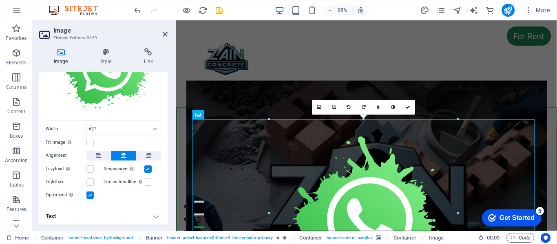
drag, startPoint x: 495, startPoint y: 118, endPoint x: 290, endPoint y: 197, distance: 219.9
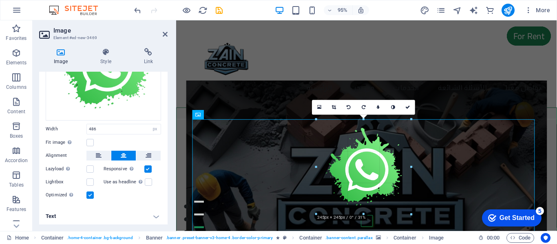
drag, startPoint x: 269, startPoint y: 119, endPoint x: 446, endPoint y: 218, distance: 202.7
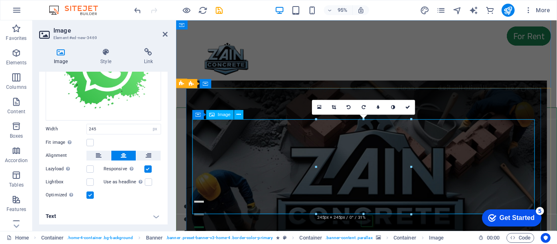
drag, startPoint x: 539, startPoint y: 234, endPoint x: 369, endPoint y: 164, distance: 183.9
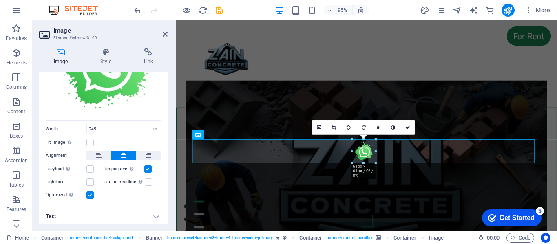
click at [290, 97] on div at bounding box center [363, 156] width 355 height 191
type input "61"
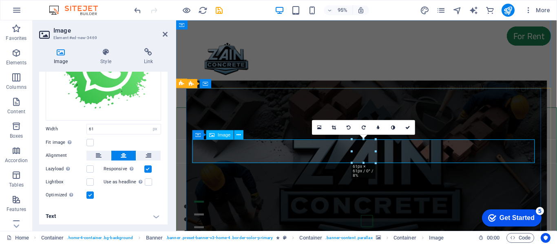
click at [239, 137] on icon at bounding box center [239, 135] width 4 height 8
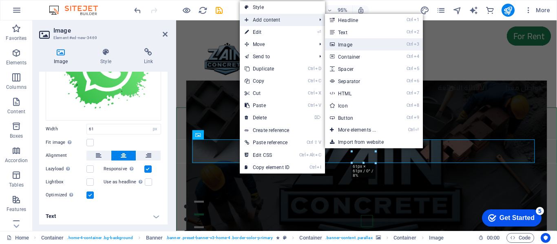
click at [366, 44] on link "Ctrl 3 Image" at bounding box center [358, 44] width 67 height 12
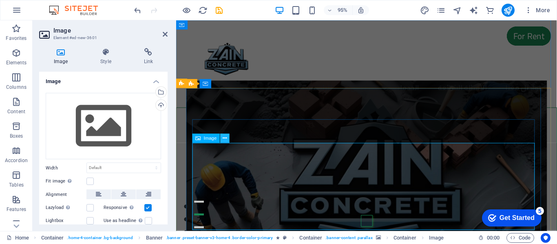
click at [223, 137] on icon at bounding box center [225, 139] width 4 height 8
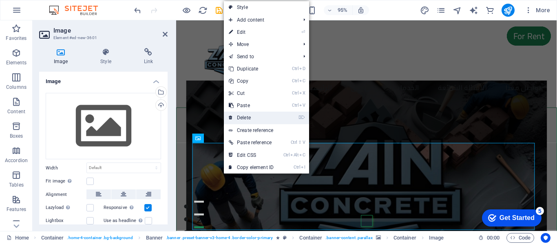
click at [260, 116] on link "⌦ Delete" at bounding box center [251, 118] width 55 height 12
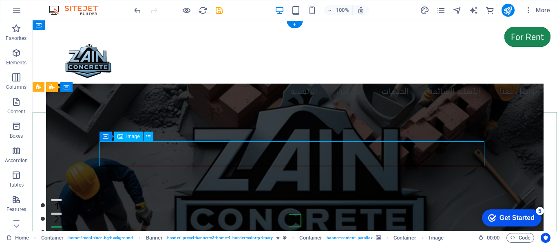
select select "px"
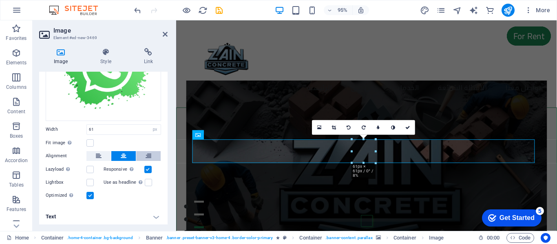
scroll to position [88, 0]
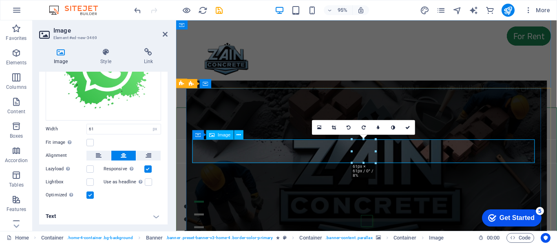
click at [218, 135] on span "Image" at bounding box center [224, 135] width 13 height 4
click at [231, 135] on icon at bounding box center [232, 135] width 4 height 8
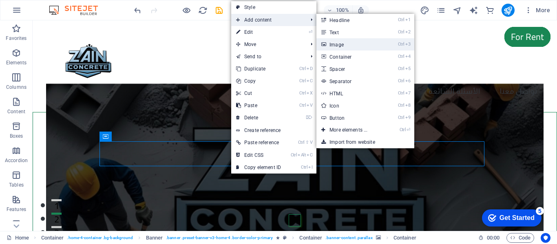
click at [350, 46] on link "Ctrl 3 Image" at bounding box center [350, 44] width 67 height 12
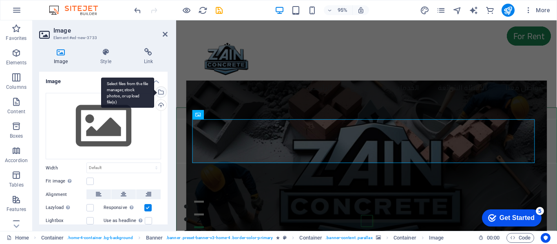
click at [160, 95] on div "Select files from the file manager, stock photos, or upload file(s)" at bounding box center [160, 93] width 12 height 12
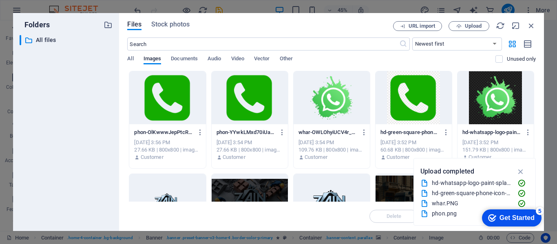
click at [175, 105] on div at bounding box center [167, 97] width 76 height 53
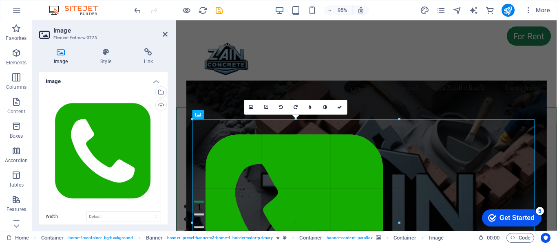
drag, startPoint x: 515, startPoint y: 123, endPoint x: 128, endPoint y: 264, distance: 412.0
type input "534"
select select "px"
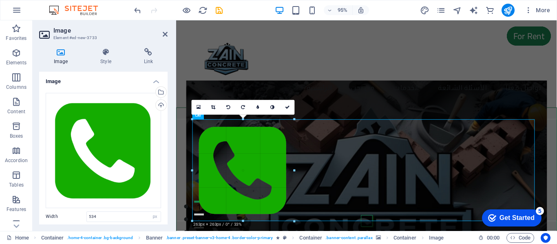
drag, startPoint x: 191, startPoint y: 120, endPoint x: 182, endPoint y: 208, distance: 88.6
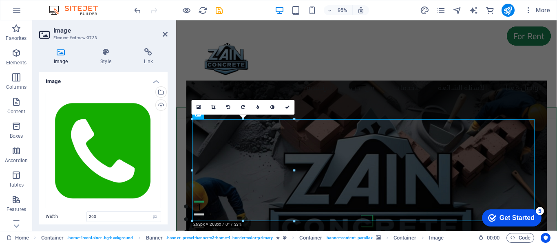
click at [244, 221] on div at bounding box center [243, 221] width 102 height 3
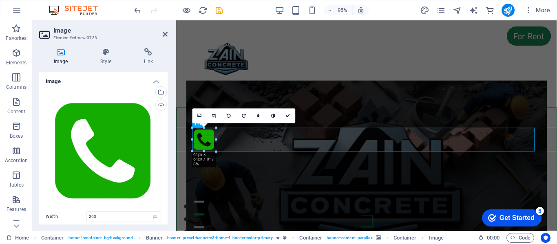
drag, startPoint x: 242, startPoint y: 221, endPoint x: 222, endPoint y: 140, distance: 83.6
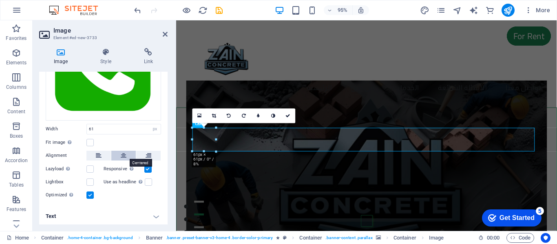
click at [129, 154] on button at bounding box center [123, 156] width 24 height 10
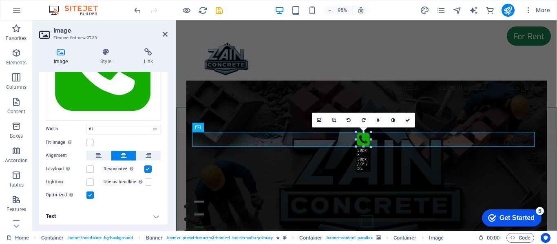
drag, startPoint x: 375, startPoint y: 151, endPoint x: 363, endPoint y: 142, distance: 14.9
type input "38"
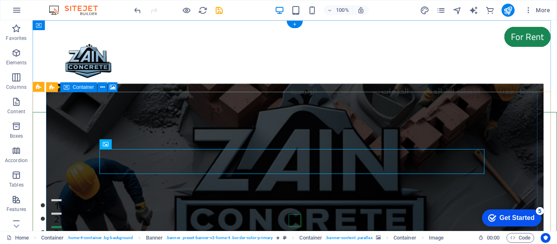
click at [467, 106] on figure at bounding box center [295, 179] width 498 height 191
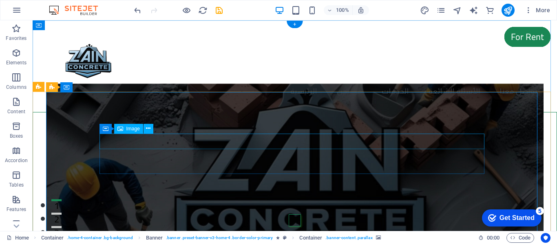
click at [105, 130] on icon at bounding box center [106, 129] width 6 height 10
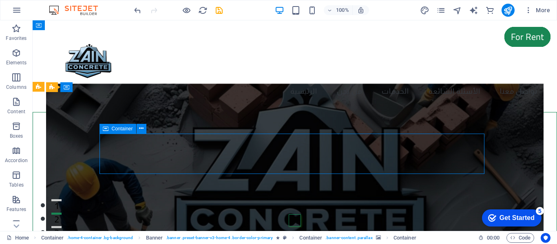
click at [106, 129] on icon at bounding box center [106, 129] width 6 height 10
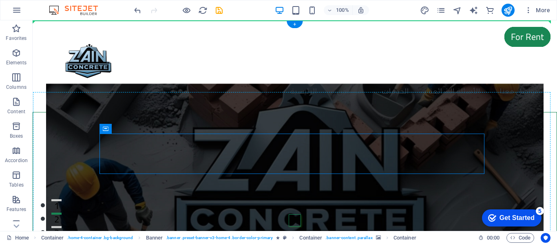
drag, startPoint x: 136, startPoint y: 149, endPoint x: 290, endPoint y: 128, distance: 154.7
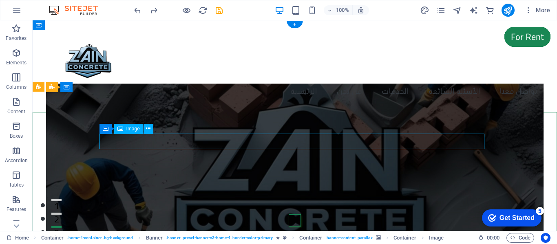
select select "px"
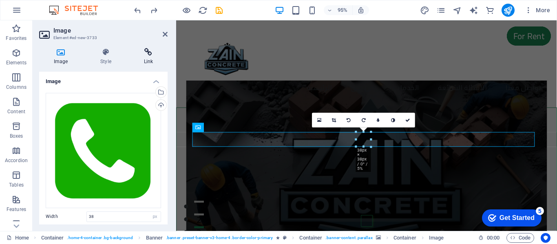
click at [142, 48] on icon at bounding box center [148, 52] width 38 height 8
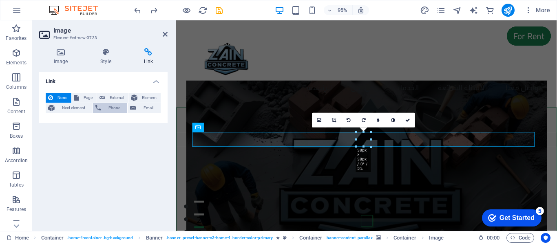
click at [111, 106] on span "Phone" at bounding box center [115, 108] width 22 height 10
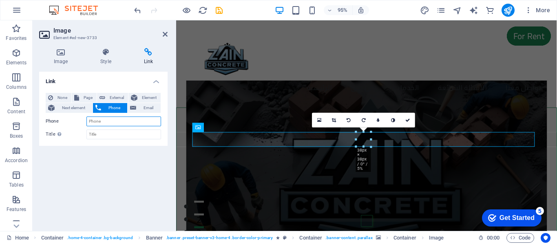
click at [112, 124] on input "Phone" at bounding box center [123, 122] width 75 height 10
paste input "[URL][DOMAIN_NAME][PHONE_NUMBER]"
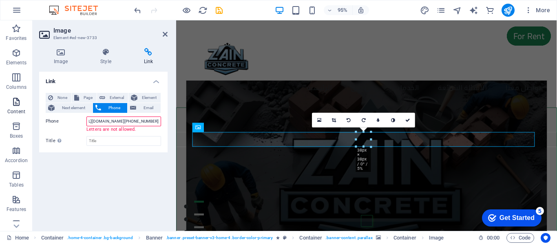
scroll to position [0, 0]
drag, startPoint x: 131, startPoint y: 120, endPoint x: 0, endPoint y: 109, distance: 131.4
click at [0, 105] on section "Favorites Elements Columns Content Boxes Accordion Tables Features Images Slide…" at bounding box center [278, 125] width 557 height 211
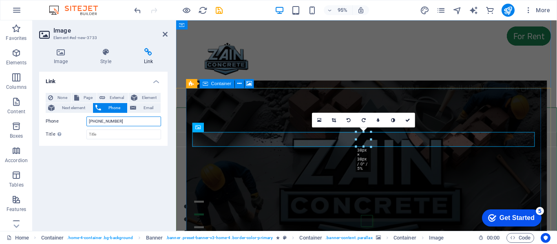
type input "[PHONE_NUMBER]"
click at [442, 110] on figure at bounding box center [377, 185] width 380 height 202
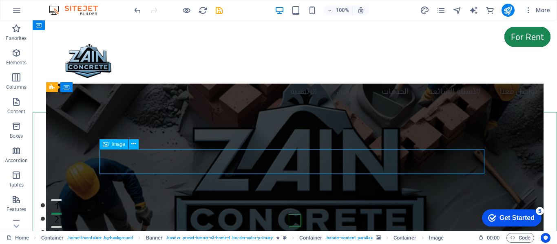
select select "px"
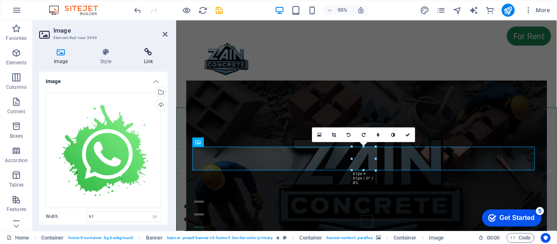
click at [142, 52] on icon at bounding box center [148, 52] width 38 height 8
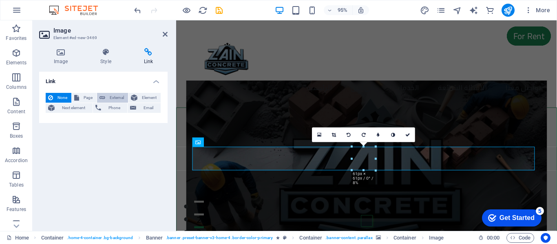
click at [115, 95] on span "External" at bounding box center [117, 98] width 18 height 10
select select "blank"
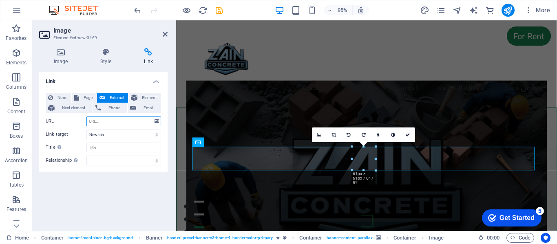
paste input "[URL][DOMAIN_NAME][PHONE_NUMBER]"
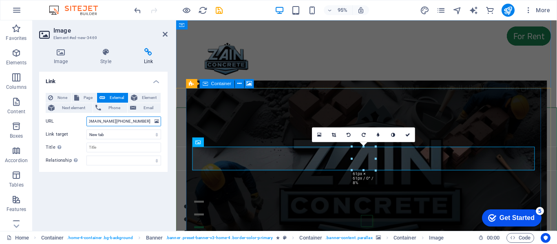
type input "[URL][DOMAIN_NAME][PHONE_NUMBER]"
click at [279, 108] on figure at bounding box center [377, 185] width 380 height 202
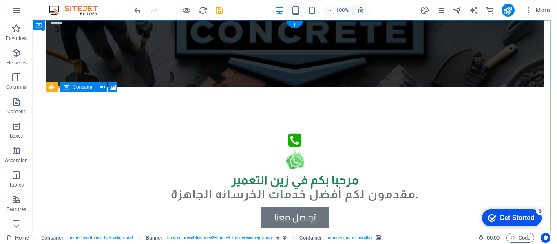
scroll to position [0, 0]
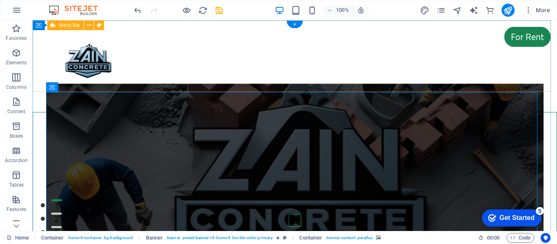
click at [40, 42] on div "Menu الرئيسية من نحن الخدمات الأسئلة الشائعة تواصل معنا" at bounding box center [295, 66] width 525 height 92
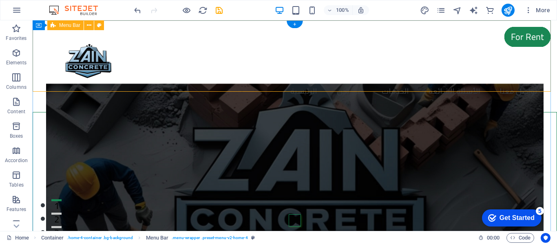
click at [42, 47] on div "Menu الرئيسية من نحن الخدمات الأسئلة الشائعة تواصل معنا" at bounding box center [295, 66] width 525 height 92
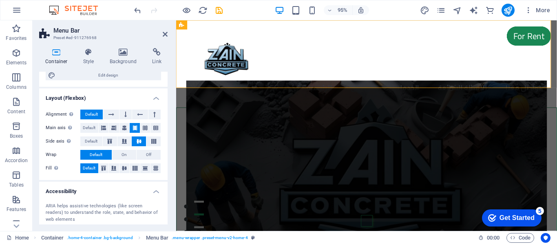
scroll to position [122, 0]
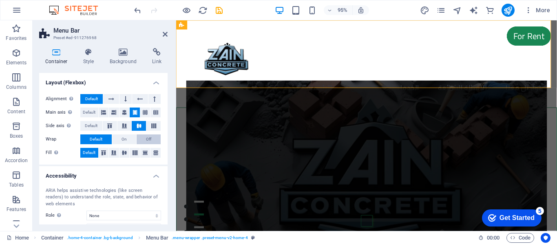
click at [146, 139] on span "Off" at bounding box center [148, 140] width 5 height 10
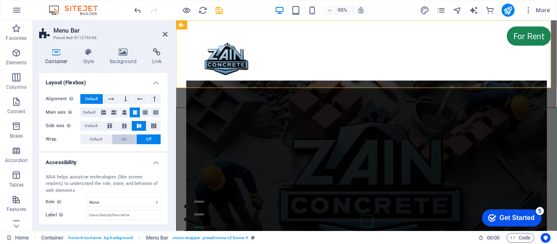
click at [128, 139] on button "On" at bounding box center [124, 140] width 24 height 10
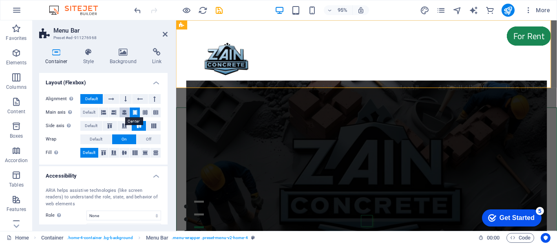
click at [124, 113] on icon at bounding box center [124, 113] width 5 height 10
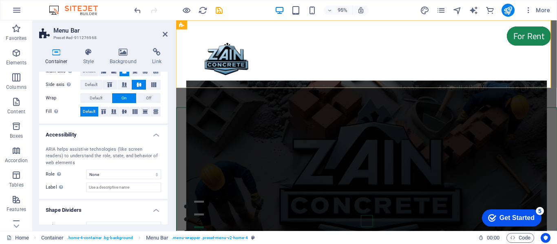
scroll to position [177, 0]
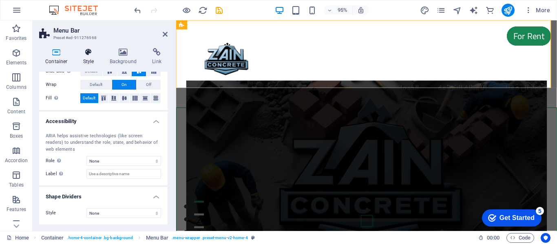
click at [86, 60] on h4 "Style" at bounding box center [90, 56] width 27 height 17
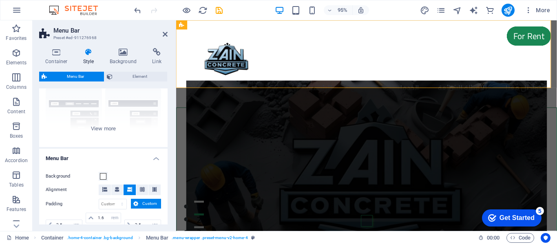
scroll to position [41, 0]
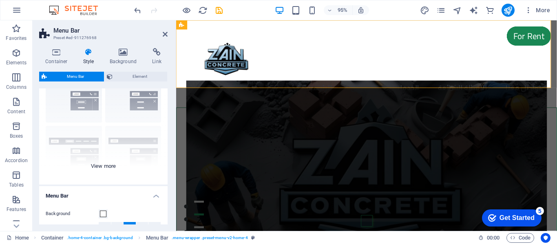
click at [100, 169] on div "Border Centered Default Fixed Loki Trigger Wide XXL" at bounding box center [103, 123] width 129 height 122
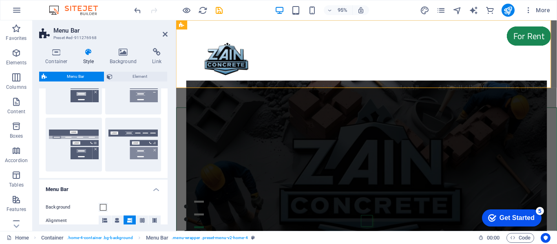
scroll to position [204, 0]
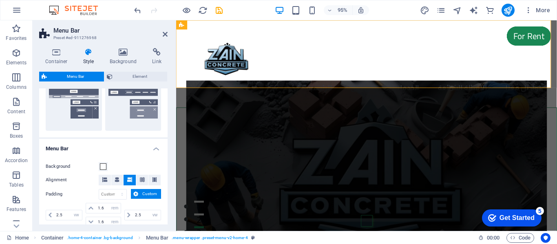
click at [82, 131] on div "Border Centered Default Fixed Loki Trigger Wide XXL" at bounding box center [103, 18] width 129 height 238
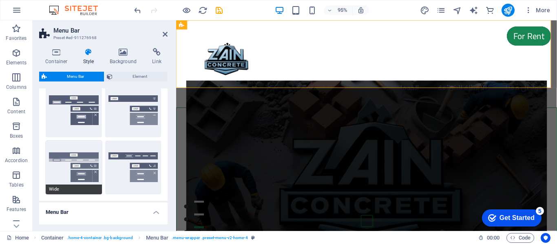
scroll to position [122, 0]
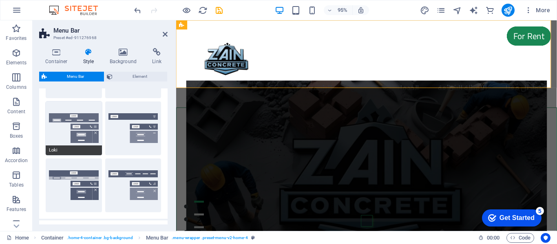
click at [87, 119] on button "Loki" at bounding box center [74, 129] width 56 height 54
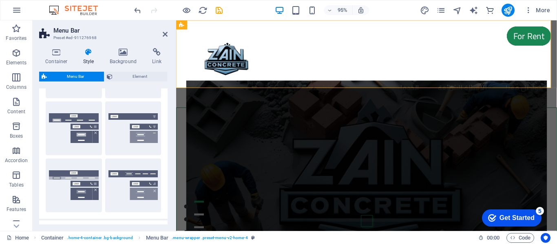
type input "0"
select select "rem"
type input "0"
select select "rem"
type input "0"
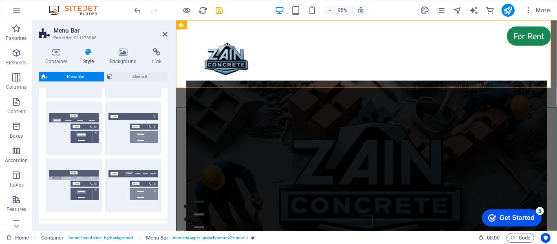
type input "0"
select select "rem"
select select "DISABLED_OPTION_VALUE"
type input "2"
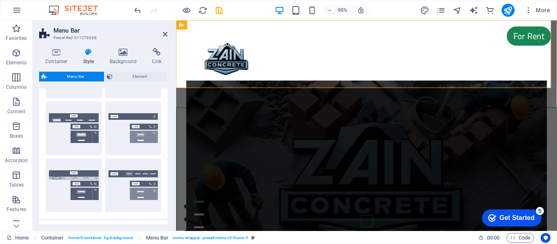
type input "1"
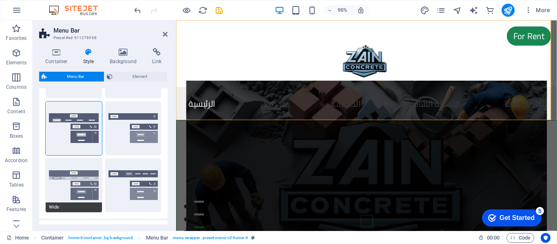
drag, startPoint x: 79, startPoint y: 181, endPoint x: 95, endPoint y: 187, distance: 17.6
click at [79, 181] on button "Wide" at bounding box center [74, 186] width 56 height 54
type input "0"
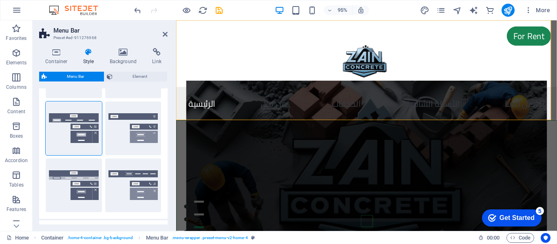
type input "0"
type input "2"
select select "rem"
type input "2"
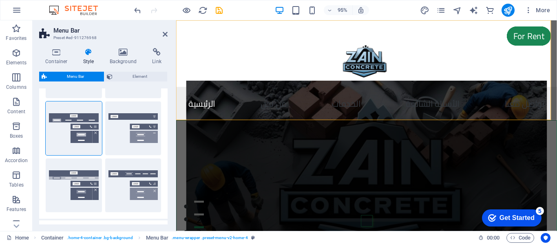
type input "2"
type input "0"
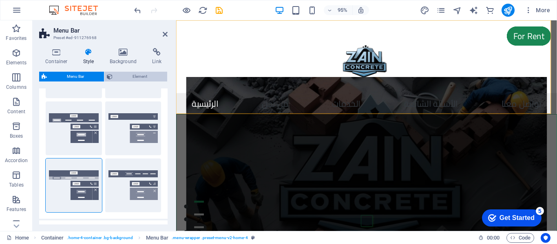
click at [142, 79] on span "Element" at bounding box center [140, 77] width 50 height 10
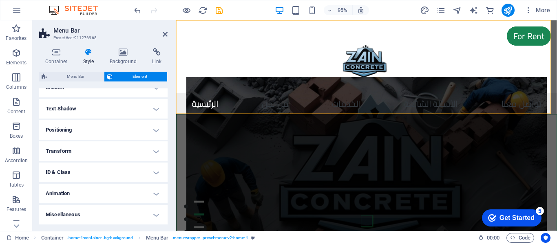
scroll to position [168, 0]
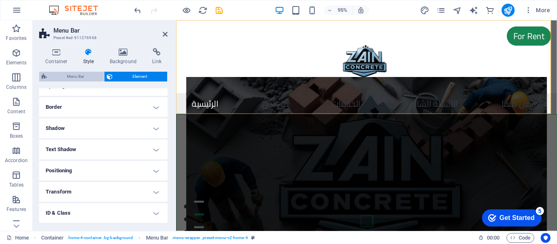
click at [66, 78] on span "Menu Bar" at bounding box center [75, 77] width 52 height 10
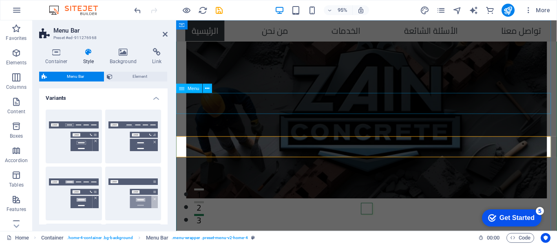
scroll to position [0, 0]
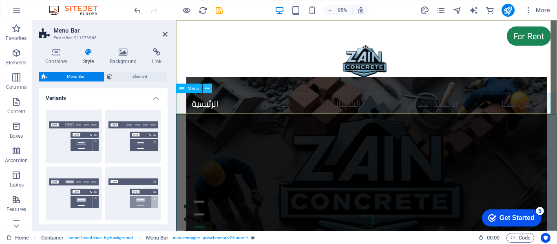
click at [208, 87] on icon at bounding box center [208, 88] width 4 height 8
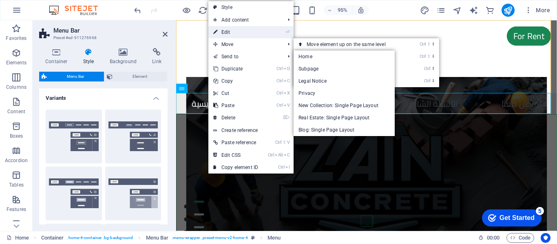
click at [240, 29] on link "⏎ Edit" at bounding box center [235, 32] width 55 height 12
select select
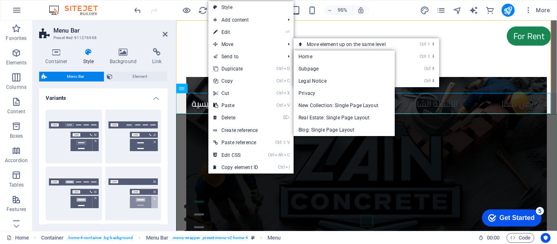
select select
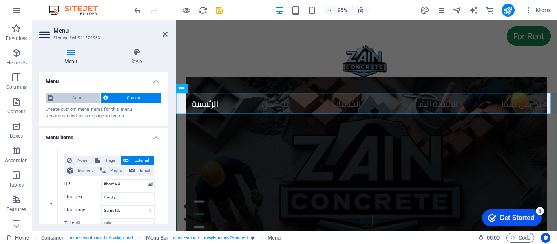
click at [81, 99] on span "Auto" at bounding box center [76, 98] width 42 height 10
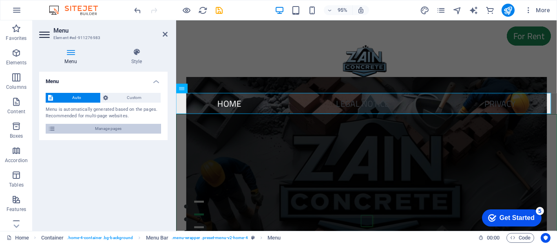
click at [61, 131] on span "Manage pages" at bounding box center [108, 129] width 101 height 10
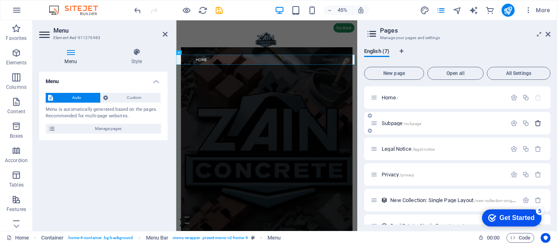
click at [535, 124] on icon "button" at bounding box center [538, 123] width 7 height 7
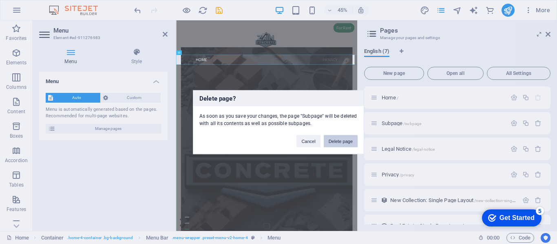
click at [348, 140] on button "Delete page" at bounding box center [341, 141] width 34 height 12
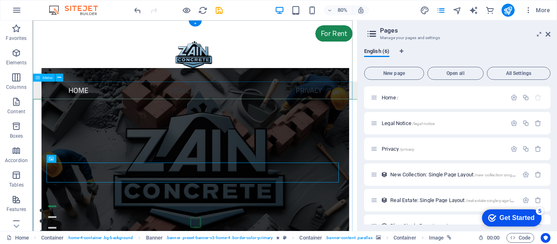
click at [330, 109] on nav "Home Legal Notice Privacy" at bounding box center [236, 108] width 406 height 22
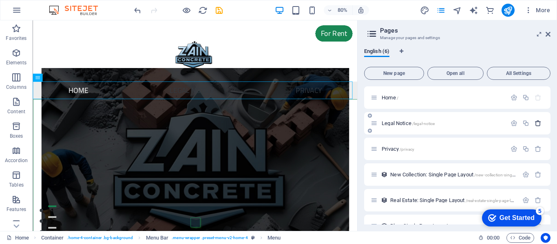
click at [538, 126] on icon "button" at bounding box center [538, 123] width 7 height 7
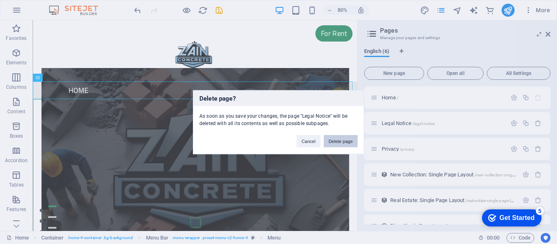
click at [349, 141] on button "Delete page" at bounding box center [341, 141] width 34 height 12
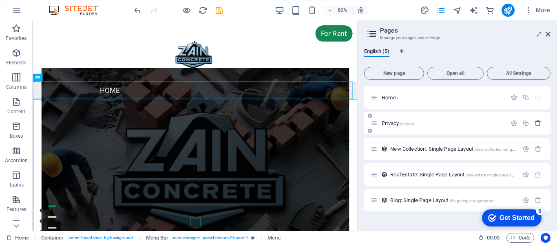
click at [538, 122] on icon "button" at bounding box center [538, 123] width 7 height 7
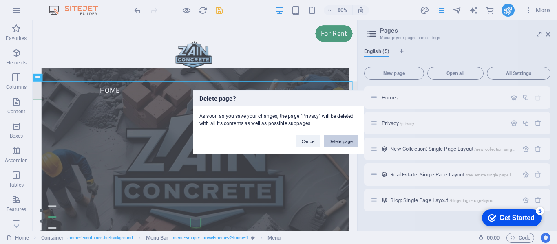
click at [346, 137] on button "Delete page" at bounding box center [341, 141] width 34 height 12
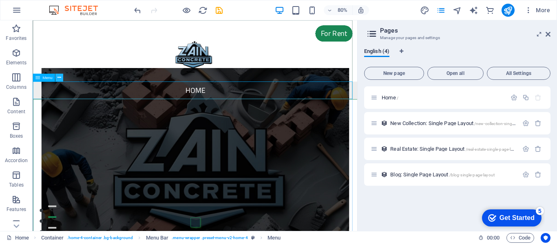
click at [60, 78] on icon at bounding box center [59, 77] width 4 height 7
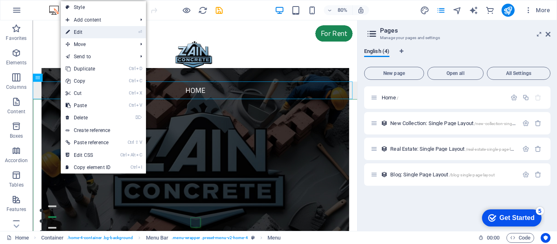
click at [94, 33] on link "⏎ Edit" at bounding box center [88, 32] width 55 height 12
select select
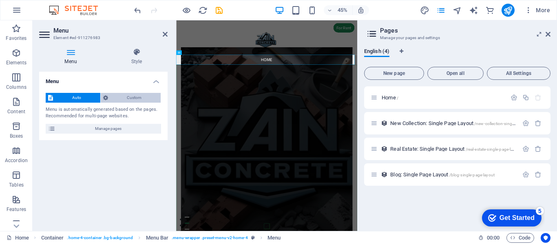
click at [126, 101] on span "Custom" at bounding box center [135, 98] width 48 height 10
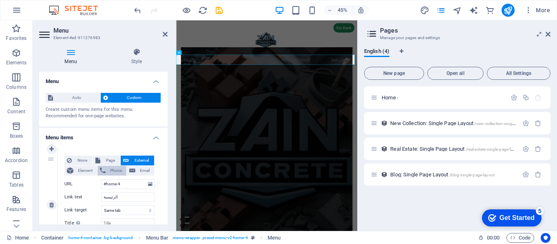
click at [104, 169] on icon at bounding box center [103, 171] width 6 height 10
select select
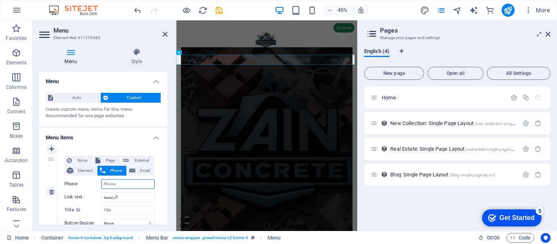
click at [126, 185] on input "Phone" at bounding box center [127, 185] width 53 height 10
click at [191, 52] on icon at bounding box center [191, 53] width 2 height 4
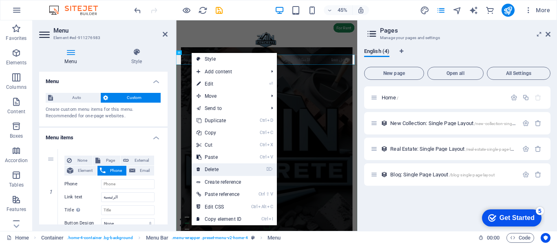
click at [228, 171] on link "⌦ Delete" at bounding box center [219, 170] width 55 height 12
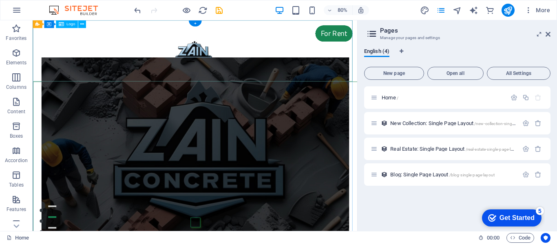
click at [292, 46] on div at bounding box center [236, 58] width 406 height 77
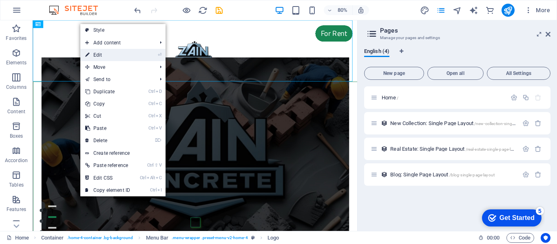
click at [144, 53] on li "⏎ Edit" at bounding box center [122, 55] width 85 height 12
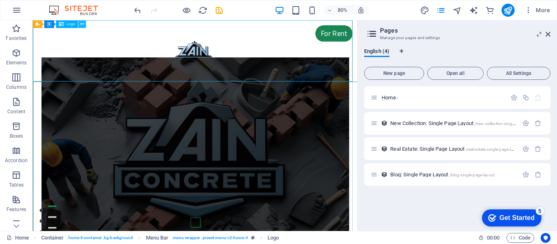
click at [80, 22] on icon at bounding box center [82, 24] width 4 height 7
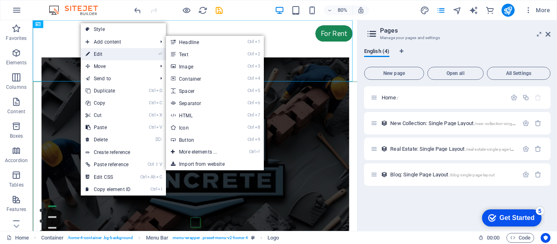
click at [110, 55] on link "⏎ Edit" at bounding box center [108, 54] width 55 height 12
select select "px"
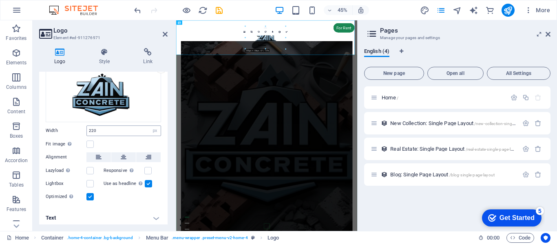
scroll to position [53, 0]
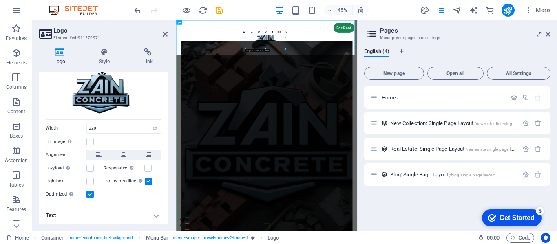
click at [122, 148] on div "Image Text Drag files here, click to choose files or select files from Files or…" at bounding box center [103, 119] width 129 height 173
click at [124, 151] on icon at bounding box center [124, 155] width 6 height 10
click at [90, 141] on label at bounding box center [89, 141] width 7 height 7
click at [0, 0] on input "Fit image Automatically fit image to a fixed width and height" at bounding box center [0, 0] width 0 height 0
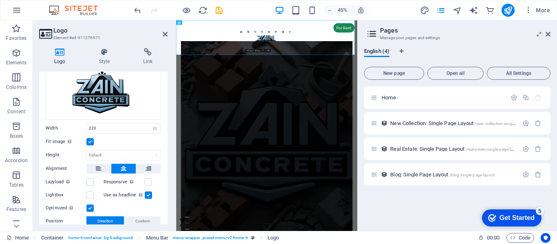
click at [90, 141] on label at bounding box center [89, 141] width 7 height 7
click at [0, 0] on input "Fit image Automatically fit image to a fixed width and height" at bounding box center [0, 0] width 0 height 0
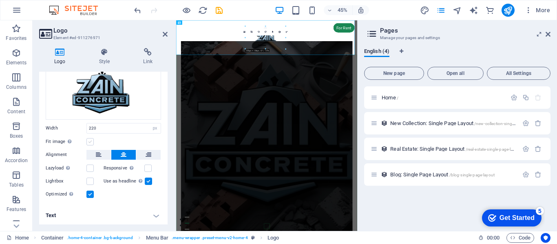
click at [90, 141] on label at bounding box center [89, 141] width 7 height 7
click at [0, 0] on input "Fit image Automatically fit image to a fixed width and height" at bounding box center [0, 0] width 0 height 0
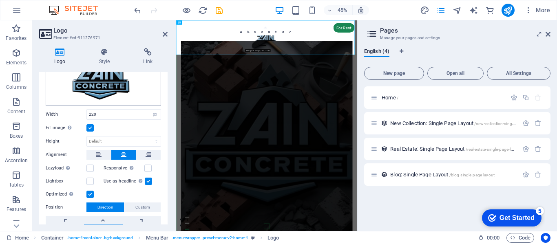
scroll to position [0, 0]
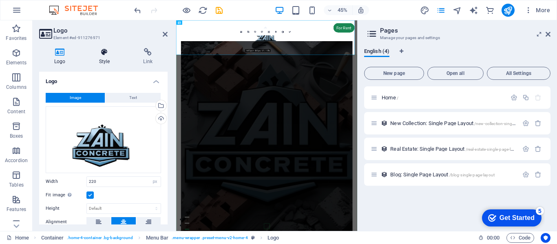
click at [106, 61] on h4 "Style" at bounding box center [106, 56] width 44 height 17
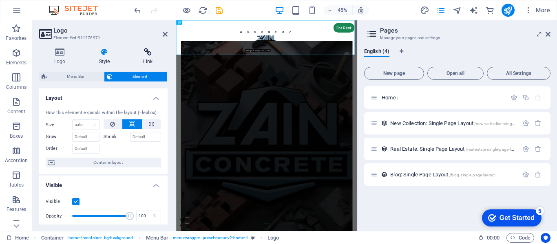
click at [143, 54] on icon at bounding box center [148, 52] width 40 height 8
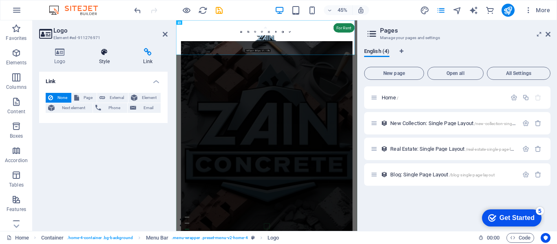
click at [113, 53] on icon at bounding box center [104, 52] width 41 height 8
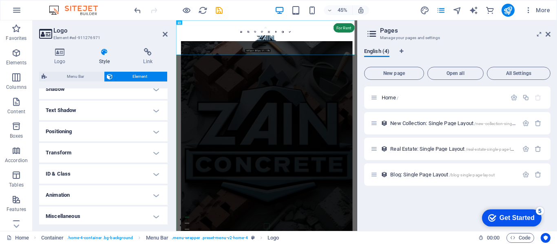
scroll to position [208, 0]
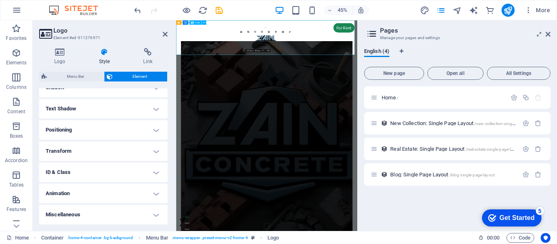
click at [187, 55] on div at bounding box center [377, 58] width 403 height 77
click at [194, 22] on icon at bounding box center [195, 23] width 2 height 4
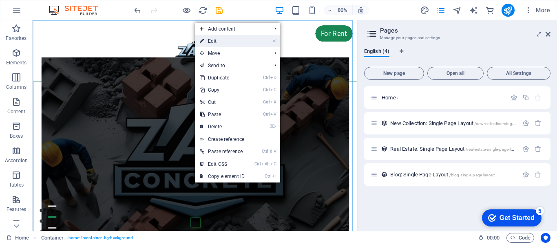
drag, startPoint x: 211, startPoint y: 39, endPoint x: 175, endPoint y: 126, distance: 93.8
click at [211, 39] on link "⏎ Edit" at bounding box center [222, 41] width 55 height 12
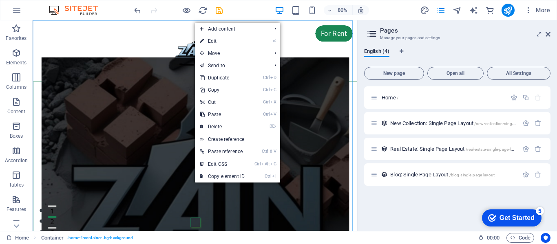
select select "header"
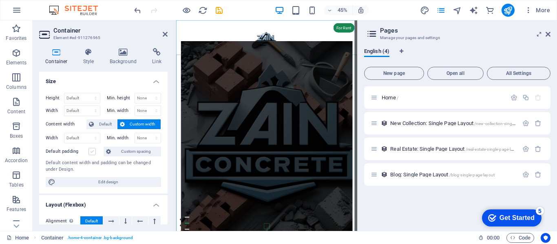
click at [92, 153] on label at bounding box center [92, 151] width 7 height 7
click at [0, 0] on input "Default padding" at bounding box center [0, 0] width 0 height 0
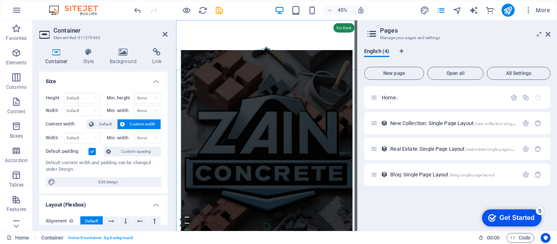
click at [95, 153] on label at bounding box center [92, 151] width 7 height 7
click at [0, 0] on input "Default padding" at bounding box center [0, 0] width 0 height 0
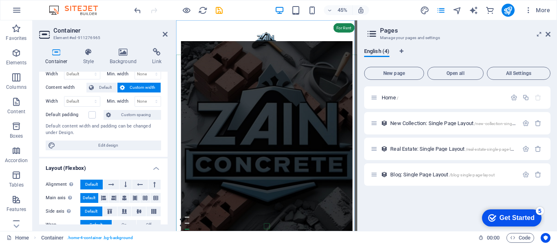
scroll to position [82, 0]
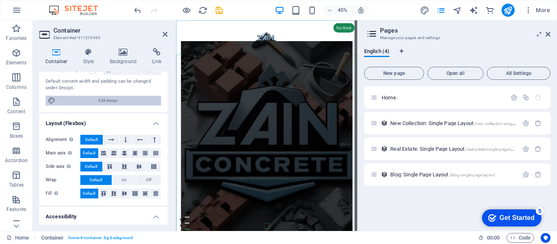
click at [112, 101] on span "Edit design" at bounding box center [108, 101] width 101 height 10
select select "rem"
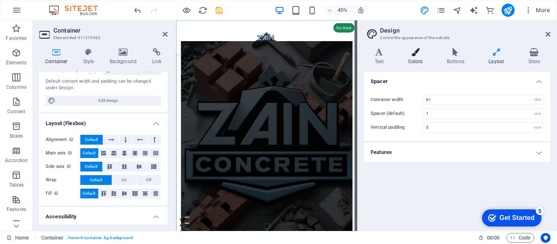
click at [419, 53] on icon at bounding box center [415, 52] width 35 height 8
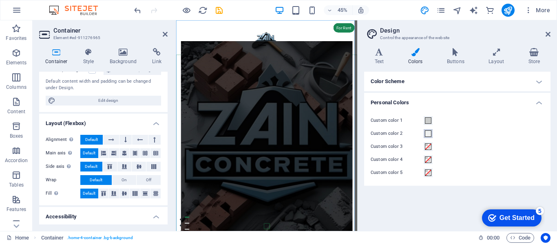
click at [430, 133] on span at bounding box center [428, 134] width 7 height 7
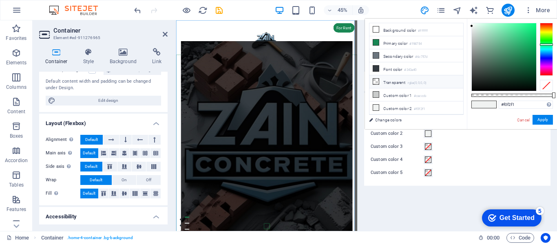
click at [386, 80] on li "Transparent rgba(0,0,0,.0)" at bounding box center [417, 81] width 94 height 13
type input "rgba(0, 0, 0, 0)"
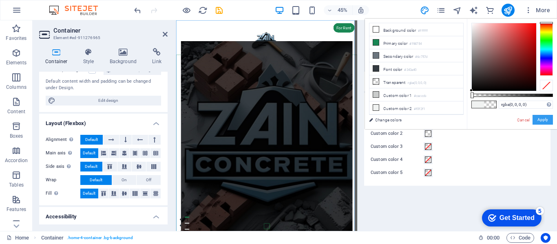
click at [544, 120] on button "Apply" at bounding box center [543, 120] width 20 height 10
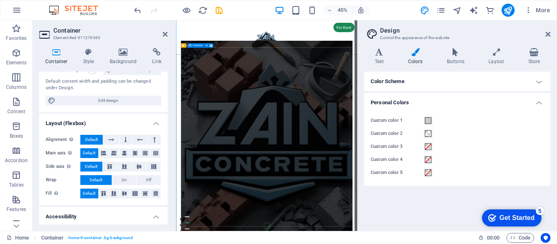
scroll to position [0, 0]
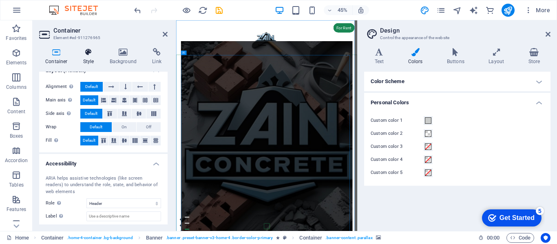
scroll to position [95, 0]
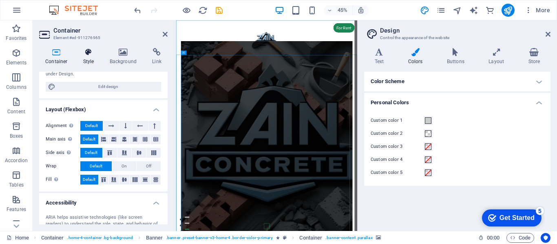
click at [86, 56] on icon at bounding box center [88, 52] width 23 height 8
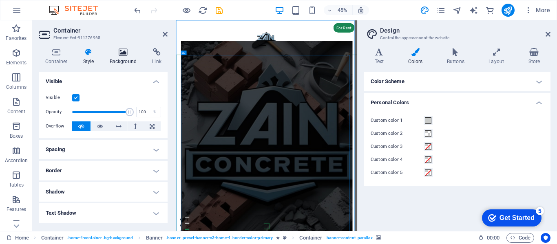
click at [128, 53] on icon at bounding box center [124, 52] width 40 height 8
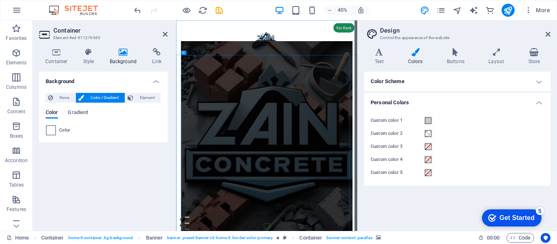
click at [48, 129] on span at bounding box center [51, 130] width 9 height 9
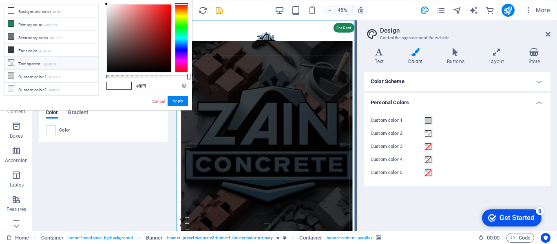
click at [27, 65] on li "Transparent rgba(0,0,0,.0)" at bounding box center [51, 63] width 94 height 13
type input "rgba(0, 0, 0, 0)"
drag, startPoint x: 180, startPoint y: 103, endPoint x: 6, endPoint y: 201, distance: 199.7
click at [180, 103] on button "Apply" at bounding box center [178, 101] width 20 height 10
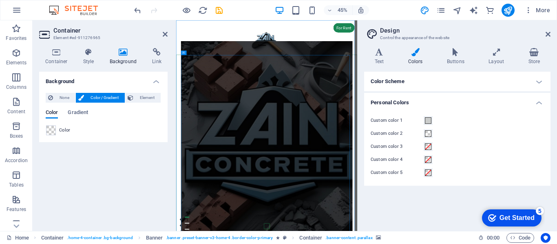
click at [503, 217] on div "Get Started" at bounding box center [517, 218] width 35 height 7
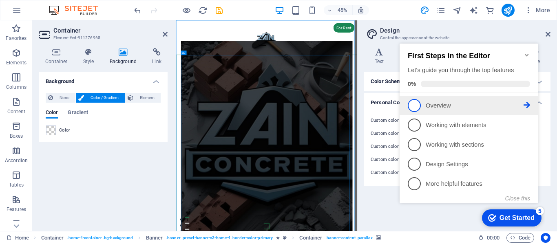
click at [415, 104] on span "1" at bounding box center [414, 105] width 13 height 13
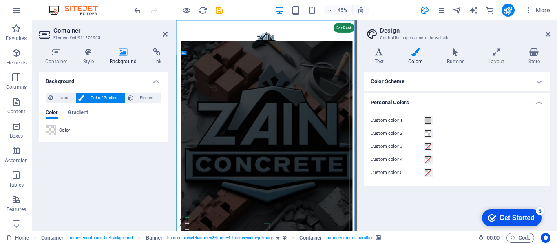
click at [494, 230] on div "checkmark Get Started 5 First Steps in the Editor Let's guide you through the t…" at bounding box center [510, 218] width 69 height 24
drag, startPoint x: 580, startPoint y: 388, endPoint x: 580, endPoint y: 337, distance: 50.2
click at [501, 215] on div "Get Started" at bounding box center [517, 218] width 35 height 7
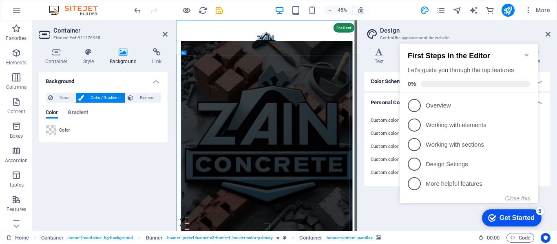
scroll to position [0, 0]
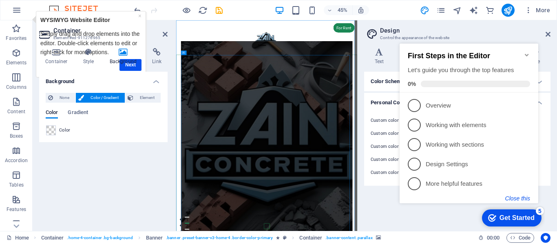
click at [519, 198] on button "Close this" at bounding box center [517, 198] width 25 height 7
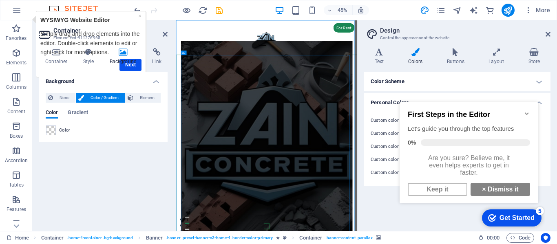
click at [525, 213] on div "checkmark Get Started 5" at bounding box center [512, 218] width 60 height 17
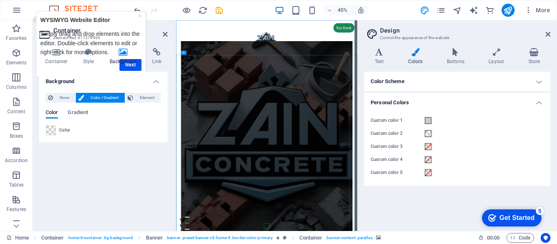
drag, startPoint x: 504, startPoint y: 210, endPoint x: 584, endPoint y: 335, distance: 148.3
click at [505, 211] on div "checkmark Get Started 5" at bounding box center [512, 218] width 60 height 17
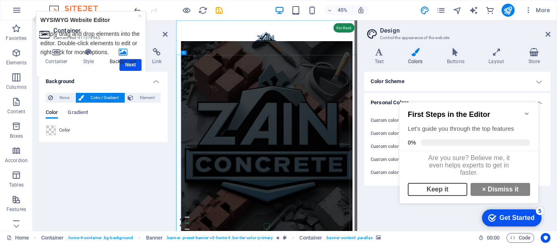
click at [443, 193] on link "Keep it" at bounding box center [438, 189] width 60 height 13
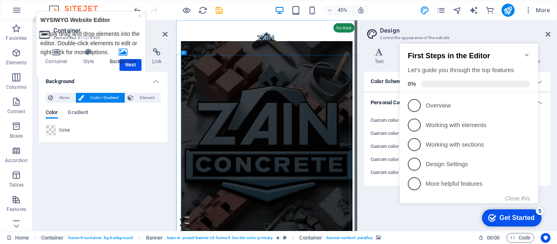
click at [100, 156] on div "Background None Color / Gradient Element Stretch background to full-width Color…" at bounding box center [103, 148] width 129 height 153
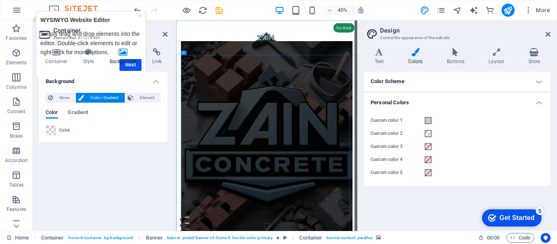
click at [131, 63] on h4 "Background" at bounding box center [125, 56] width 43 height 17
click at [123, 167] on div "Background None Color / Gradient Element Stretch background to full-width Color…" at bounding box center [103, 148] width 129 height 153
click at [140, 16] on link "×" at bounding box center [139, 16] width 3 height 7
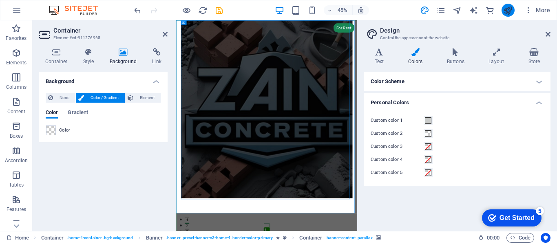
click at [506, 12] on icon "publish" at bounding box center [507, 10] width 9 height 9
